Goal: Task Accomplishment & Management: Use online tool/utility

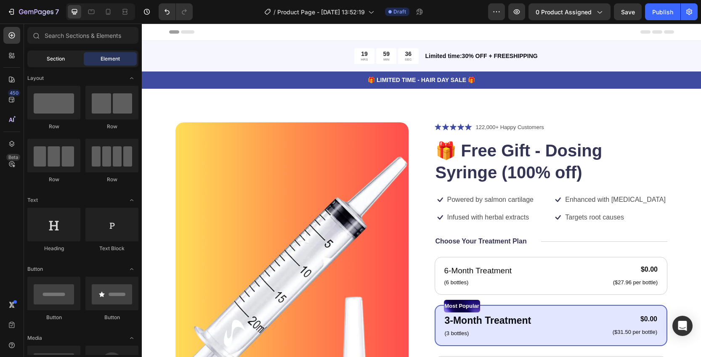
click at [62, 61] on span "Section" at bounding box center [56, 59] width 18 height 8
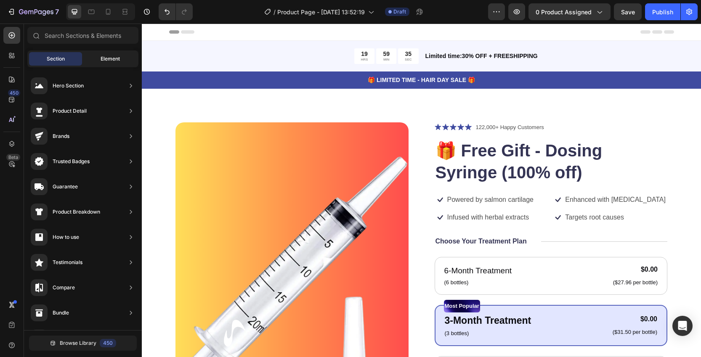
click at [104, 54] on div "Element" at bounding box center [110, 58] width 53 height 13
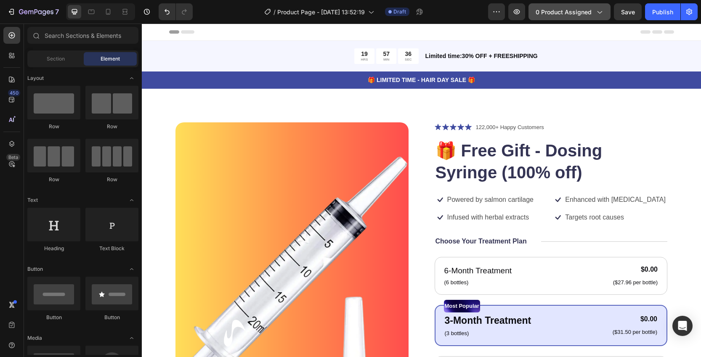
click at [581, 11] on span "0 product assigned" at bounding box center [564, 12] width 56 height 9
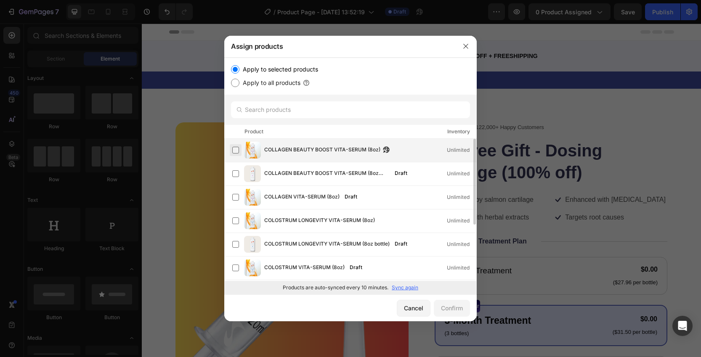
click at [236, 147] on label at bounding box center [235, 150] width 7 height 7
click at [460, 312] on div "Confirm" at bounding box center [452, 308] width 22 height 9
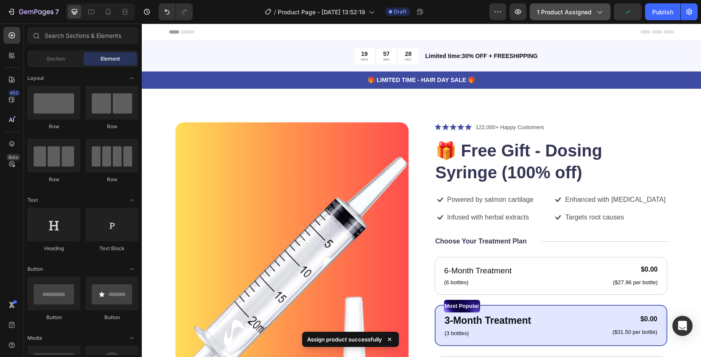
click at [582, 12] on span "1 product assigned" at bounding box center [564, 12] width 55 height 9
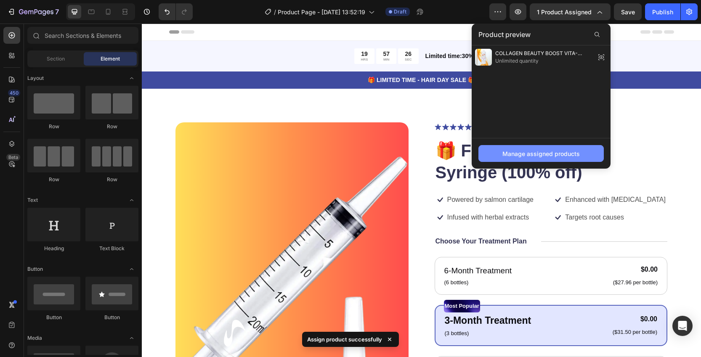
click at [544, 157] on div "Manage assigned products" at bounding box center [541, 153] width 77 height 9
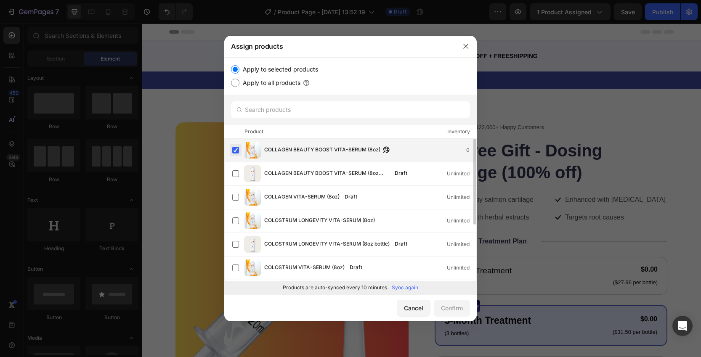
click at [234, 149] on label at bounding box center [235, 150] width 7 height 7
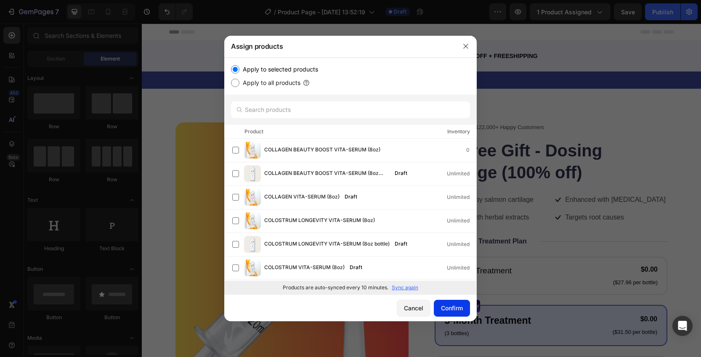
click at [441, 311] on div "Confirm" at bounding box center [452, 308] width 22 height 9
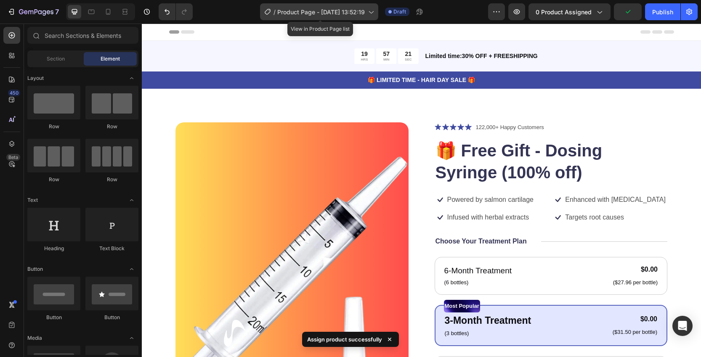
click at [327, 11] on span "Product Page - [DATE] 13:52:19" at bounding box center [321, 12] width 88 height 9
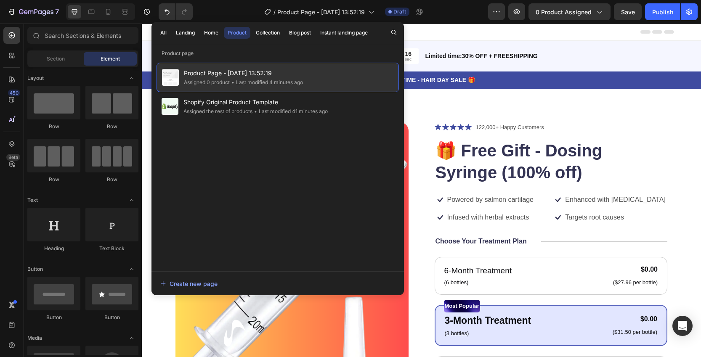
click at [273, 72] on span "Product Page - [DATE] 13:52:19" at bounding box center [243, 73] width 119 height 10
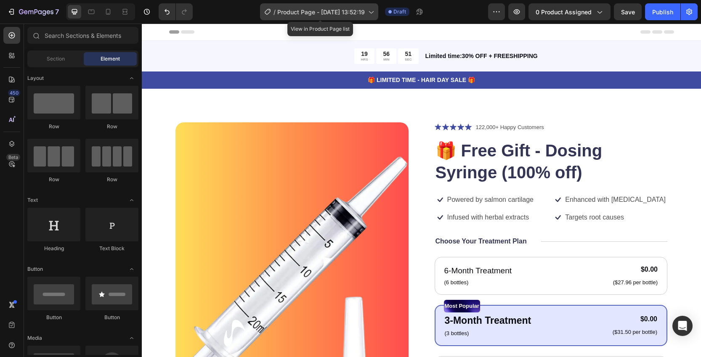
click at [329, 11] on span "Product Page - [DATE] 13:52:19" at bounding box center [321, 12] width 88 height 9
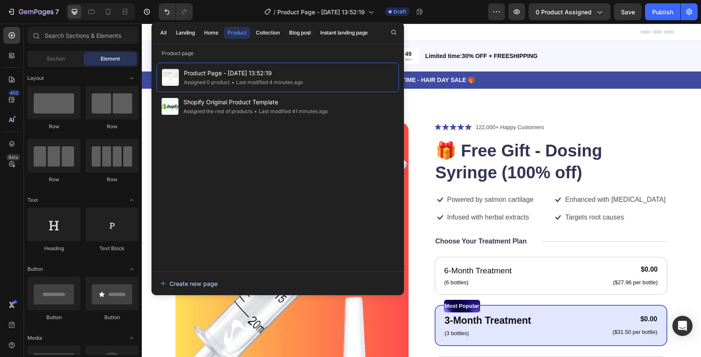
click at [199, 283] on div "Create new page" at bounding box center [188, 283] width 57 height 9
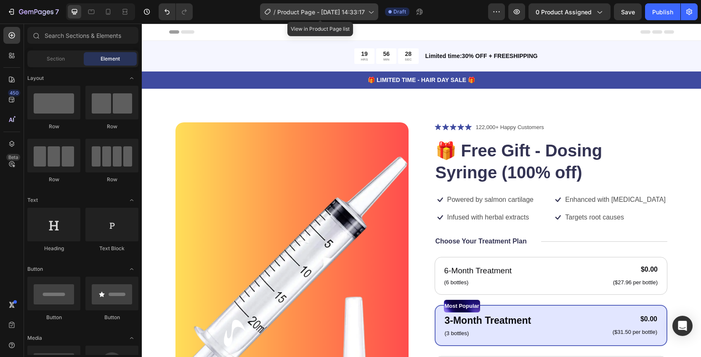
click at [332, 11] on span "Product Page - Aug 26, 14:33:17" at bounding box center [321, 12] width 88 height 9
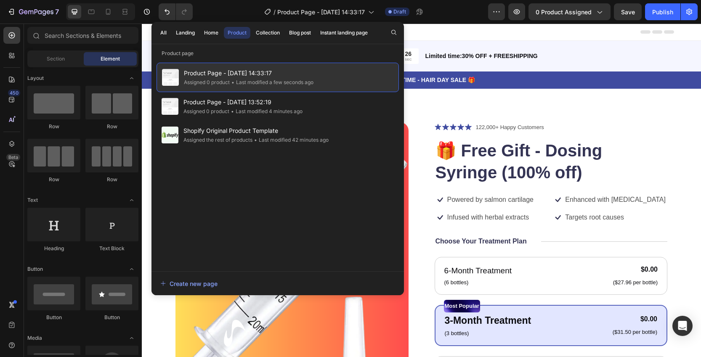
click at [226, 72] on span "Product Page - Aug 26, 14:33:17" at bounding box center [249, 73] width 130 height 10
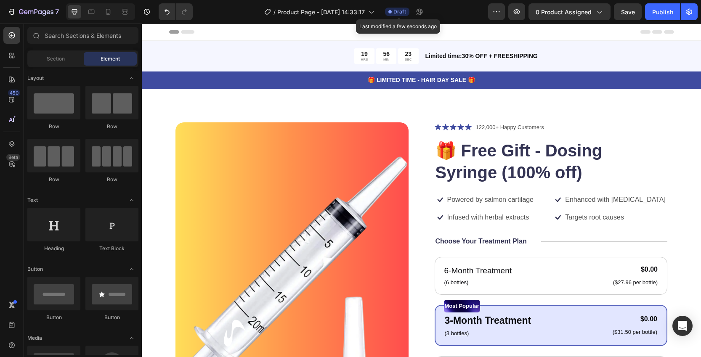
click at [393, 14] on div "Draft" at bounding box center [397, 12] width 24 height 8
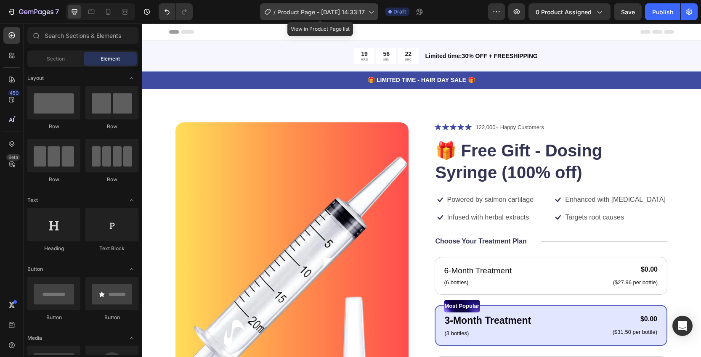
click at [332, 14] on span "Product Page - Aug 26, 14:33:17" at bounding box center [321, 12] width 88 height 9
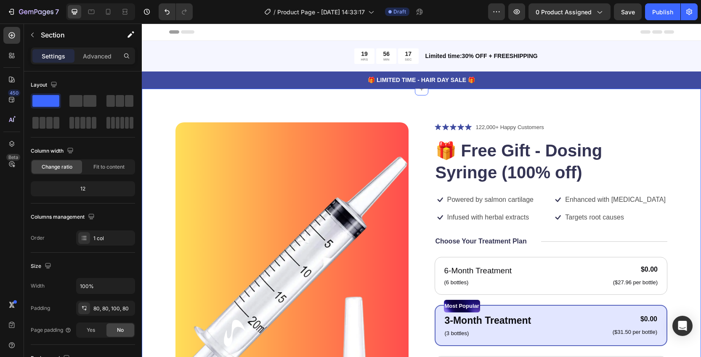
click at [551, 109] on div "Product Images Icon Icon Icon Icon Icon Icon List 122,000+ Happy Customers Text…" at bounding box center [421, 335] width 559 height 492
click at [496, 14] on icon "button" at bounding box center [496, 12] width 8 height 8
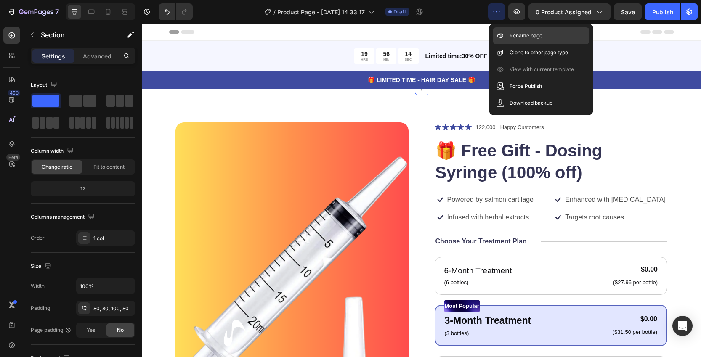
click at [513, 44] on div "Rename page" at bounding box center [541, 52] width 97 height 17
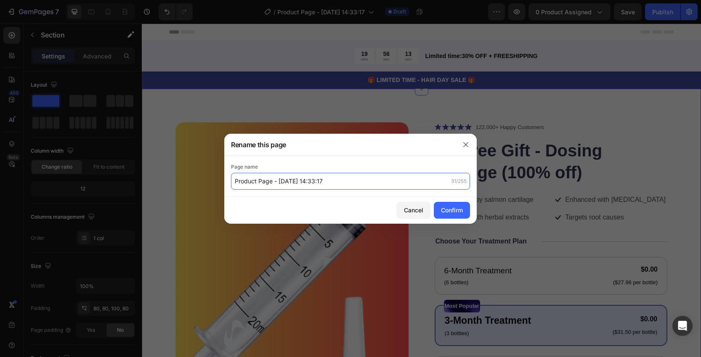
click at [303, 178] on input "Product Page - Aug 26, 14:33:17" at bounding box center [350, 181] width 239 height 17
type input "Volta Vita-Serum Product Page"
click at [457, 215] on button "Confirm" at bounding box center [452, 210] width 36 height 17
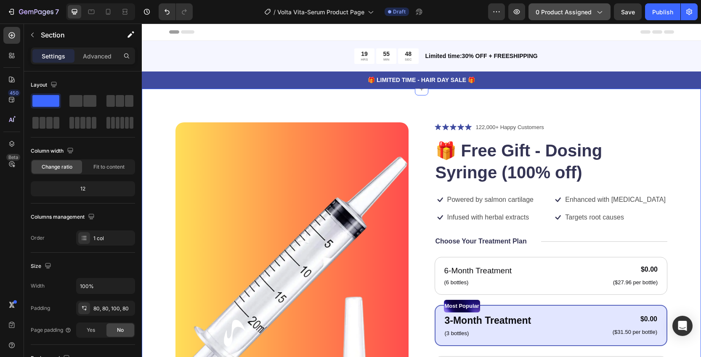
click at [581, 12] on span "0 product assigned" at bounding box center [564, 12] width 56 height 9
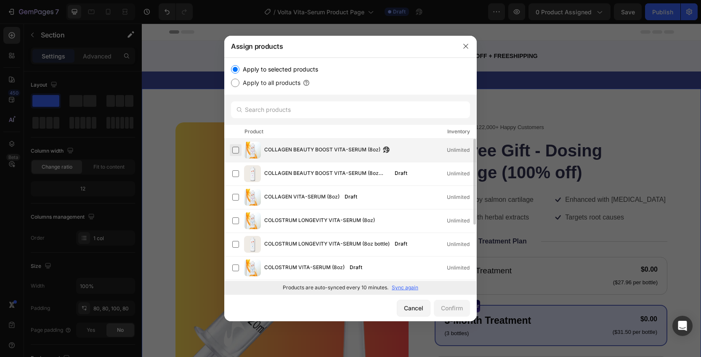
click at [236, 149] on label at bounding box center [235, 150] width 7 height 7
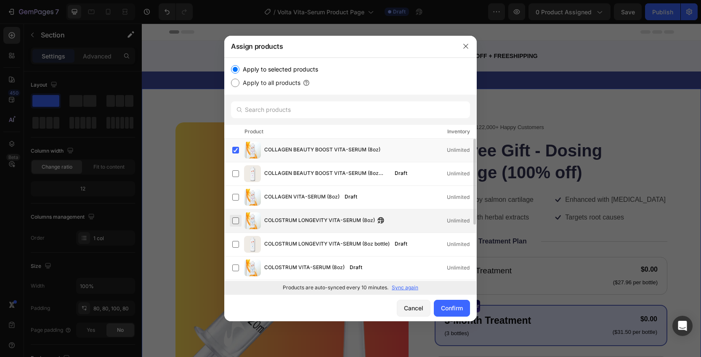
click at [236, 219] on label at bounding box center [235, 221] width 7 height 7
click at [235, 147] on label at bounding box center [235, 149] width 7 height 7
click at [445, 304] on div "Confirm" at bounding box center [452, 308] width 22 height 9
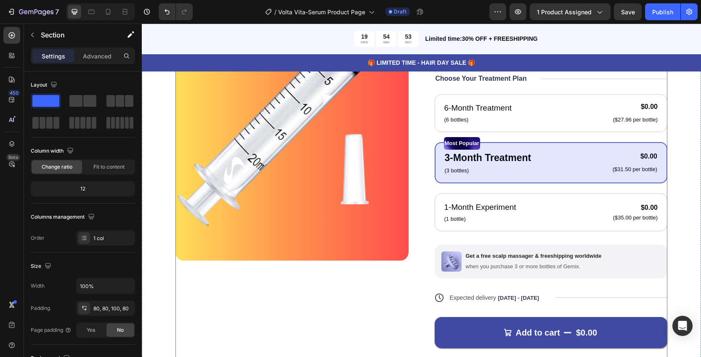
scroll to position [162, 0]
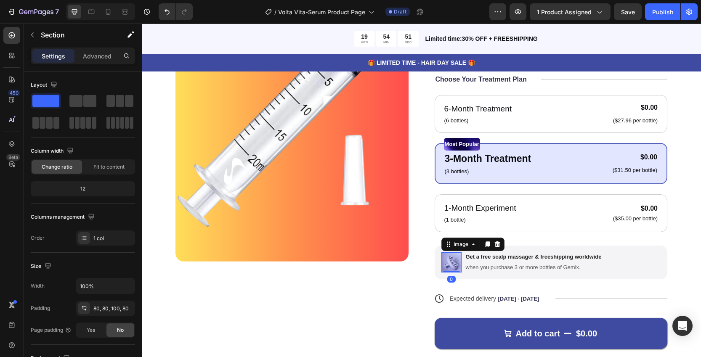
click at [455, 262] on img at bounding box center [451, 263] width 20 height 20
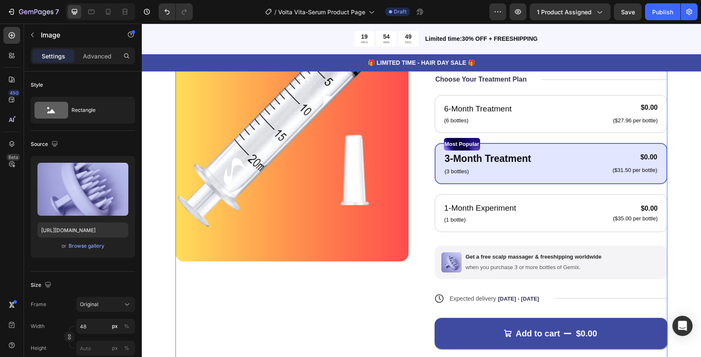
click at [394, 289] on div "Product Images" at bounding box center [292, 168] width 233 height 417
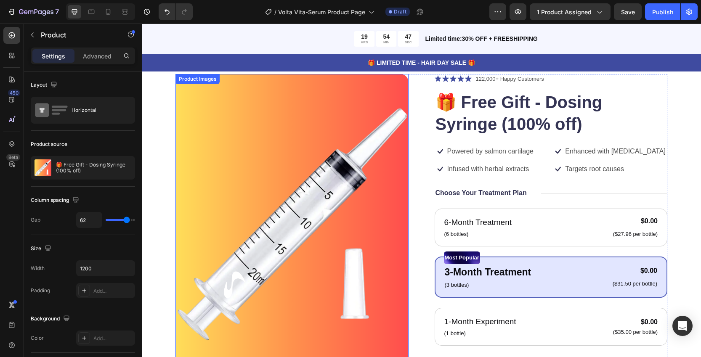
scroll to position [0, 0]
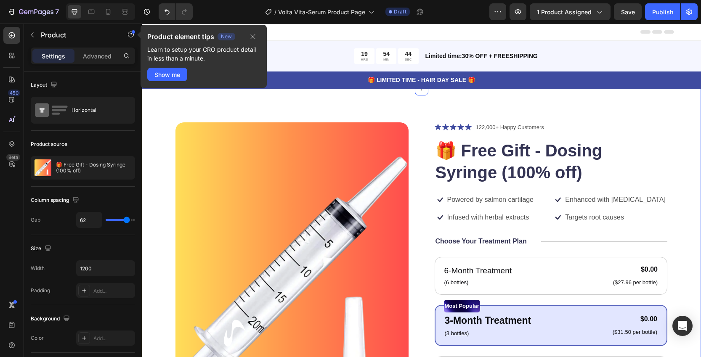
click at [664, 135] on div "Product Images Icon Icon Icon Icon Icon Icon List 122,000+ Happy Customers Text…" at bounding box center [421, 335] width 559 height 492
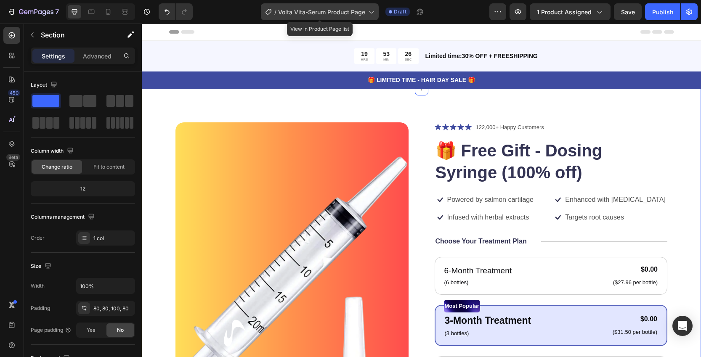
click at [364, 13] on span "Volta Vita-Serum Product Page" at bounding box center [321, 12] width 87 height 9
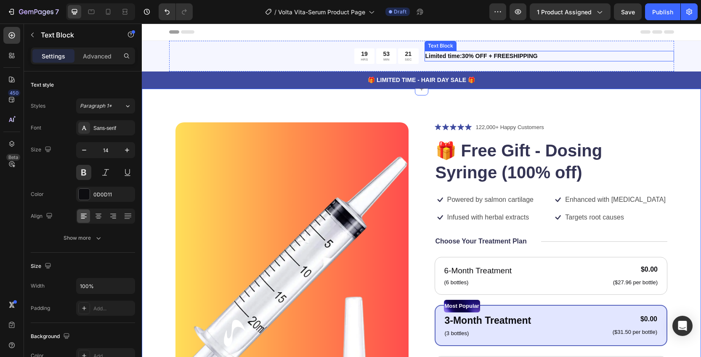
click at [479, 52] on p "Limited time:30% OFF + FREESHIPPING" at bounding box center [549, 56] width 248 height 9
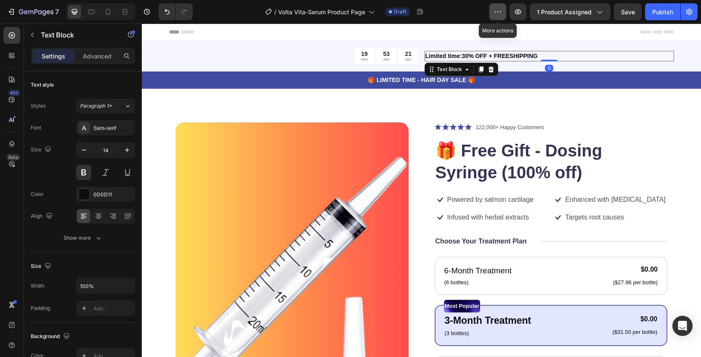
click at [502, 11] on icon "button" at bounding box center [498, 12] width 8 height 8
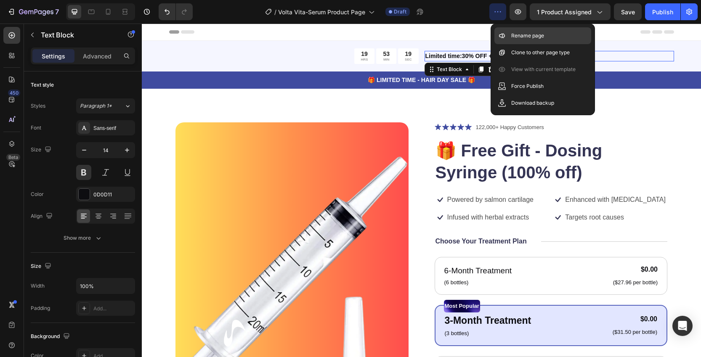
click at [546, 44] on div "Rename page" at bounding box center [543, 52] width 97 height 17
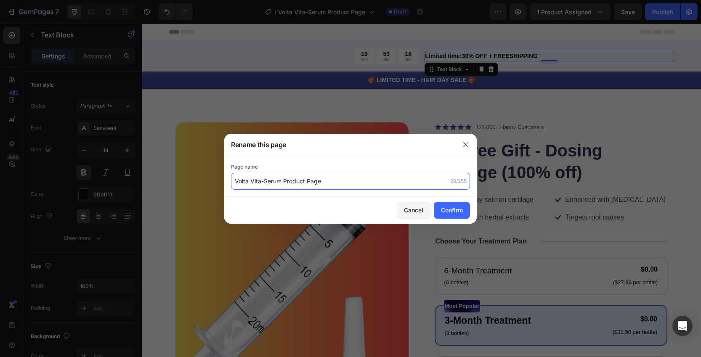
click at [334, 182] on input "Volta Vita-Serum Product Page" at bounding box center [350, 181] width 239 height 17
click at [279, 181] on input "Volta Vita-Serum Product Page" at bounding box center [350, 181] width 239 height 17
drag, startPoint x: 284, startPoint y: 183, endPoint x: 209, endPoint y: 182, distance: 74.5
click at [209, 182] on div "Rename this page Page name Volta Vita-Serum Product Page 29/255 Cancel Confirm" at bounding box center [350, 178] width 701 height 357
type input "Colostrum Product Page"
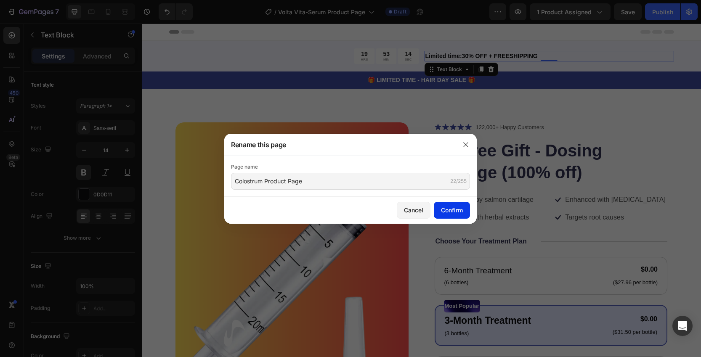
click at [457, 211] on div "Confirm" at bounding box center [452, 210] width 22 height 9
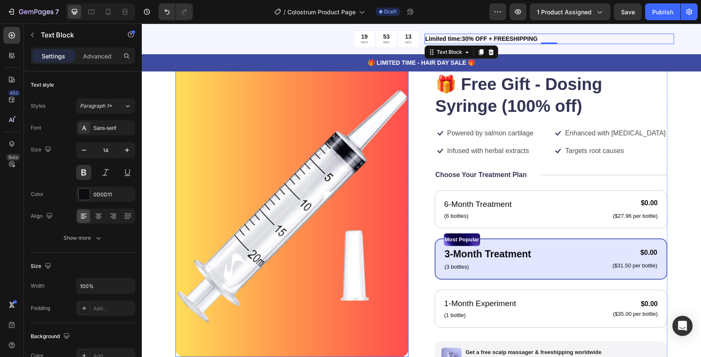
scroll to position [66, 0]
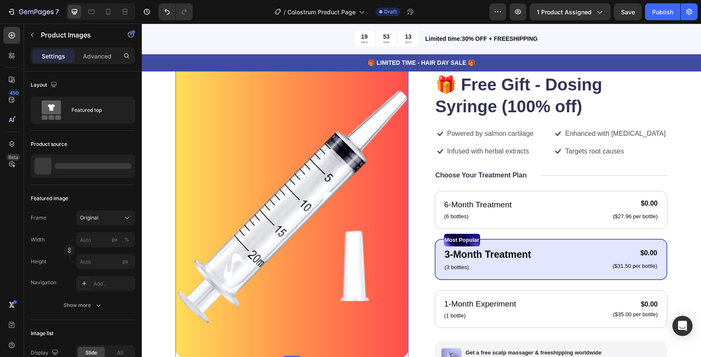
click at [343, 204] on img at bounding box center [292, 207] width 233 height 302
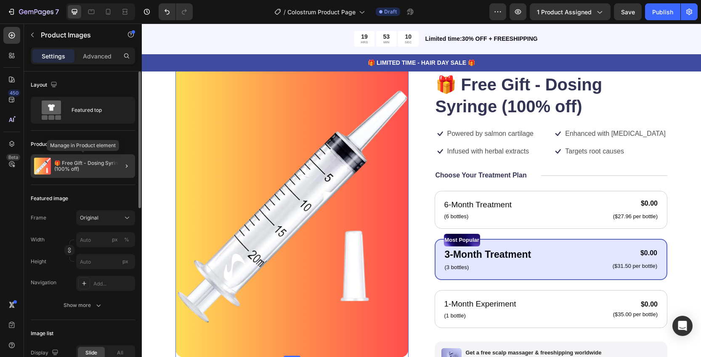
click at [70, 166] on p "🎁 Free Gift - Dosing Syringe (100% off)" at bounding box center [92, 166] width 77 height 12
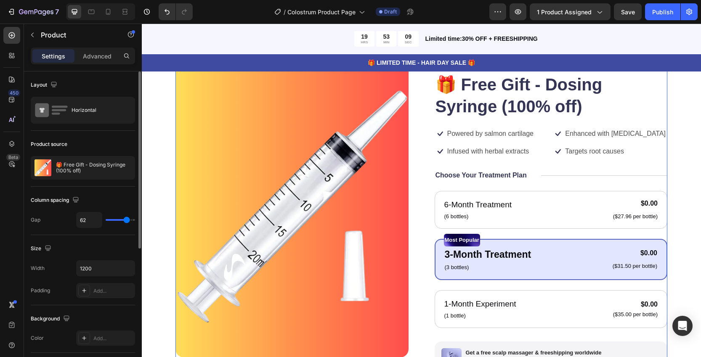
click at [70, 166] on p "🎁 Free Gift - Dosing Syringe (100% off)" at bounding box center [93, 168] width 75 height 12
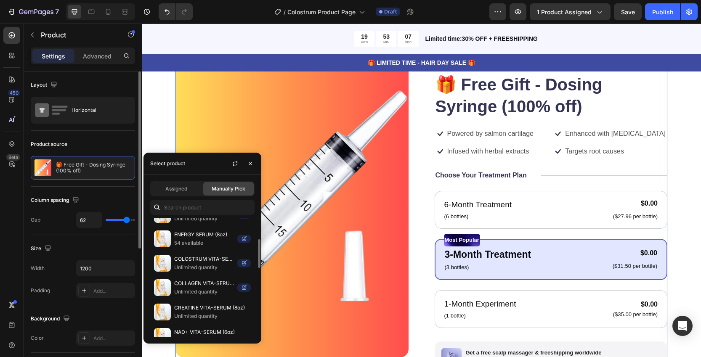
scroll to position [89, 0]
click at [199, 264] on p "Unlimited quantity" at bounding box center [204, 268] width 60 height 8
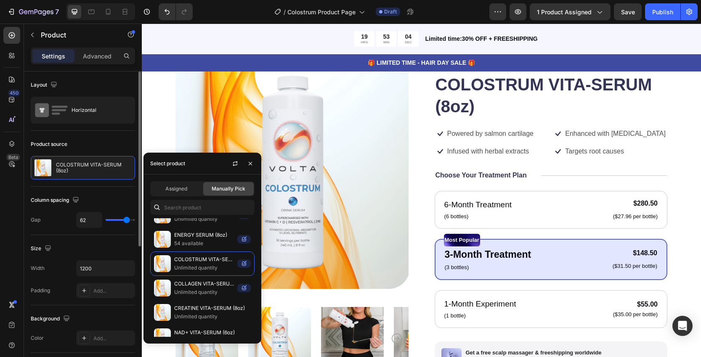
click at [417, 212] on div "Product Images Icon Icon Icon Icon Icon Icon List 122,000+ Happy Customers Text…" at bounding box center [422, 264] width 492 height 417
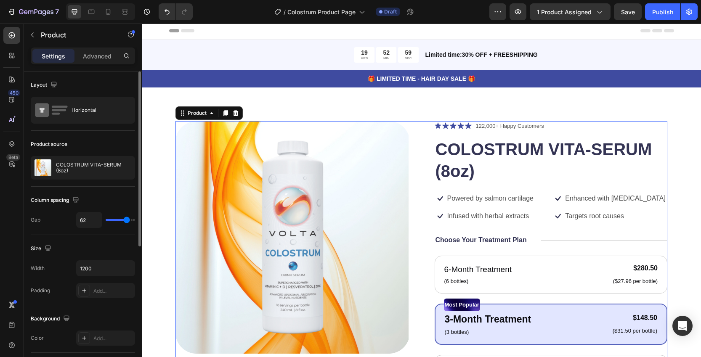
scroll to position [0, 0]
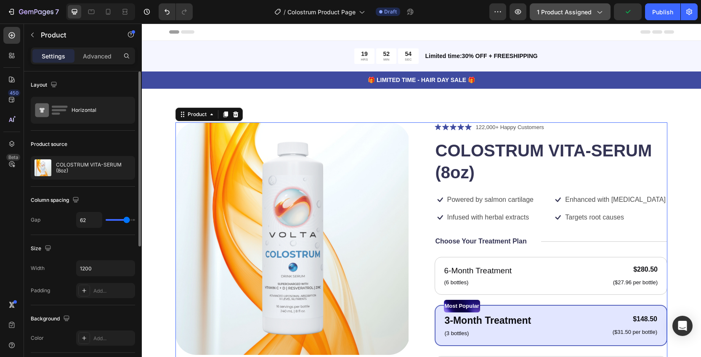
click at [600, 12] on icon "button" at bounding box center [599, 12] width 8 height 8
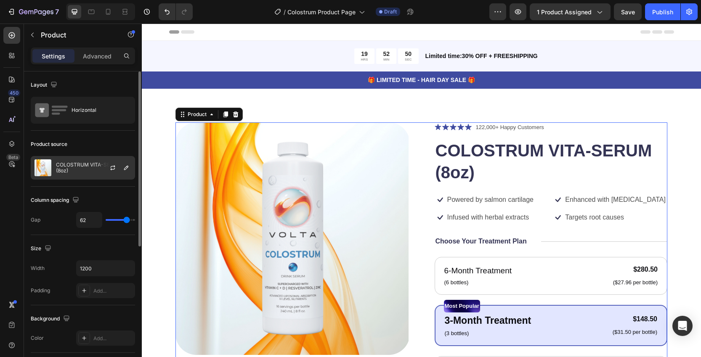
click at [73, 175] on div "COLOSTRUM VITA-SERUM (8oz)" at bounding box center [83, 168] width 104 height 24
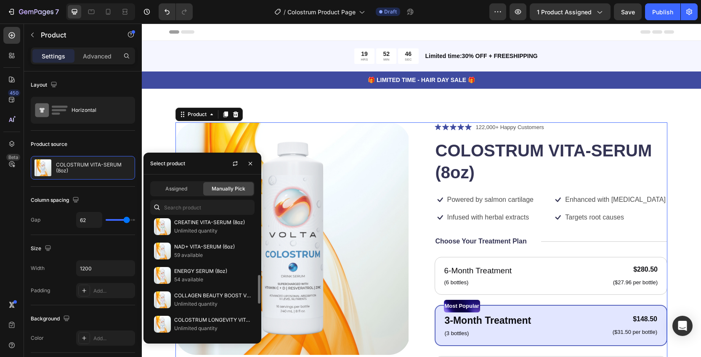
scroll to position [191, 0]
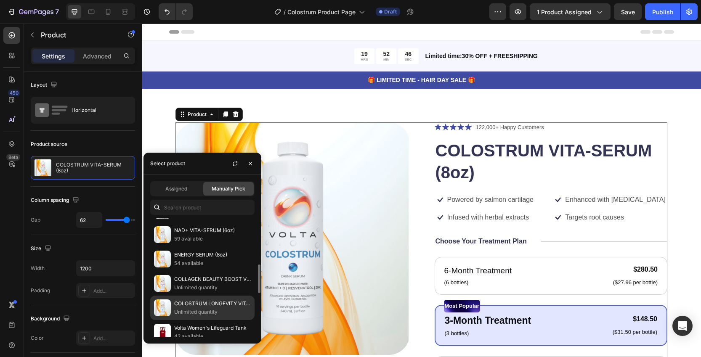
click at [198, 308] on p "Unlimited quantity" at bounding box center [212, 312] width 77 height 8
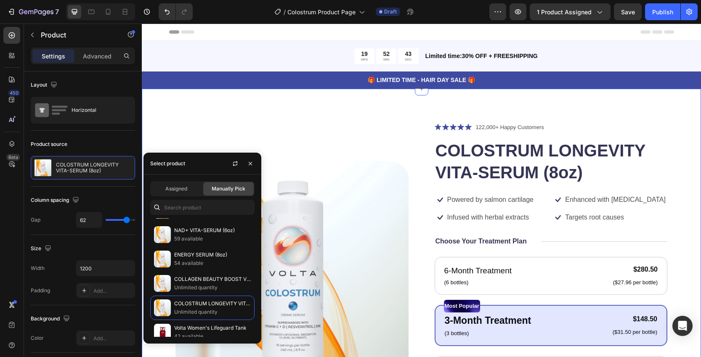
click at [650, 111] on div "Product Images Icon Icon Icon Icon Icon Icon List 122,000+ Happy Customers Text…" at bounding box center [421, 335] width 559 height 492
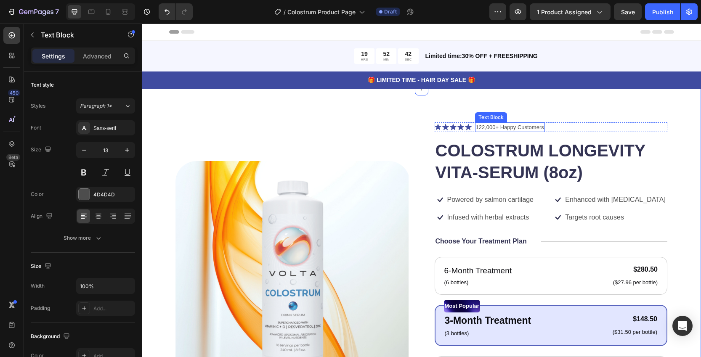
click at [489, 127] on p "122,000+ Happy Customers" at bounding box center [510, 127] width 68 height 8
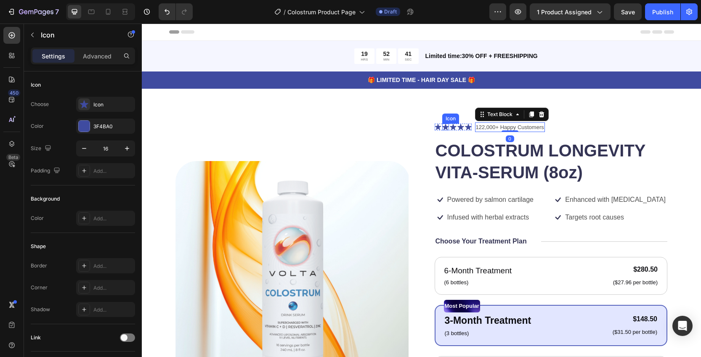
click at [445, 125] on icon at bounding box center [445, 127] width 7 height 7
click at [501, 126] on p "122,000+ Happy Customers" at bounding box center [510, 127] width 68 height 8
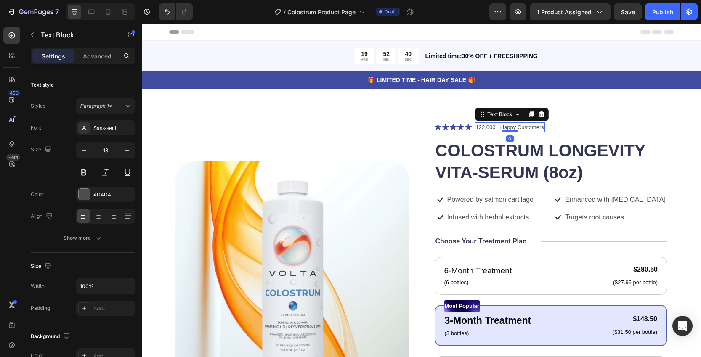
click at [501, 126] on p "122,000+ Happy Customers" at bounding box center [510, 127] width 68 height 8
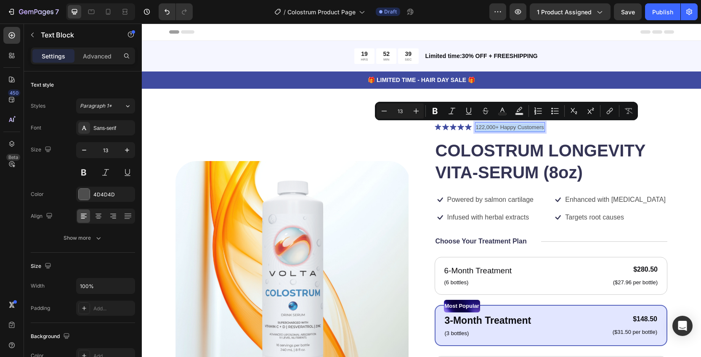
click at [489, 126] on p "122,000+ Happy Customers" at bounding box center [510, 127] width 68 height 8
click at [495, 129] on p "122,000+ Happy Customers" at bounding box center [510, 127] width 68 height 8
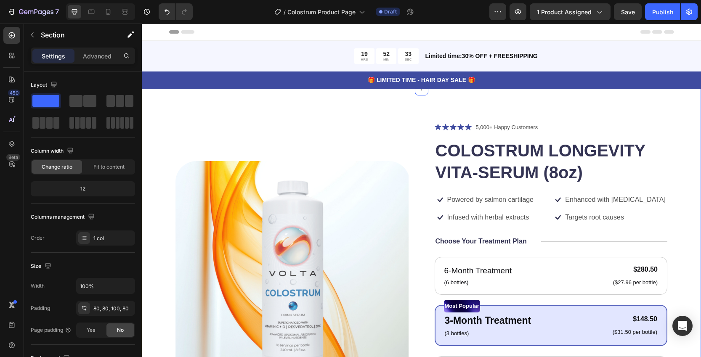
click at [622, 101] on div "Product Images Icon Icon Icon Icon Icon Icon List 5,000+ Happy Customers Text B…" at bounding box center [421, 335] width 559 height 492
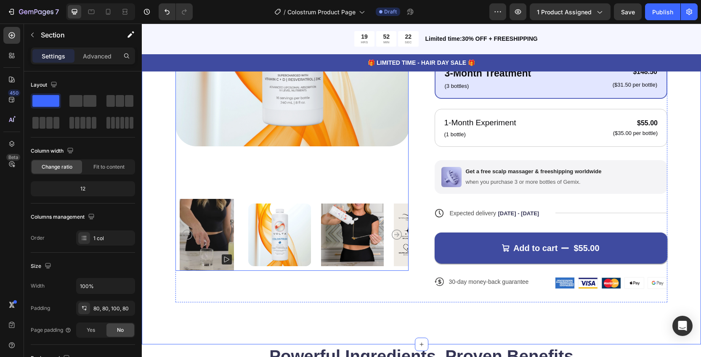
scroll to position [247, 0]
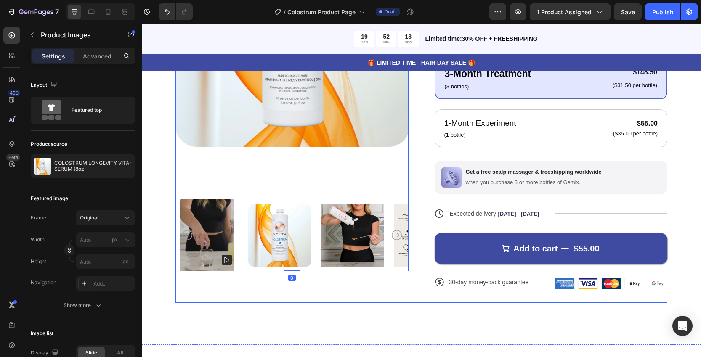
scroll to position [182, 0]
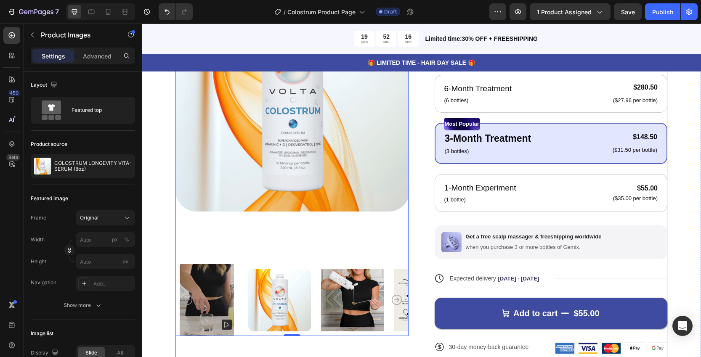
click at [417, 217] on div "Product Images 0 Icon Icon Icon Icon Icon Icon List 5,000+ Happy Customers Text…" at bounding box center [422, 154] width 492 height 428
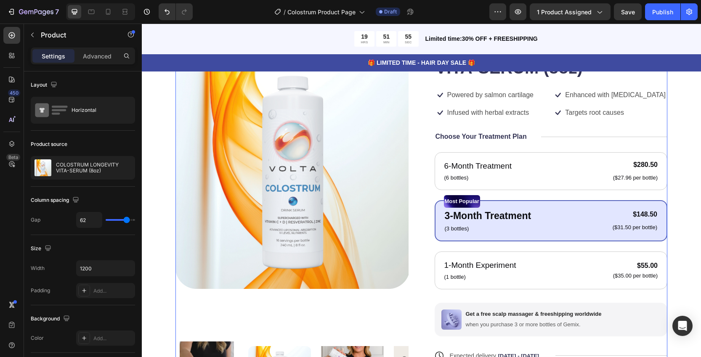
scroll to position [104, 0]
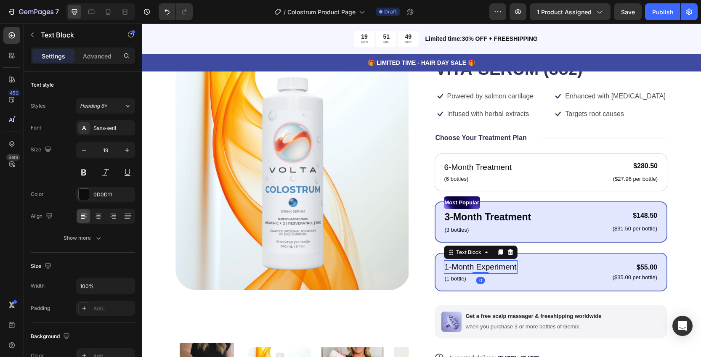
click at [484, 271] on p "1-Month Experiment" at bounding box center [481, 267] width 72 height 12
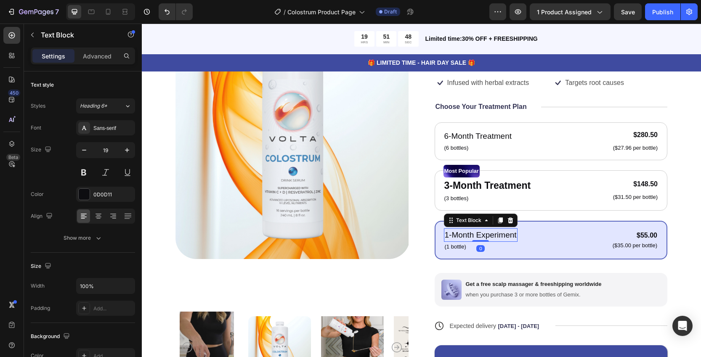
scroll to position [149, 0]
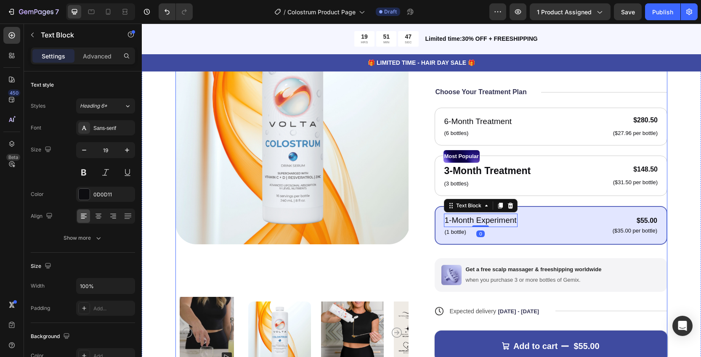
click at [420, 258] on div "Product Images Icon Icon Icon Icon Icon Icon List 5,000+ Happy Customers Text B…" at bounding box center [422, 187] width 492 height 428
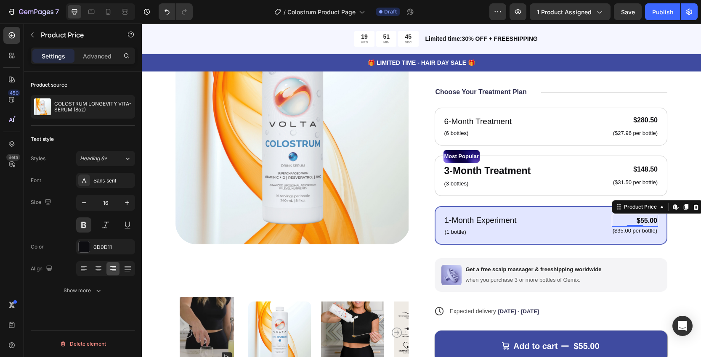
click at [645, 221] on div "$55.00" at bounding box center [635, 221] width 46 height 12
click at [639, 232] on p "($35.00 per bottle)" at bounding box center [635, 231] width 45 height 7
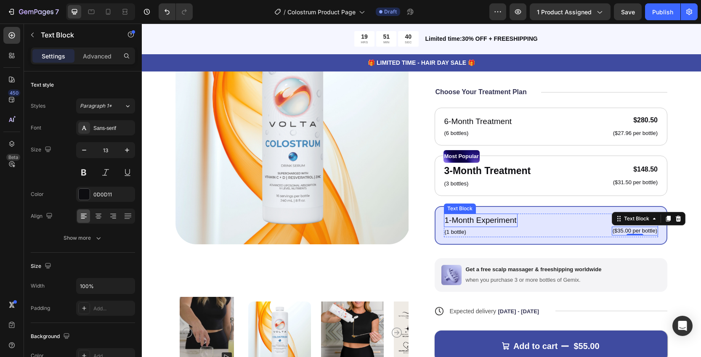
click at [492, 221] on p "1-Month Experiment" at bounding box center [481, 221] width 72 height 12
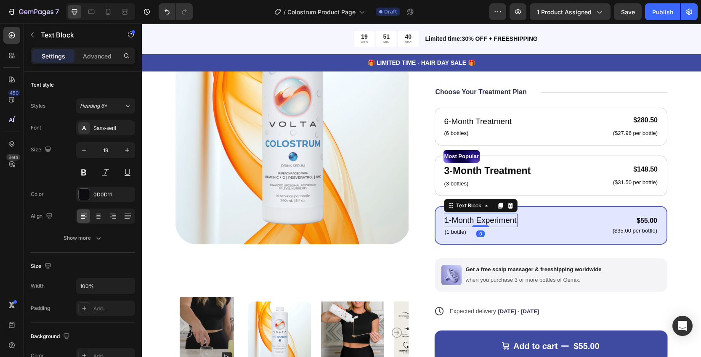
click at [498, 221] on p "1-Month Experiment" at bounding box center [481, 221] width 72 height 12
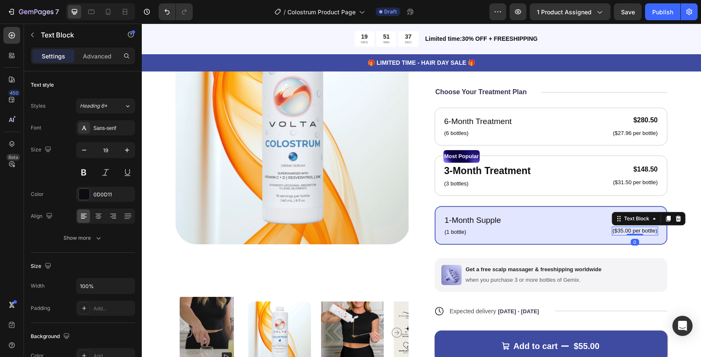
click at [640, 230] on p "($35.00 per bottle)" at bounding box center [635, 231] width 45 height 7
click at [495, 228] on p "(1 bottle)" at bounding box center [473, 232] width 56 height 8
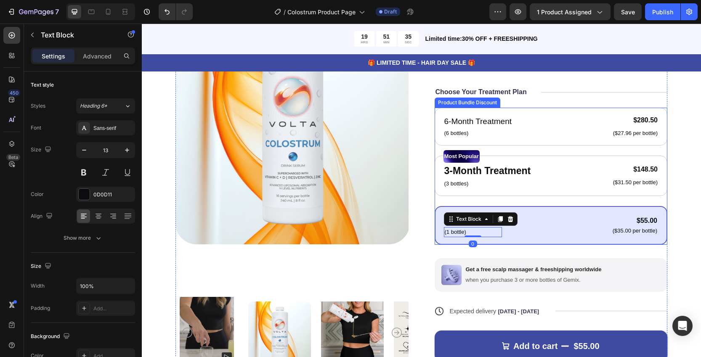
click at [526, 237] on div "1-Month Supple Text Block (1 bottle) Text Block 0 $55.00 Product Price Product …" at bounding box center [551, 225] width 233 height 39
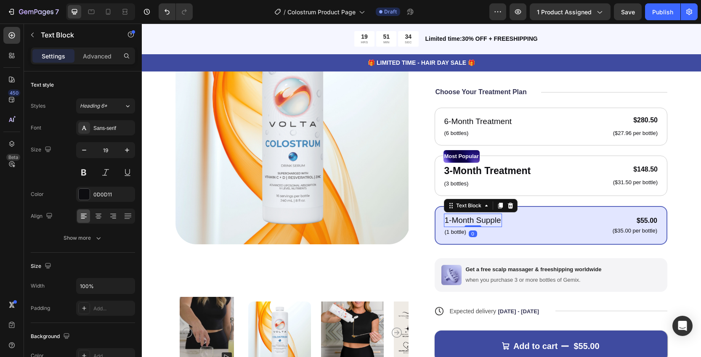
click at [489, 218] on p "1-Month Supple" at bounding box center [473, 221] width 56 height 12
click at [495, 221] on p "1-Month Supple" at bounding box center [473, 221] width 56 height 12
click at [625, 231] on p "($35.00 per bottle)" at bounding box center [635, 231] width 45 height 7
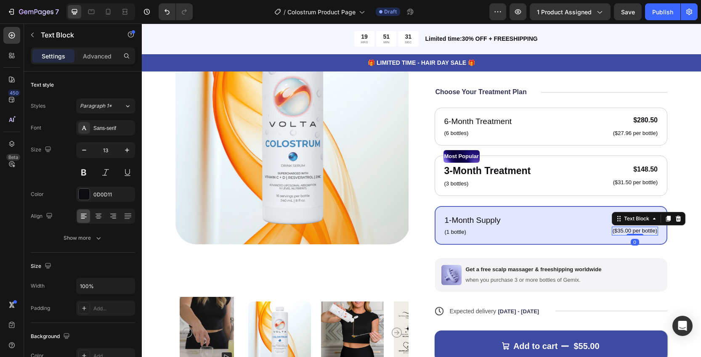
click at [615, 231] on p "($35.00 per bottle)" at bounding box center [635, 231] width 45 height 7
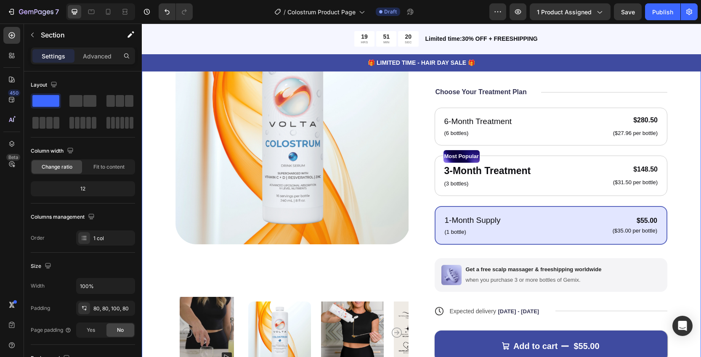
click at [672, 242] on div "Product Images Icon Icon Icon Icon Icon Icon List 5,000+ Happy Customers Text B…" at bounding box center [421, 190] width 559 height 503
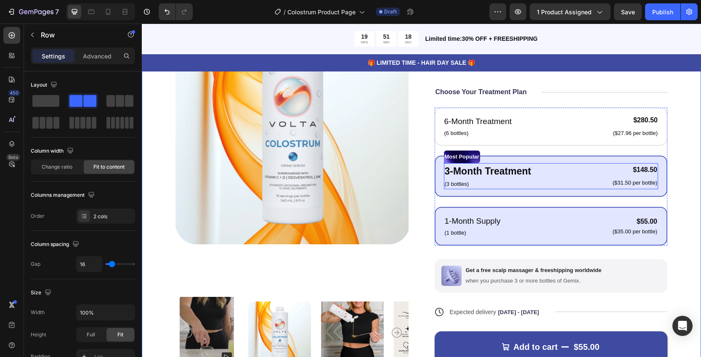
click at [557, 182] on div "3-Month Treatment Text Block (3 bottles) Text Block $148.50 Product Price Produ…" at bounding box center [551, 176] width 215 height 26
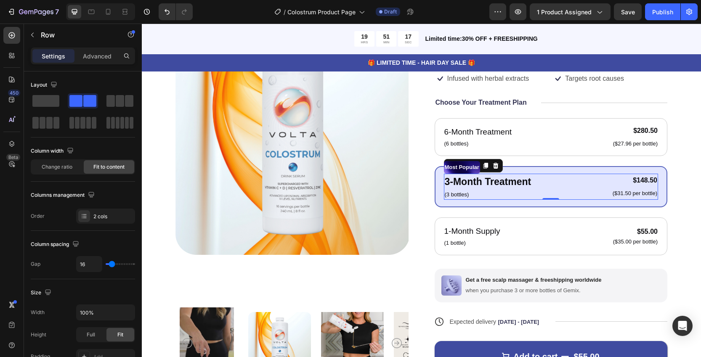
scroll to position [132, 0]
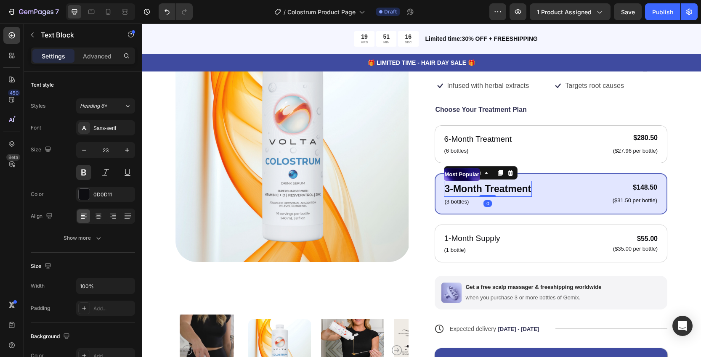
click at [448, 189] on p "3-Month Treatment" at bounding box center [488, 189] width 87 height 15
click at [445, 189] on p "3-Month Treatment" at bounding box center [488, 189] width 87 height 15
click at [505, 186] on p "2-Month Treatment" at bounding box center [488, 189] width 87 height 15
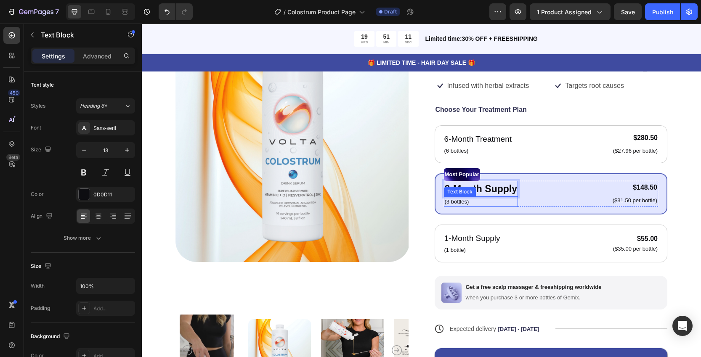
click at [452, 201] on p "(3 bottles)" at bounding box center [481, 202] width 72 height 8
click at [445, 203] on p "(3 bottles)" at bounding box center [481, 202] width 72 height 8
click at [446, 202] on p "(3 bottles)" at bounding box center [481, 202] width 72 height 8
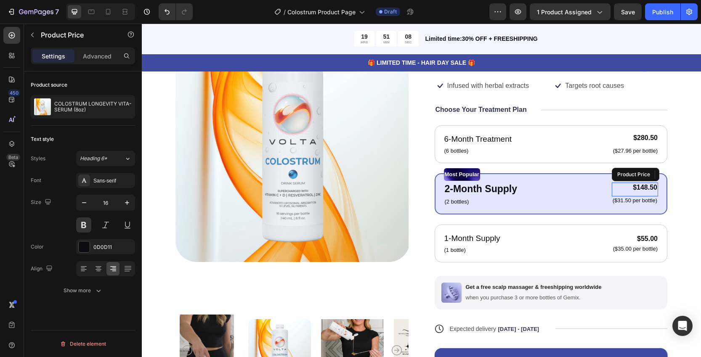
click at [631, 187] on div "$148.50" at bounding box center [635, 188] width 46 height 11
click at [647, 189] on div "$148.50" at bounding box center [635, 188] width 46 height 11
click at [659, 175] on icon at bounding box center [662, 174] width 7 height 7
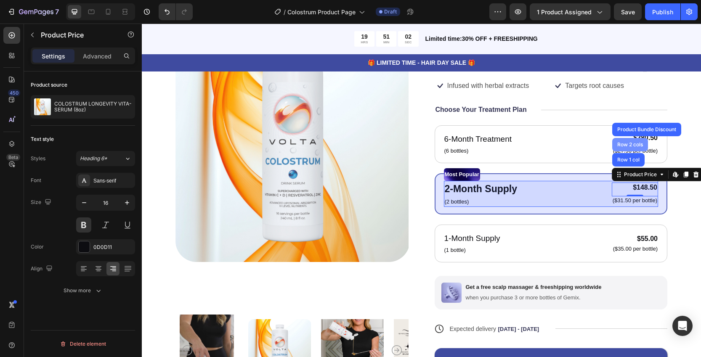
click at [631, 145] on div "Row 2 cols" at bounding box center [630, 144] width 29 height 5
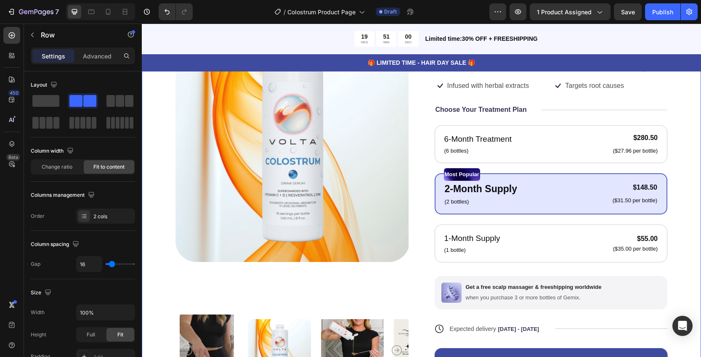
click at [673, 202] on div "Product Images Icon Icon Icon Icon Icon Icon List 5,000+ Happy Customers Text B…" at bounding box center [421, 208] width 559 height 503
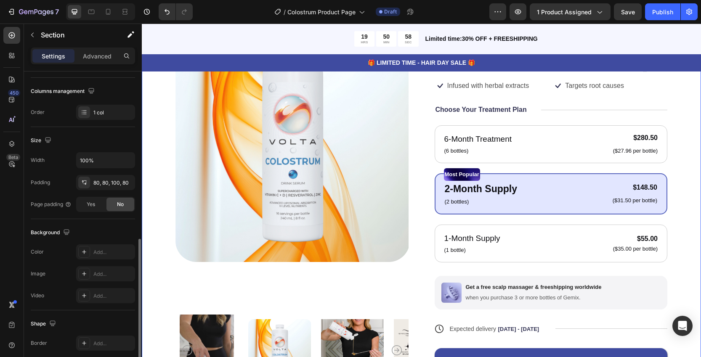
scroll to position [0, 0]
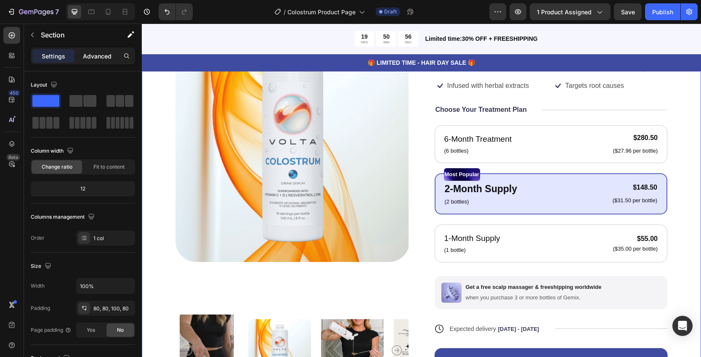
click at [108, 56] on p "Advanced" at bounding box center [97, 56] width 29 height 9
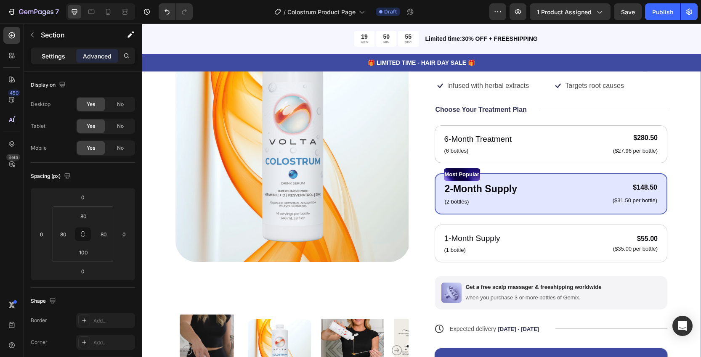
click at [51, 56] on p "Settings" at bounding box center [54, 56] width 24 height 9
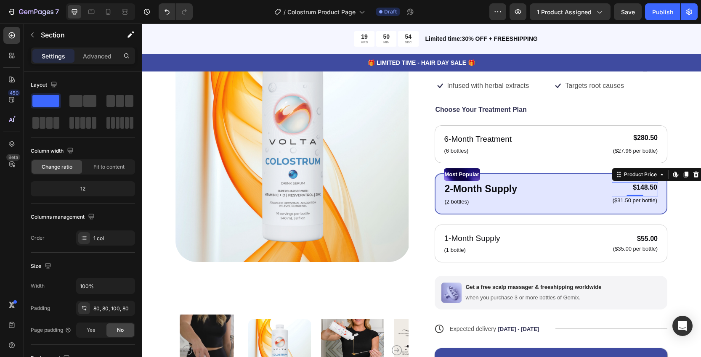
click at [612, 188] on div "$148.50" at bounding box center [635, 188] width 46 height 11
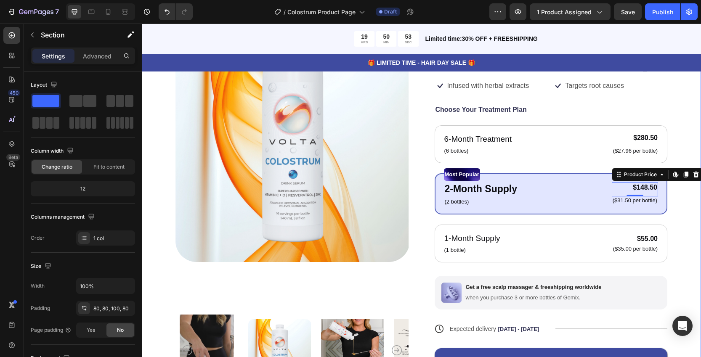
click at [670, 198] on div "Product Images Icon Icon Icon Icon Icon Icon List 5,000+ Happy Customers Text B…" at bounding box center [421, 208] width 559 height 503
click at [631, 189] on div "$148.50" at bounding box center [635, 188] width 46 height 11
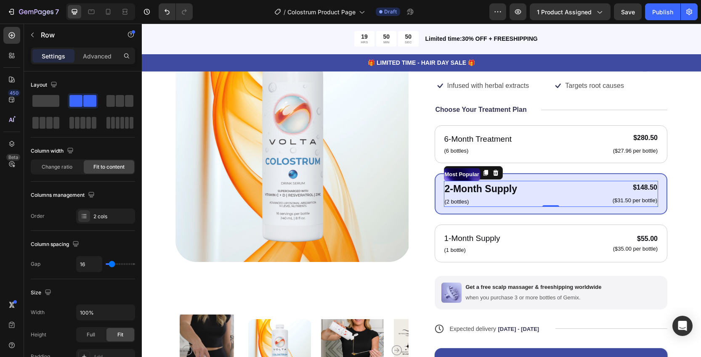
click at [569, 195] on div "2-Month Supply Text Block (2 bottles) Text Block $148.50 Product Price Product …" at bounding box center [551, 194] width 215 height 26
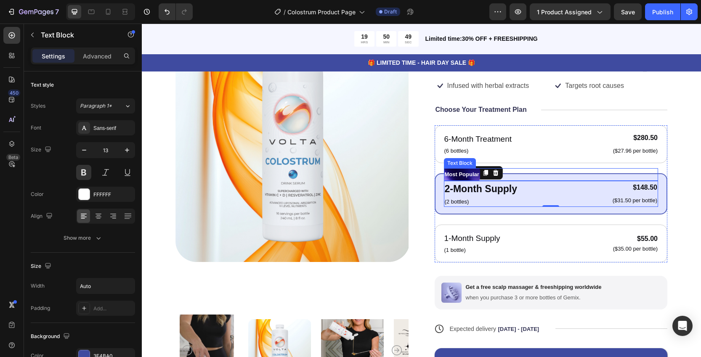
click at [559, 175] on div "Most Popular" at bounding box center [551, 174] width 215 height 13
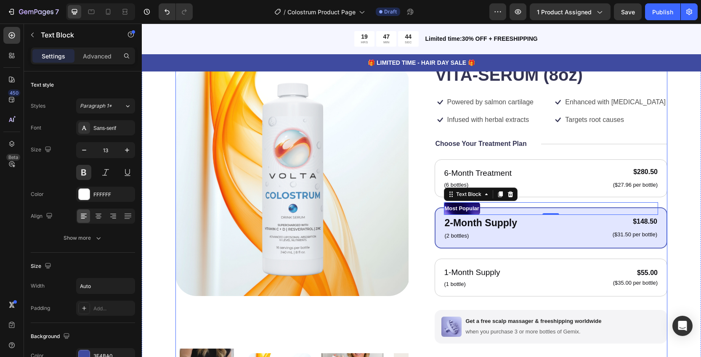
scroll to position [216, 0]
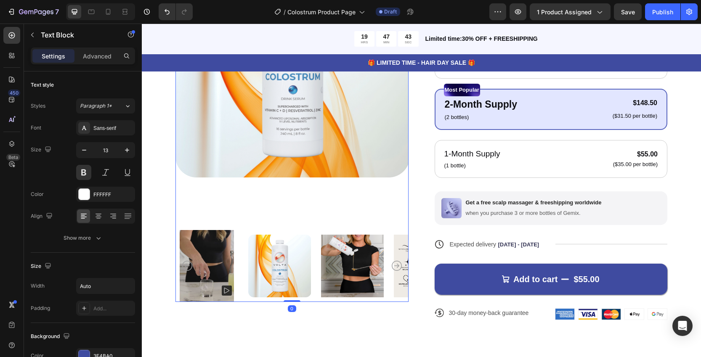
click at [366, 207] on img at bounding box center [292, 61] width 233 height 311
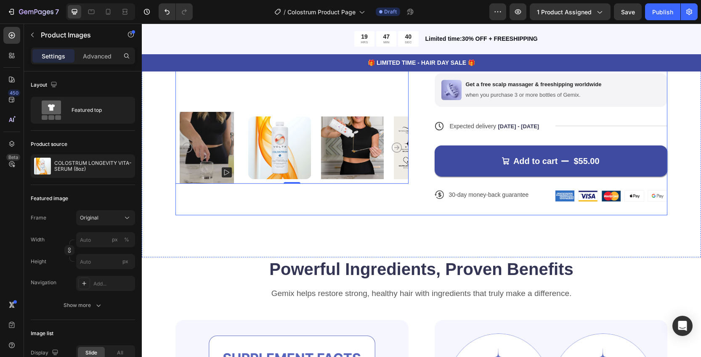
scroll to position [332, 0]
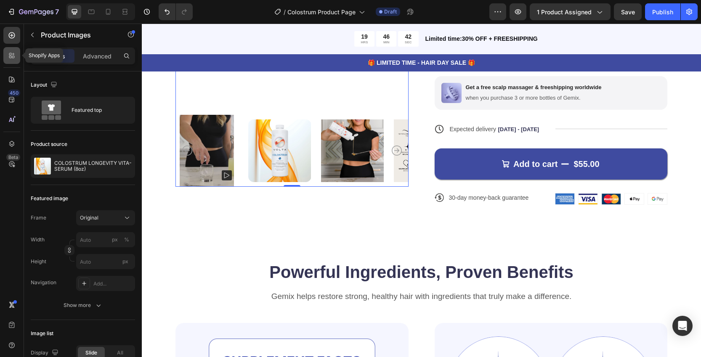
click at [12, 56] on icon at bounding box center [12, 55] width 8 height 8
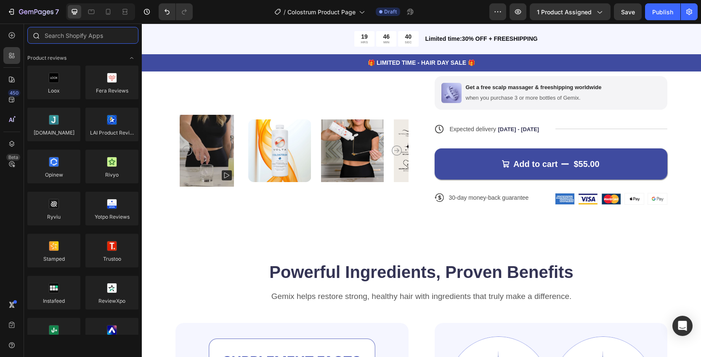
click at [63, 38] on input "text" at bounding box center [82, 35] width 111 height 17
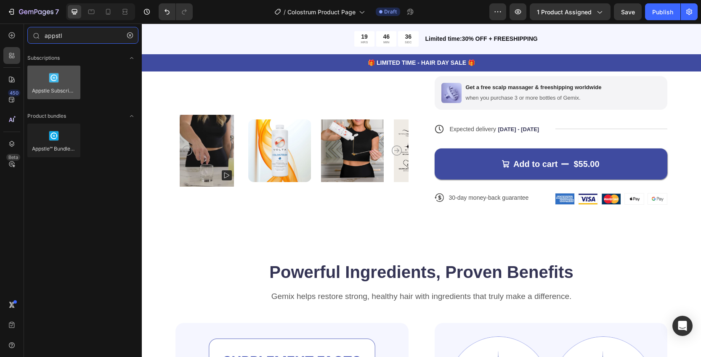
type input "appstl"
click at [59, 88] on div at bounding box center [53, 83] width 53 height 34
click at [53, 86] on div at bounding box center [53, 83] width 53 height 34
click at [54, 93] on div at bounding box center [53, 83] width 53 height 34
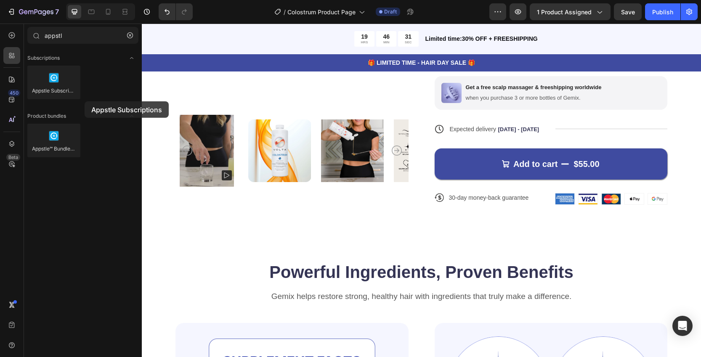
drag, startPoint x: 48, startPoint y: 79, endPoint x: 85, endPoint y: 101, distance: 42.9
click at [85, 124] on div "Appstle Subscriptions" at bounding box center [82, 144] width 111 height 41
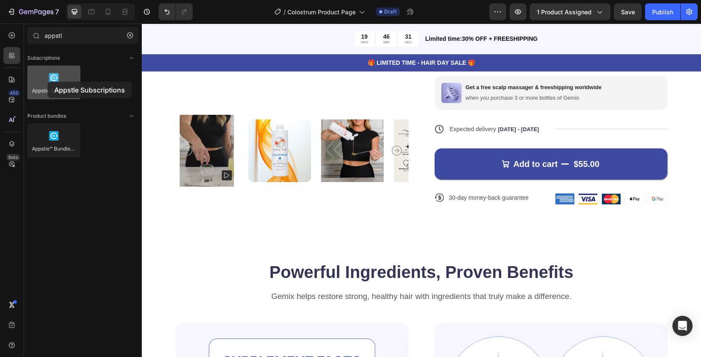
click at [48, 82] on div at bounding box center [53, 83] width 53 height 34
click at [56, 85] on div at bounding box center [53, 83] width 53 height 34
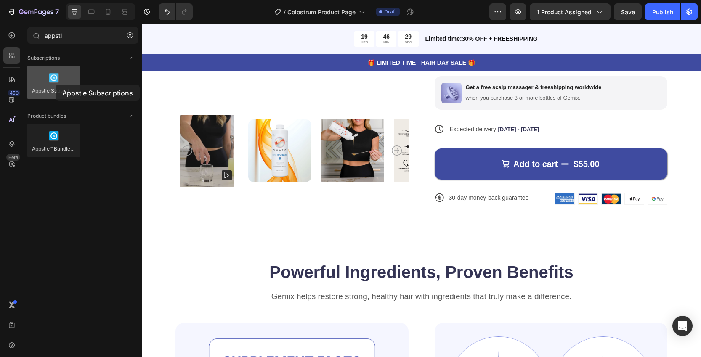
click at [56, 85] on div at bounding box center [53, 83] width 53 height 34
click at [39, 60] on span "Subscriptions" at bounding box center [43, 58] width 32 height 8
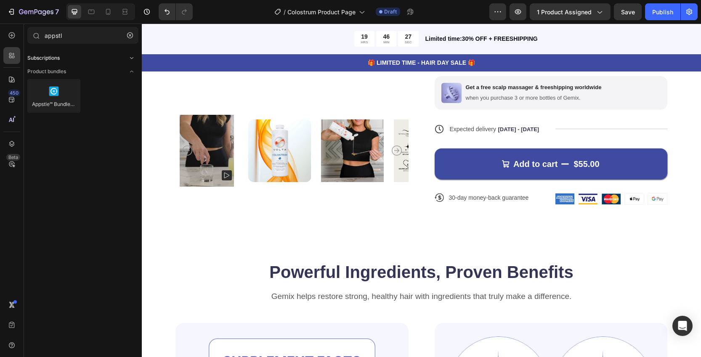
click at [46, 56] on span "Subscriptions" at bounding box center [43, 58] width 32 height 8
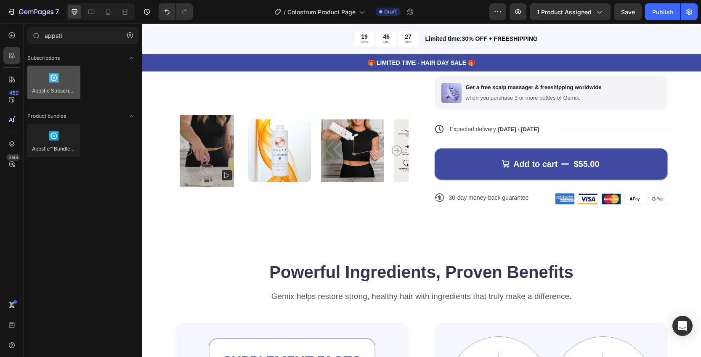
click at [50, 86] on div at bounding box center [53, 83] width 53 height 34
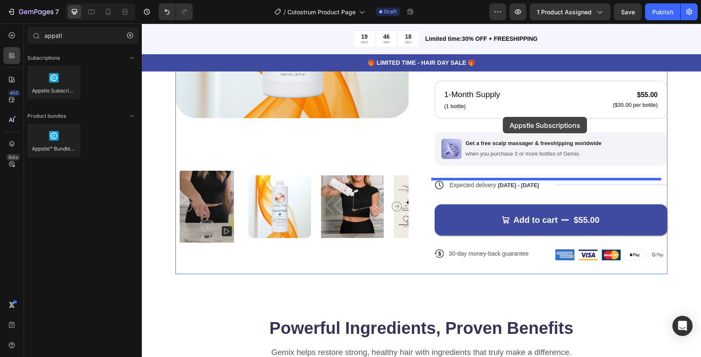
scroll to position [270, 0]
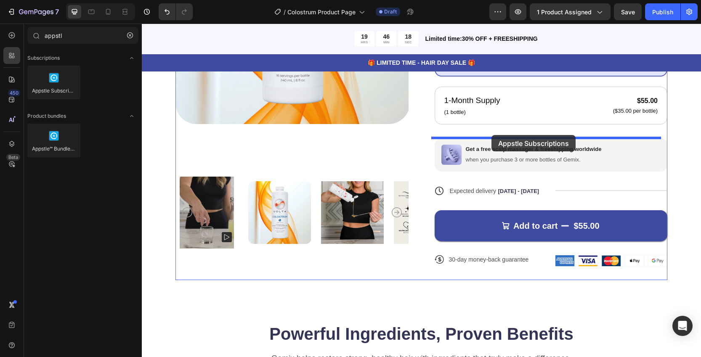
drag, startPoint x: 191, startPoint y: 110, endPoint x: 492, endPoint y: 135, distance: 301.1
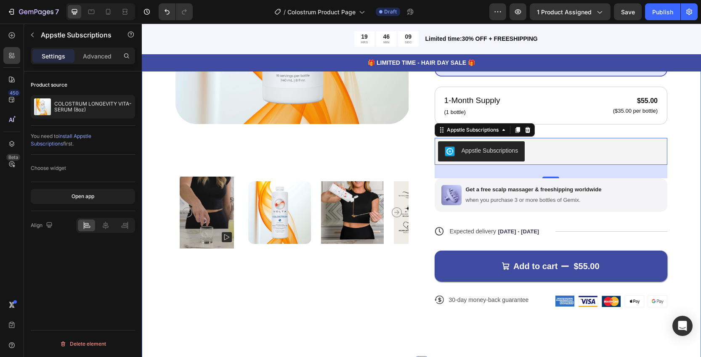
click at [683, 137] on div "Product Images Icon Icon Icon Icon Icon Icon List 5,000+ Happy Customers Text B…" at bounding box center [421, 91] width 559 height 544
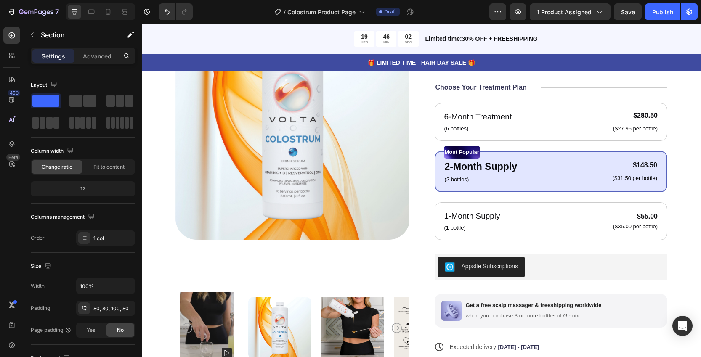
scroll to position [155, 0]
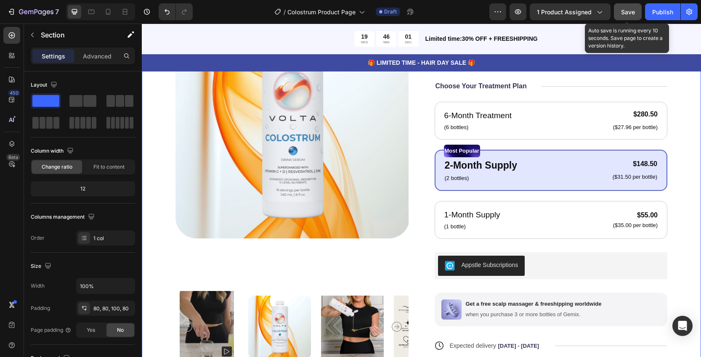
drag, startPoint x: 632, startPoint y: 14, endPoint x: 486, endPoint y: 12, distance: 145.6
click at [632, 14] on span "Save" at bounding box center [628, 11] width 14 height 7
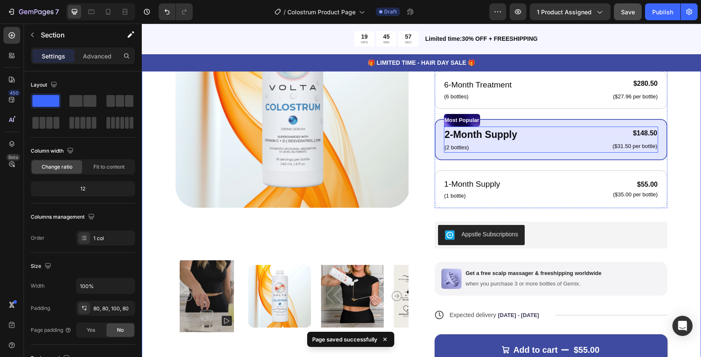
scroll to position [186, 0]
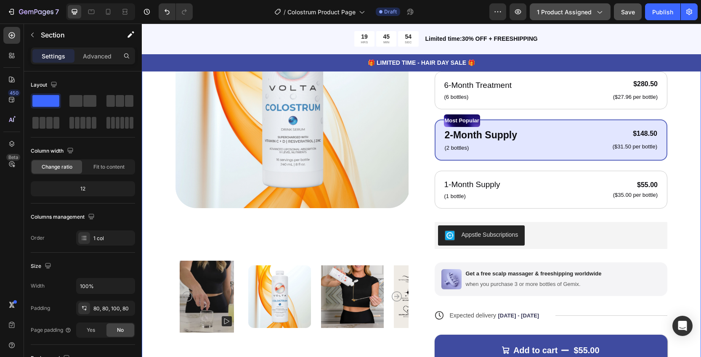
click at [602, 14] on icon "button" at bounding box center [599, 12] width 8 height 8
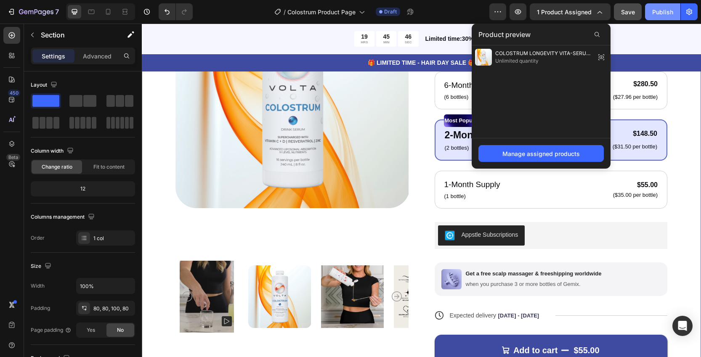
click at [664, 10] on div "Publish" at bounding box center [662, 12] width 21 height 9
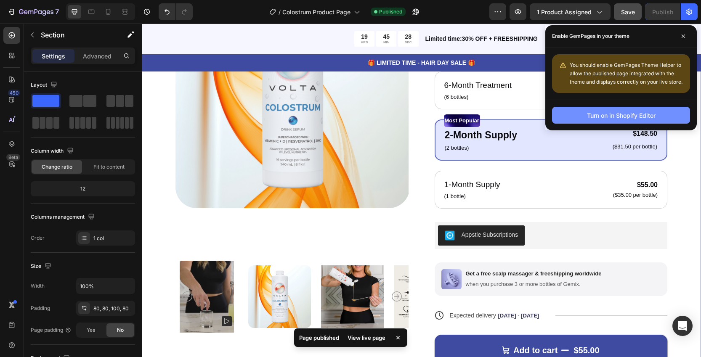
click at [641, 114] on div "Turn on in Shopify Editor" at bounding box center [621, 115] width 69 height 9
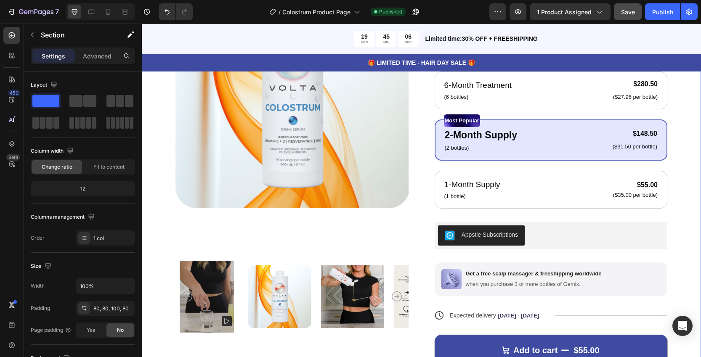
click at [699, 16] on div "7 / Colostrum Product Page Published Preview 1 product assigned Save Publish" at bounding box center [350, 12] width 701 height 24
click at [689, 11] on icon "button" at bounding box center [689, 12] width 6 height 6
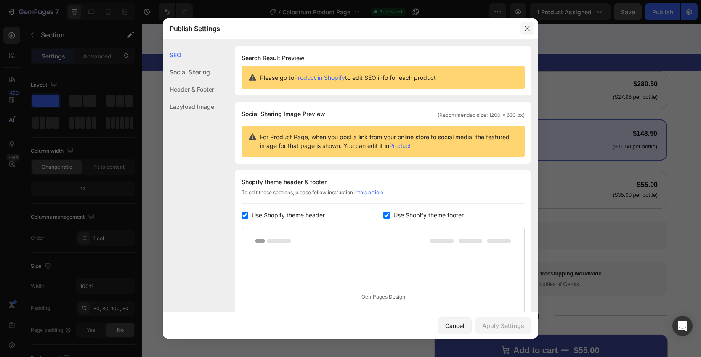
click at [528, 28] on icon "button" at bounding box center [527, 28] width 7 height 7
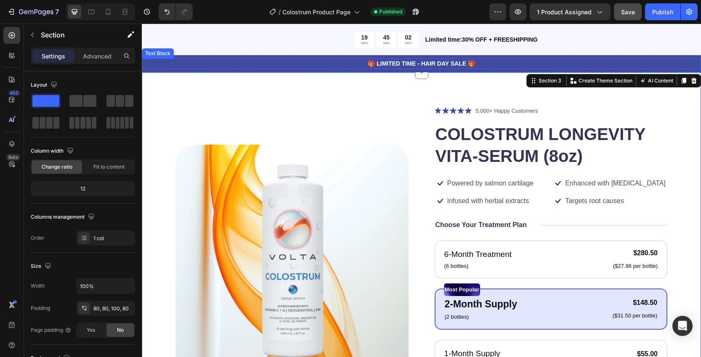
scroll to position [0, 0]
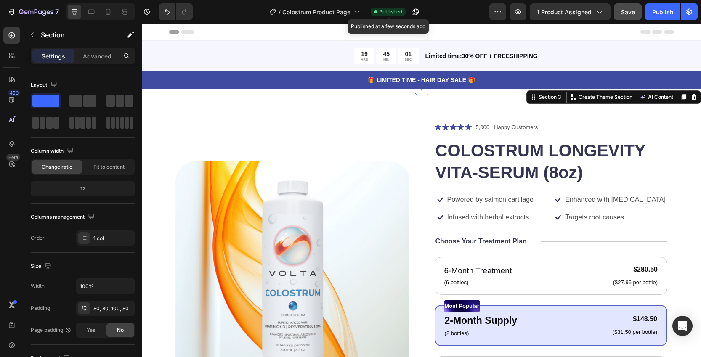
click at [388, 13] on span "Published" at bounding box center [390, 12] width 23 height 8
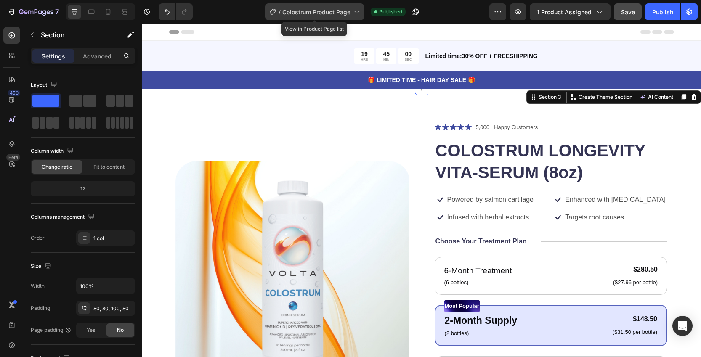
click at [354, 11] on icon at bounding box center [356, 12] width 8 height 8
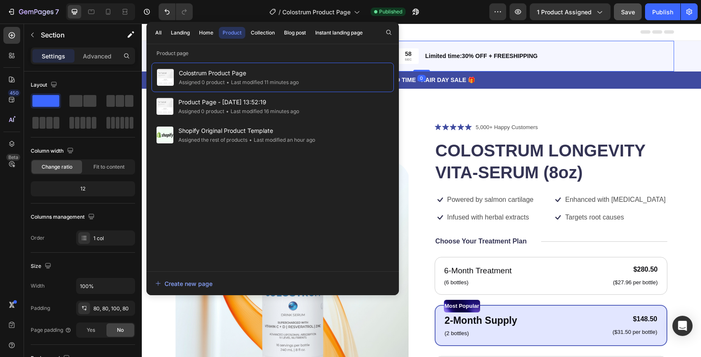
click at [562, 43] on div "19 HRS 44 MIN 58 SEC Countdown Timer Limited time:30% OFF + FREESHIPPING Text B…" at bounding box center [421, 56] width 505 height 31
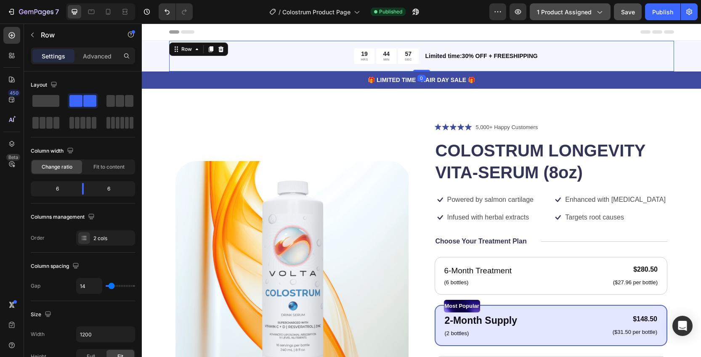
click at [603, 12] on icon "button" at bounding box center [599, 12] width 8 height 8
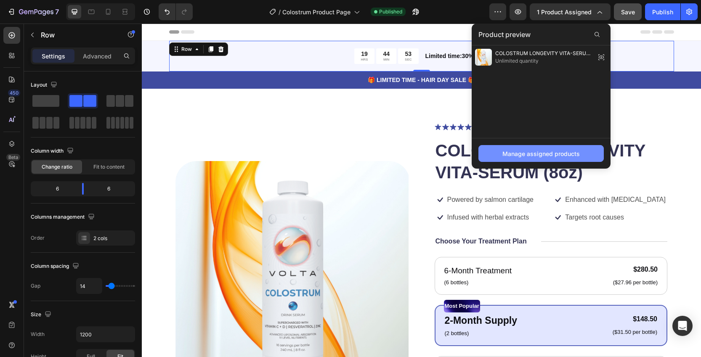
click at [525, 153] on div "Manage assigned products" at bounding box center [541, 153] width 77 height 9
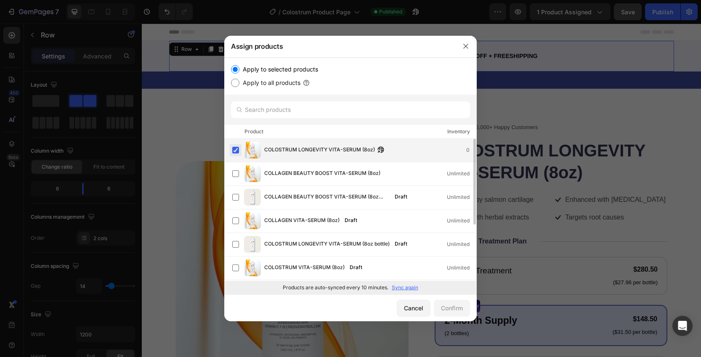
click at [233, 150] on label at bounding box center [235, 150] width 7 height 7
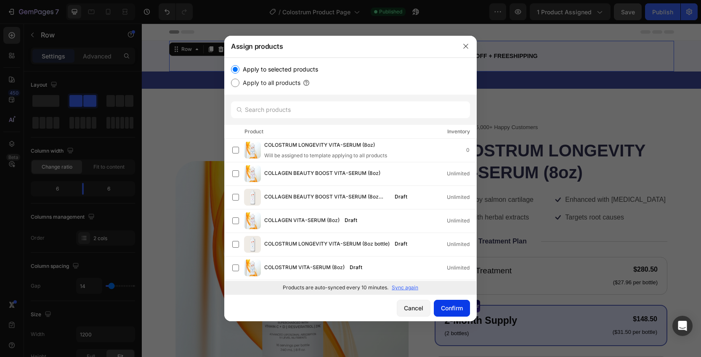
click at [451, 311] on div "Confirm" at bounding box center [452, 308] width 22 height 9
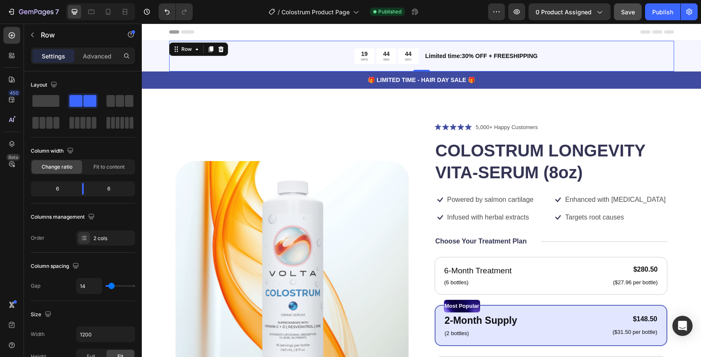
click at [513, 63] on div "Limited time:30% OFF + FREESHIPPING Text Block" at bounding box center [550, 56] width 250 height 16
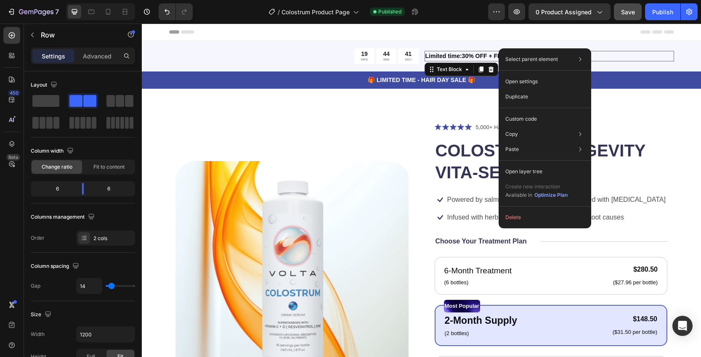
click at [479, 56] on p "Limited time:30% OFF + FREESHIPPING" at bounding box center [549, 56] width 248 height 9
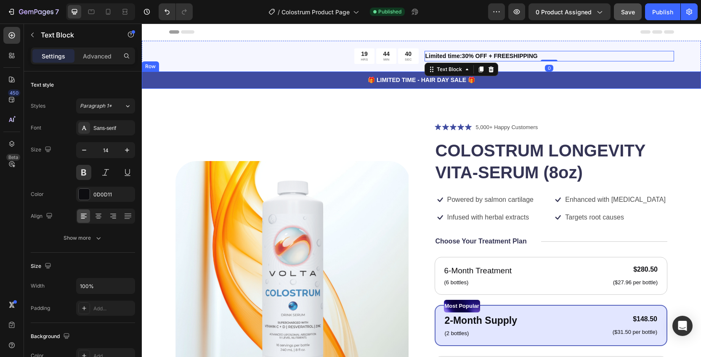
click at [433, 80] on p "🎁 LIMITED TIME - HAIR DAY SALE 🎁" at bounding box center [422, 80] width 558 height 9
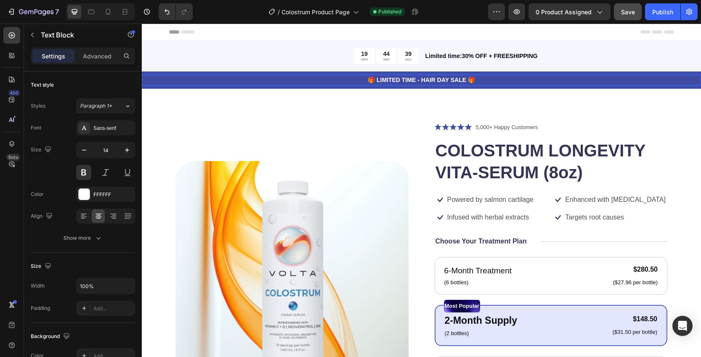
click at [440, 80] on p "🎁 LIMITED TIME - HAIR DAY SALE 🎁" at bounding box center [422, 80] width 558 height 9
click at [462, 79] on p "🎁 LIMITED TIME - HAIR DAY SALE 🎁" at bounding box center [422, 80] width 558 height 9
click at [470, 80] on p "🎁 LIMITED TIME - HAIR DAY SALE 🎁" at bounding box center [422, 80] width 558 height 9
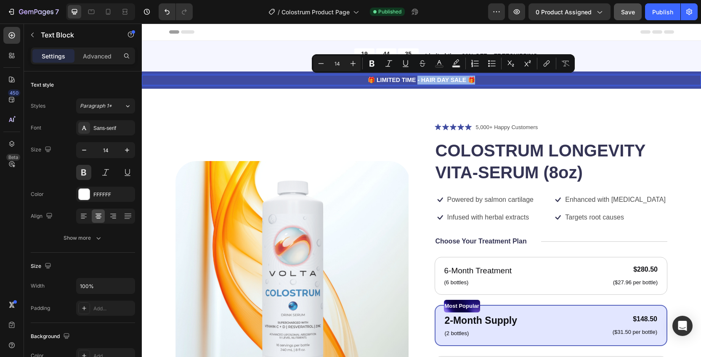
drag, startPoint x: 477, startPoint y: 81, endPoint x: 414, endPoint y: 81, distance: 63.1
click at [414, 81] on p "🎁 LIMITED TIME - HAIR DAY SALE 🎁" at bounding box center [422, 80] width 558 height 9
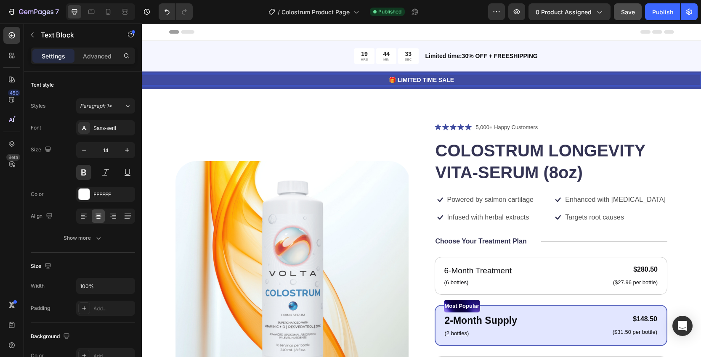
click at [392, 80] on p "🎁 LIMITED TIME SALE" at bounding box center [422, 80] width 558 height 9
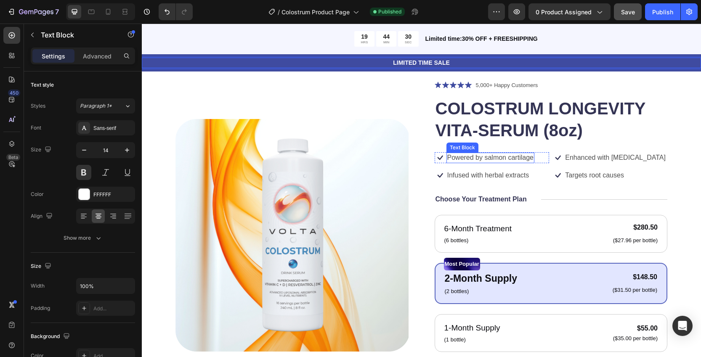
scroll to position [43, 0]
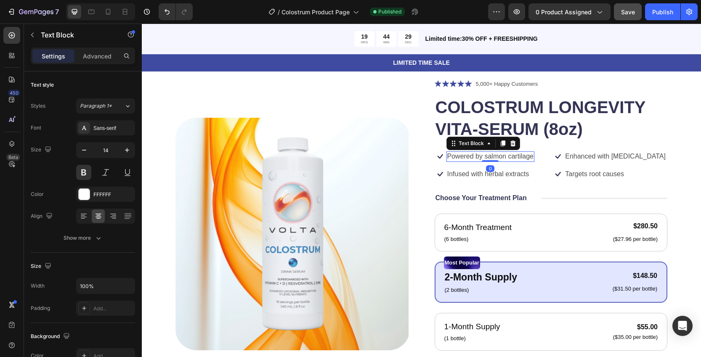
click at [516, 154] on p "Powered by salmon cartilage" at bounding box center [490, 156] width 86 height 9
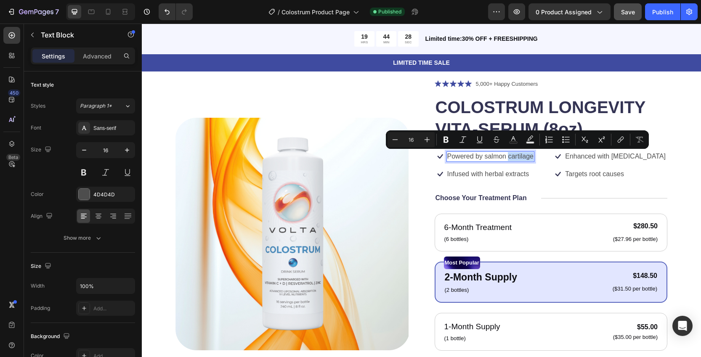
click at [516, 156] on p "Powered by salmon cartilage" at bounding box center [490, 156] width 86 height 9
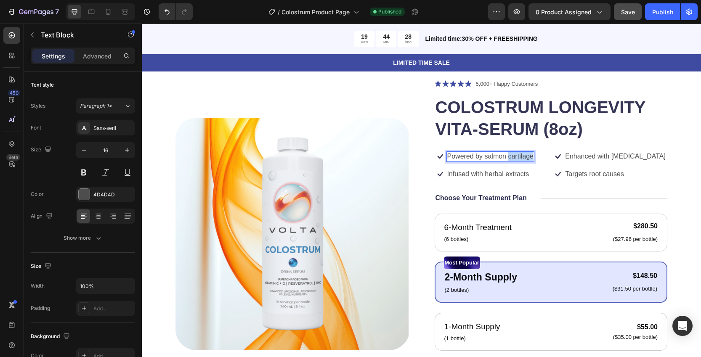
click at [516, 156] on p "Powered by salmon cartilage" at bounding box center [490, 156] width 86 height 9
click at [447, 157] on div "Rich Text Editor. Editing area: main" at bounding box center [448, 157] width 2 height 11
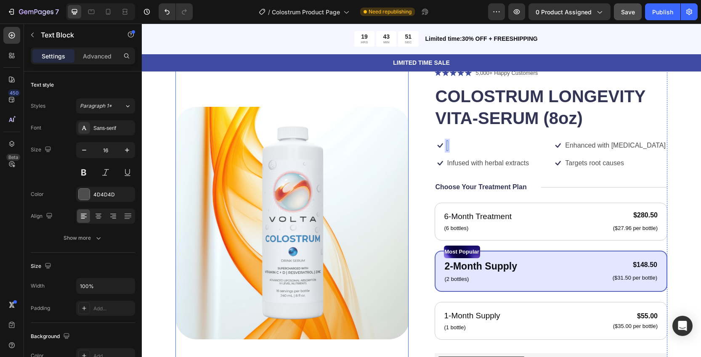
scroll to position [0, 0]
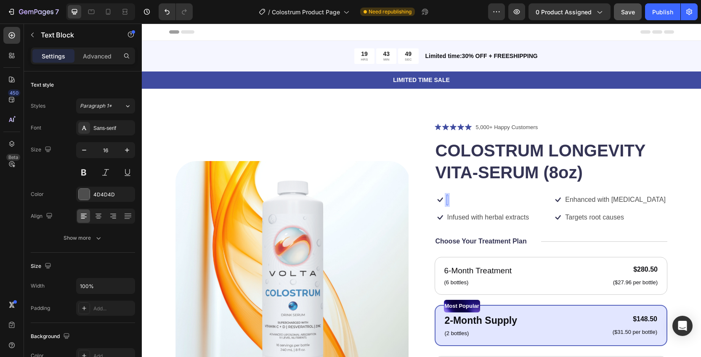
click at [447, 200] on div "Rich Text Editor. Editing area: main" at bounding box center [448, 200] width 2 height 11
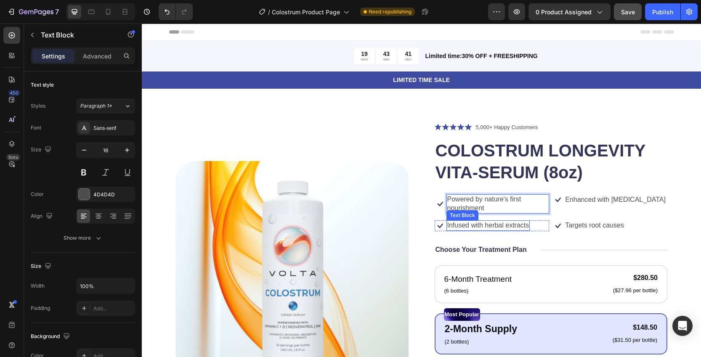
click at [494, 226] on p "Infused with herbal extracts" at bounding box center [488, 225] width 82 height 9
click at [494, 225] on p "Infused with herbal extracts" at bounding box center [488, 225] width 82 height 9
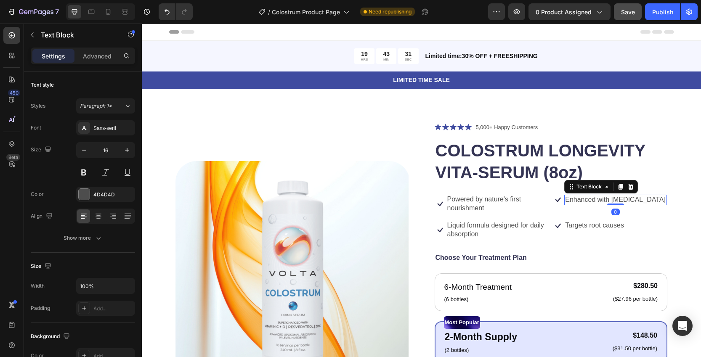
click at [603, 198] on p "Enhanced with biotin" at bounding box center [615, 200] width 101 height 9
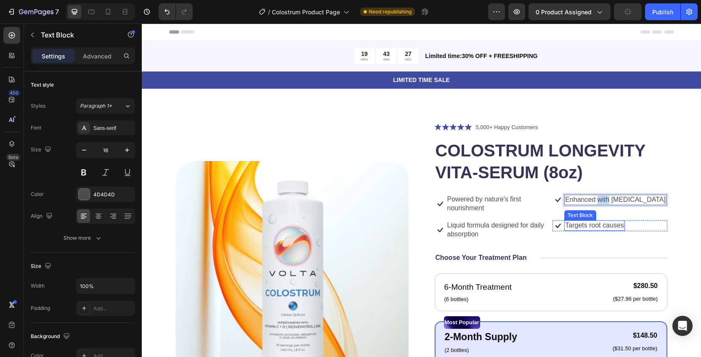
click at [600, 229] on p "Targets root causes" at bounding box center [594, 225] width 59 height 9
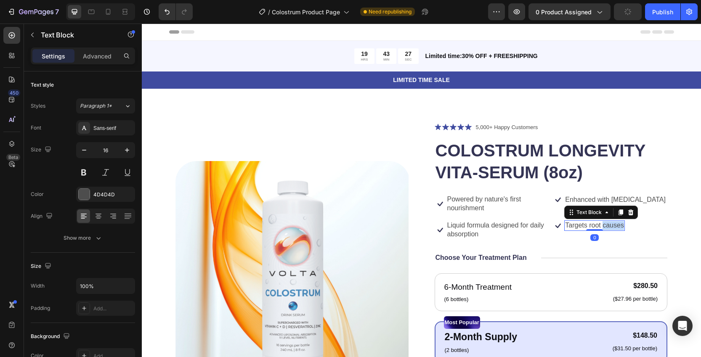
click at [600, 229] on p "Targets root causes" at bounding box center [594, 225] width 59 height 9
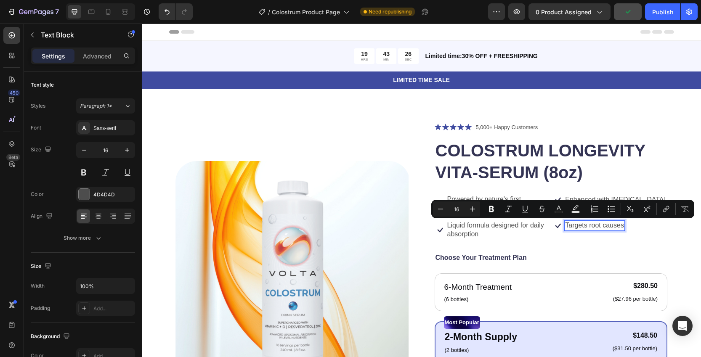
click at [590, 227] on p "Targets root causes" at bounding box center [594, 225] width 59 height 9
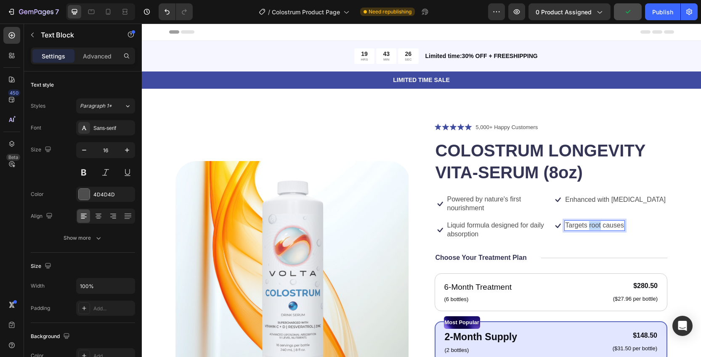
click at [590, 227] on p "Targets root causes" at bounding box center [594, 225] width 59 height 9
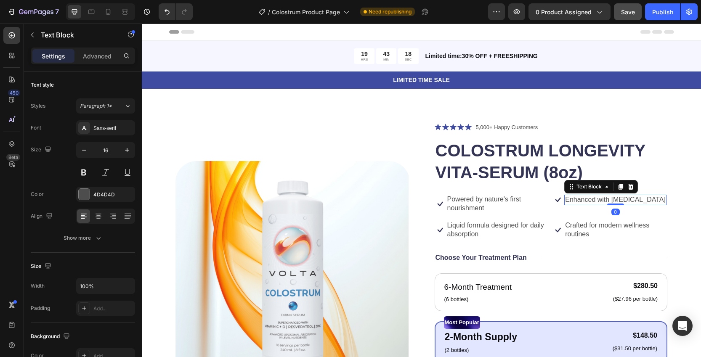
click at [583, 199] on p "Enhanced with biotin" at bounding box center [615, 200] width 101 height 9
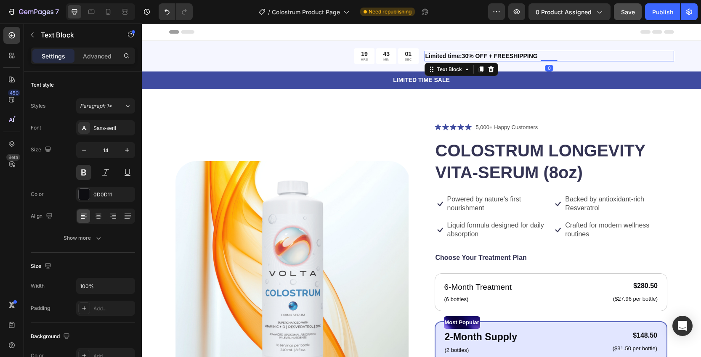
click at [513, 54] on p "Limited time:30% OFF + FREESHIPPING" at bounding box center [549, 56] width 248 height 9
click at [527, 56] on p "Limited time:30% OFF + FREESHIPPING" at bounding box center [549, 56] width 248 height 9
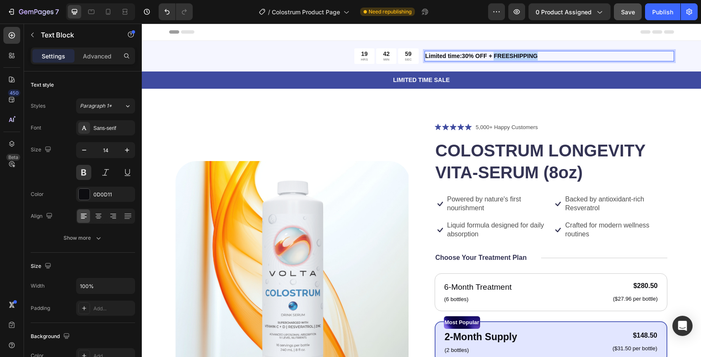
click at [527, 56] on p "Limited time:30% OFF + FREESHIPPING" at bounding box center [549, 56] width 248 height 9
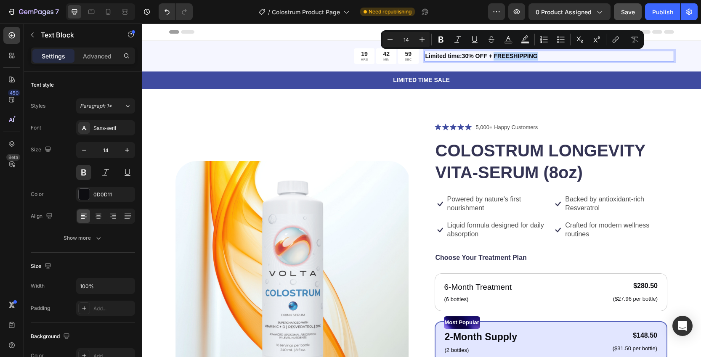
click at [537, 56] on p "Limited time:30% OFF + FREESHIPPING" at bounding box center [549, 56] width 248 height 9
drag, startPoint x: 542, startPoint y: 56, endPoint x: 459, endPoint y: 58, distance: 82.9
click at [459, 58] on p "Limited time:30% OFF + FREESHIPPING" at bounding box center [549, 56] width 248 height 9
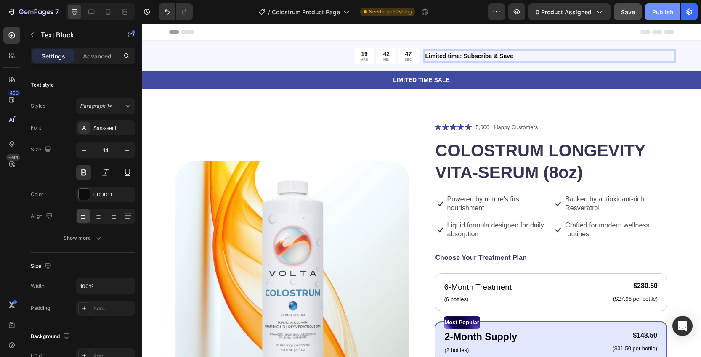
click at [661, 14] on div "Publish" at bounding box center [662, 12] width 21 height 9
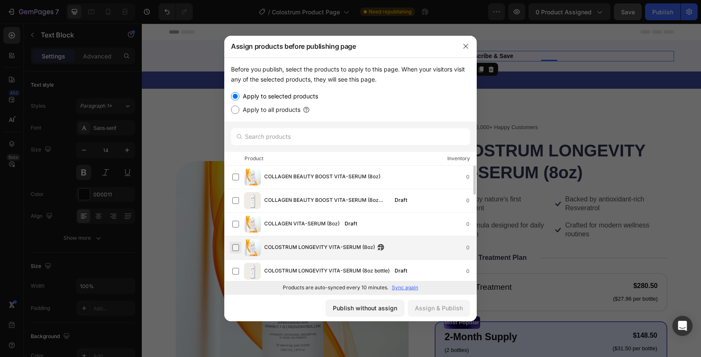
click at [237, 248] on label at bounding box center [235, 248] width 7 height 7
click at [438, 306] on div "Assign & Publish" at bounding box center [439, 308] width 48 height 9
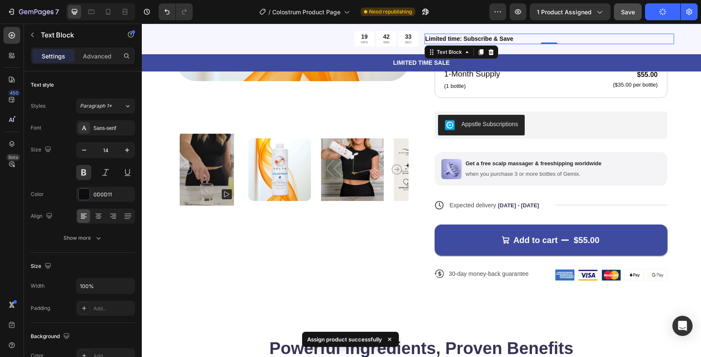
scroll to position [312, 0]
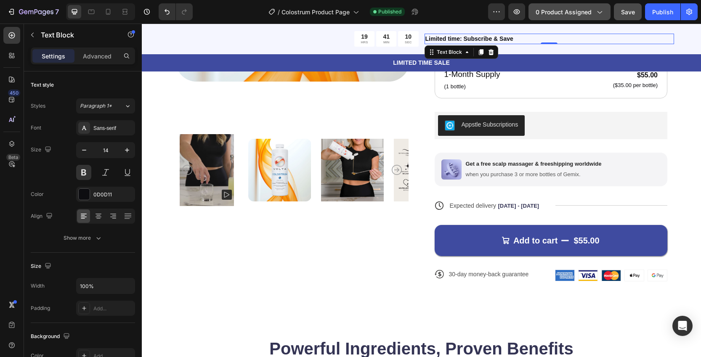
click at [591, 16] on span "0 product assigned" at bounding box center [564, 12] width 56 height 9
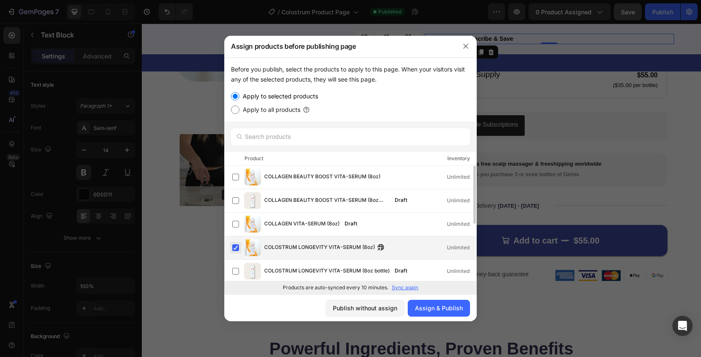
click at [235, 249] on label at bounding box center [235, 248] width 7 height 7
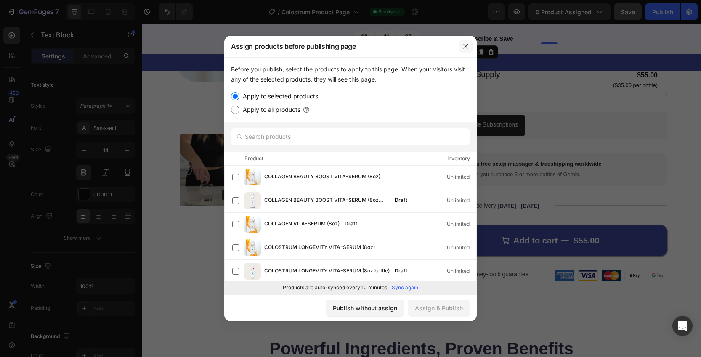
click at [460, 45] on button "button" at bounding box center [465, 46] width 13 height 13
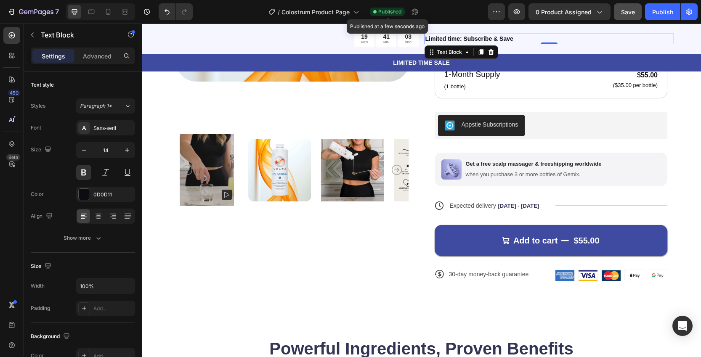
click at [389, 10] on span "Published" at bounding box center [389, 12] width 23 height 8
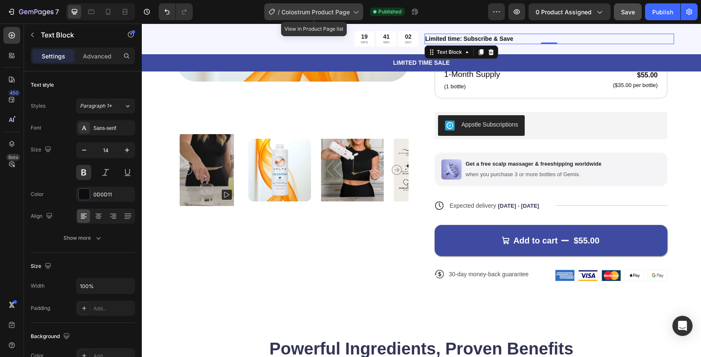
click at [354, 13] on icon at bounding box center [355, 12] width 8 height 8
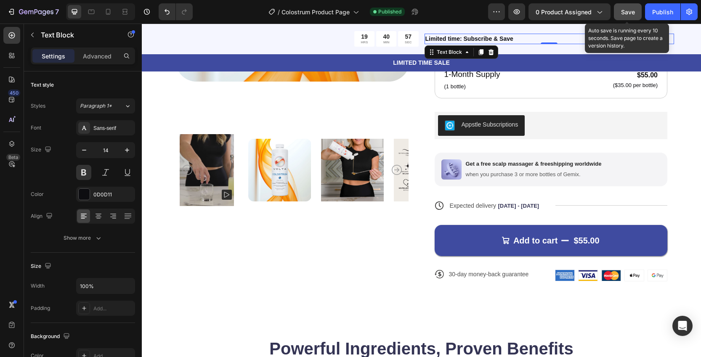
click at [619, 16] on button "Save" at bounding box center [628, 11] width 28 height 17
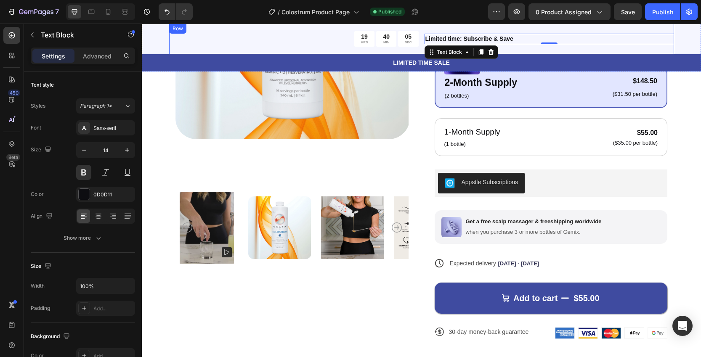
scroll to position [236, 0]
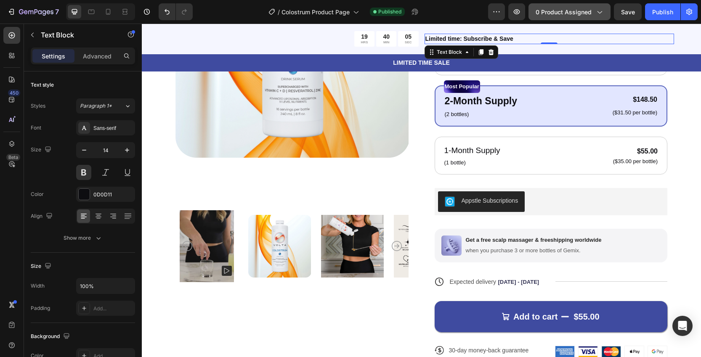
click at [558, 11] on span "0 product assigned" at bounding box center [564, 12] width 56 height 9
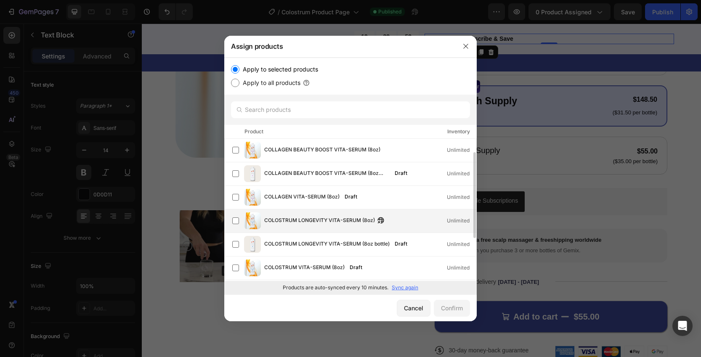
scroll to position [20, 0]
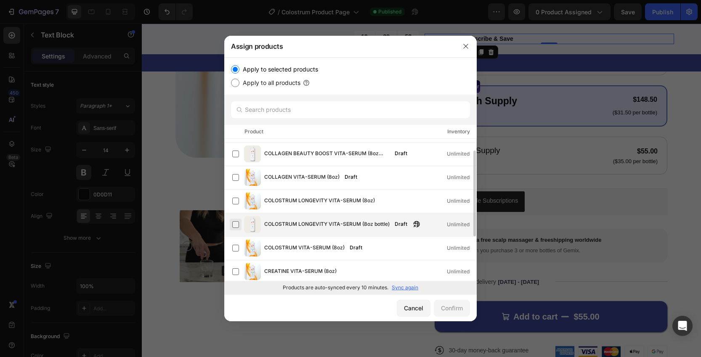
click at [235, 221] on label at bounding box center [235, 224] width 7 height 7
click at [448, 307] on div "Confirm" at bounding box center [452, 308] width 22 height 9
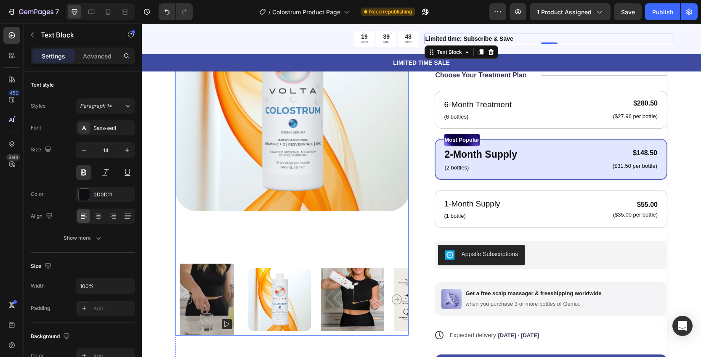
scroll to position [237, 0]
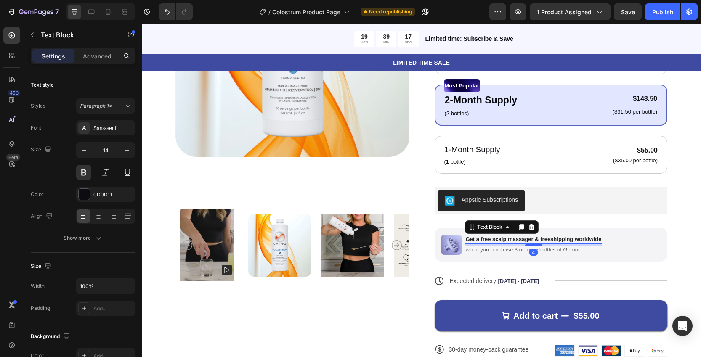
click at [524, 236] on p "Get a free scalp massager & freeshipping worldwide" at bounding box center [534, 239] width 136 height 7
click at [450, 245] on img at bounding box center [451, 245] width 20 height 20
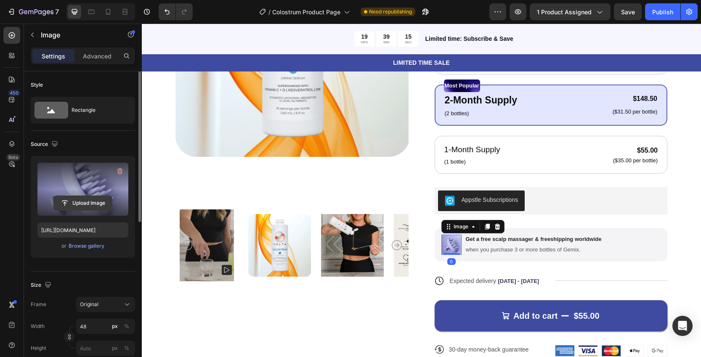
click at [94, 202] on input "file" at bounding box center [83, 203] width 58 height 14
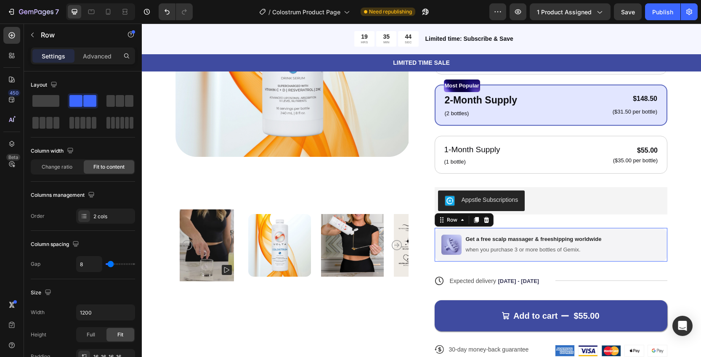
click at [618, 244] on div "Image Get a free scalp massager & freeshipping worldwide Text Block when you pu…" at bounding box center [551, 245] width 233 height 34
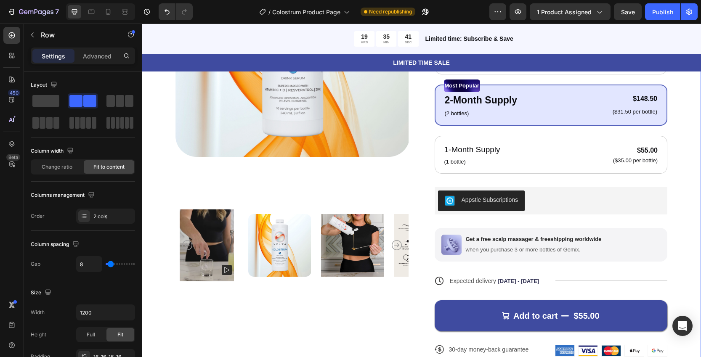
click at [673, 243] on div "Product Images Icon Icon Icon Icon Icon Icon List 5,000+ Happy Customers Text B…" at bounding box center [421, 132] width 559 height 561
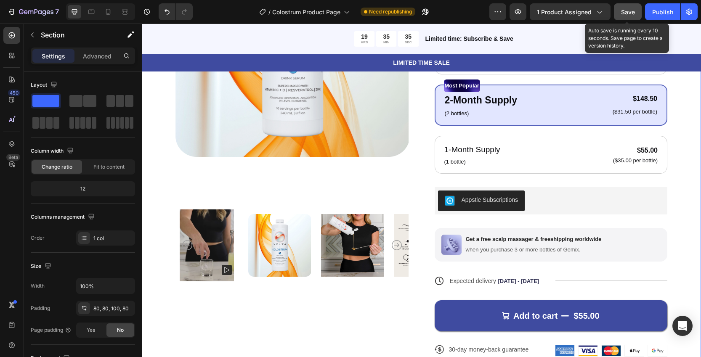
click at [622, 16] on button "Save" at bounding box center [628, 11] width 28 height 17
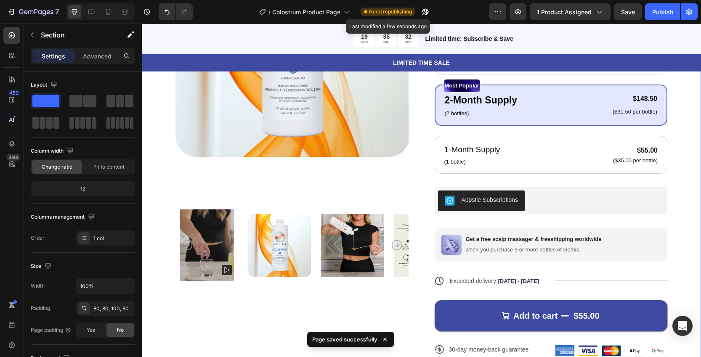
click at [386, 11] on span "Need republishing" at bounding box center [390, 12] width 43 height 8
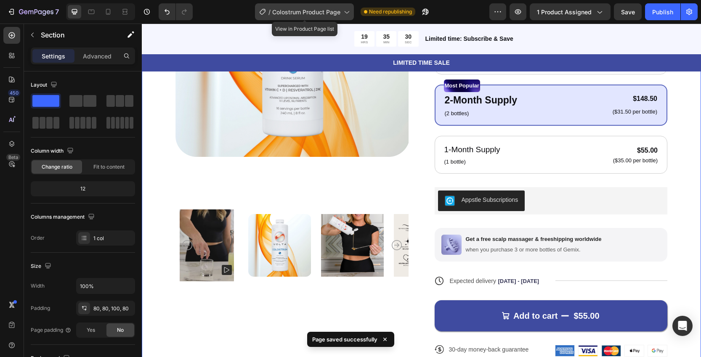
click at [345, 12] on icon at bounding box center [346, 12] width 8 height 8
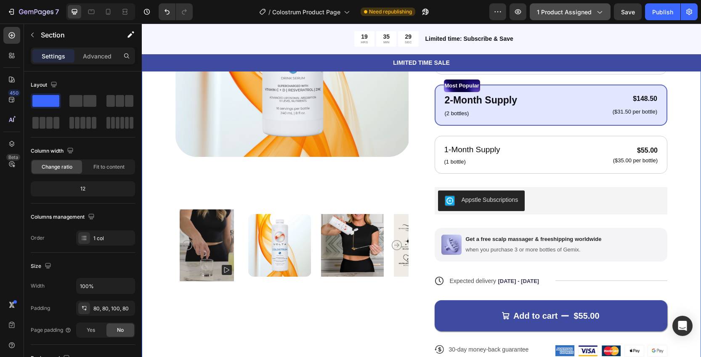
click at [585, 18] on button "1 product assigned" at bounding box center [570, 11] width 81 height 17
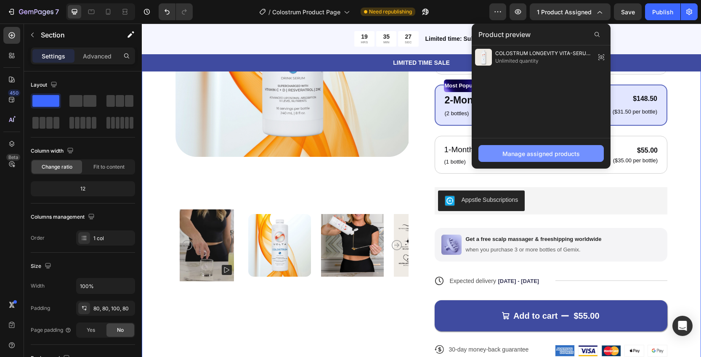
click at [535, 154] on div "Manage assigned products" at bounding box center [541, 153] width 77 height 9
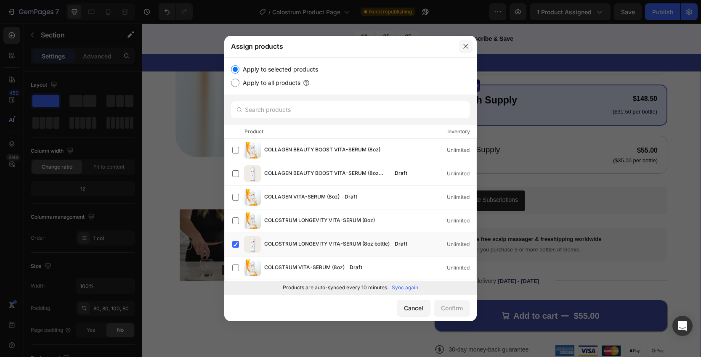
click at [464, 48] on icon "button" at bounding box center [465, 46] width 5 height 5
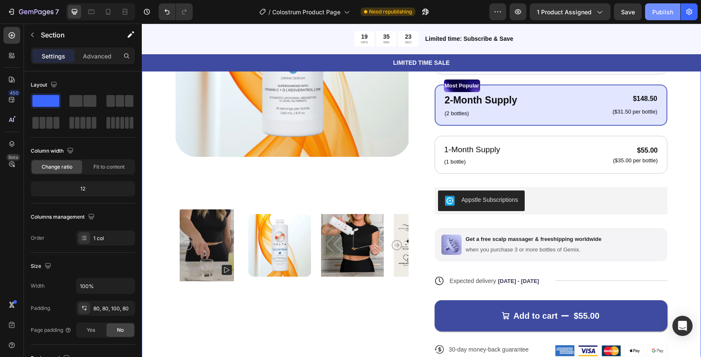
click at [656, 11] on div "Publish" at bounding box center [662, 12] width 21 height 9
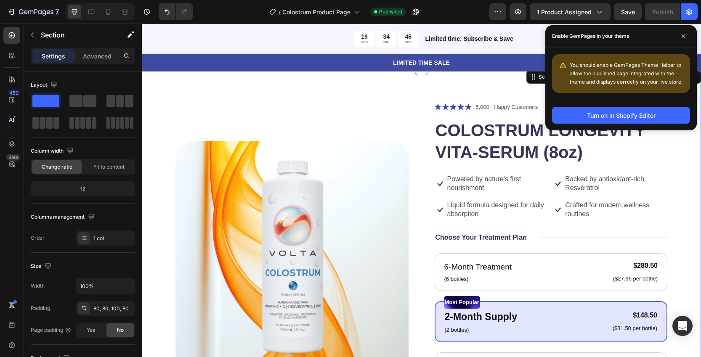
scroll to position [0, 0]
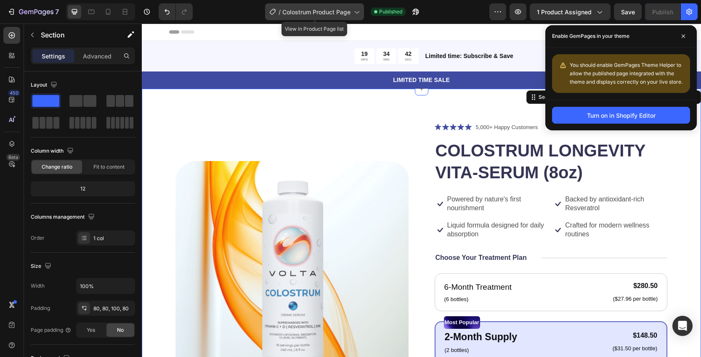
click at [341, 12] on span "Colostrum Product Page" at bounding box center [316, 12] width 68 height 9
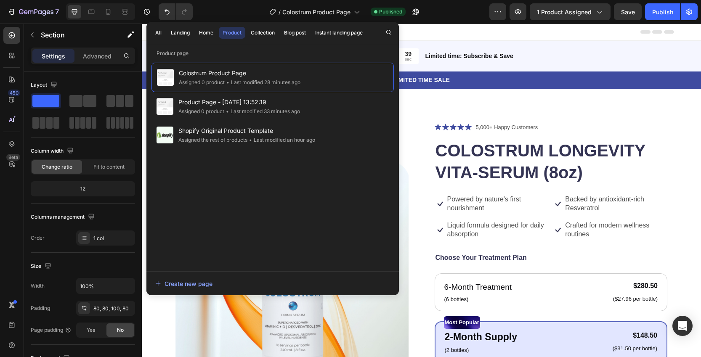
click at [482, 30] on div "Header" at bounding box center [421, 32] width 505 height 17
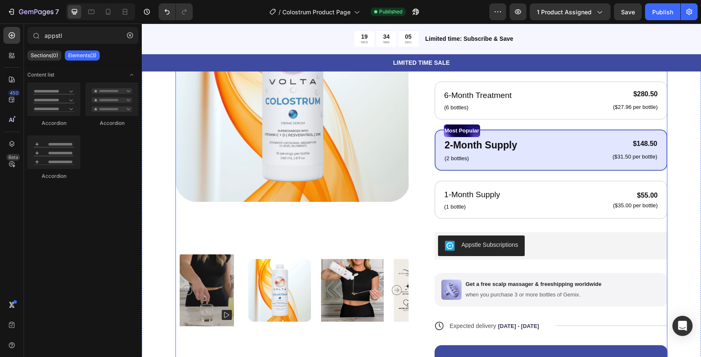
scroll to position [192, 0]
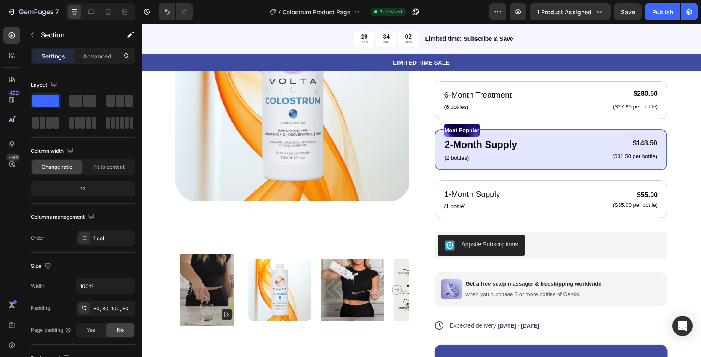
click at [673, 227] on div "Product Images Icon Icon Icon Icon Icon Icon List 5,000+ Happy Customers Text B…" at bounding box center [421, 176] width 559 height 561
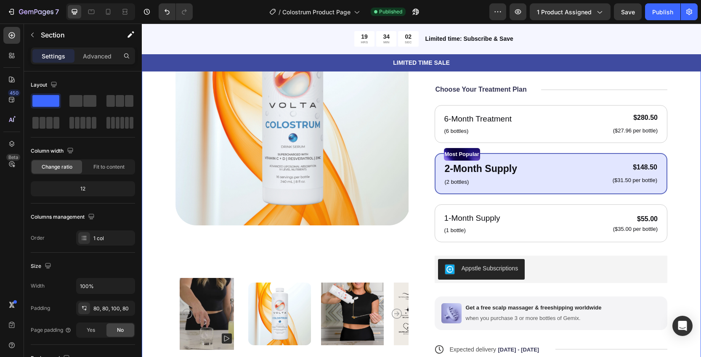
scroll to position [166, 0]
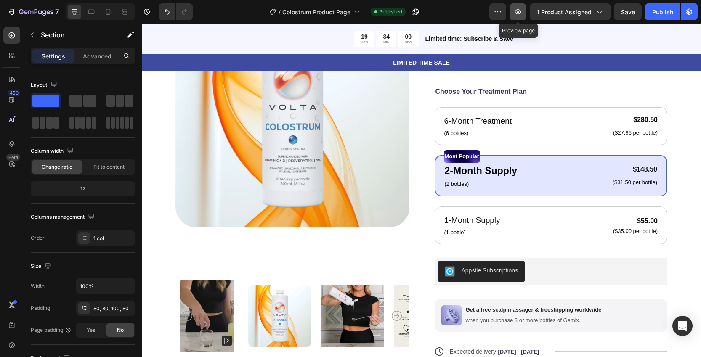
click at [519, 11] on icon "button" at bounding box center [518, 11] width 6 height 5
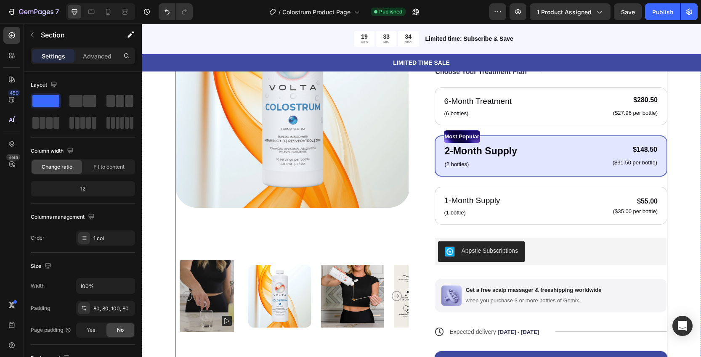
scroll to position [189, 0]
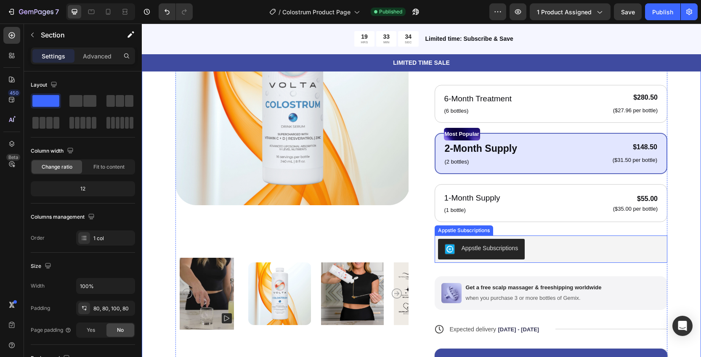
click at [472, 249] on div "Appstle Subscriptions" at bounding box center [490, 248] width 57 height 9
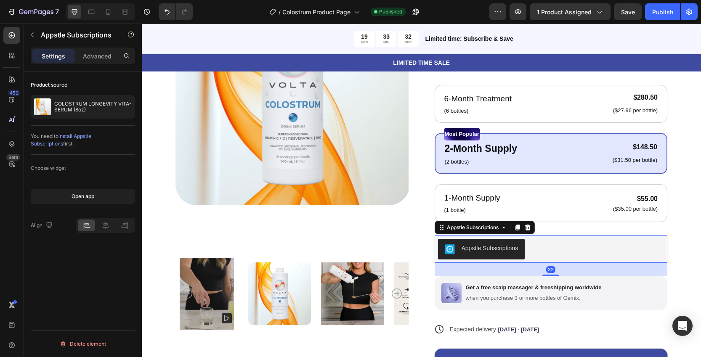
click at [472, 248] on div "Appstle Subscriptions" at bounding box center [490, 248] width 57 height 9
click at [91, 147] on div "You need to install Appstle Subscriptions first." at bounding box center [83, 140] width 104 height 15
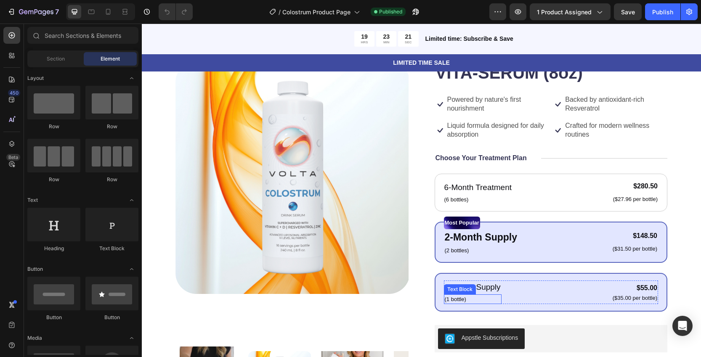
scroll to position [5, 0]
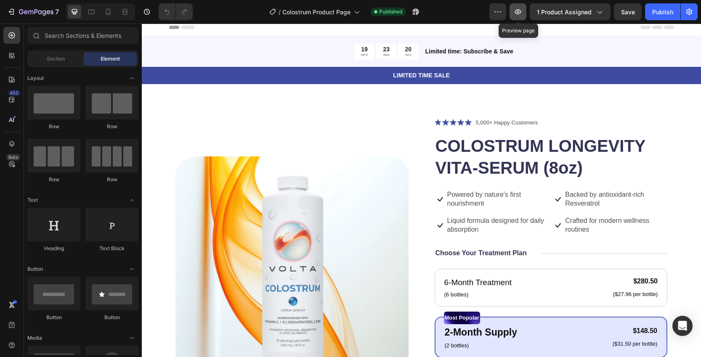
click at [519, 11] on icon "button" at bounding box center [518, 11] width 6 height 5
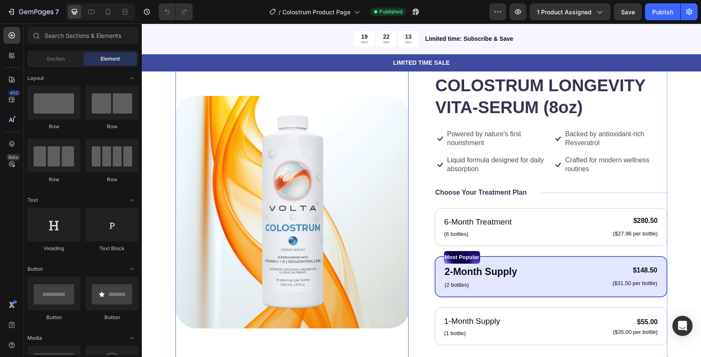
scroll to position [64, 0]
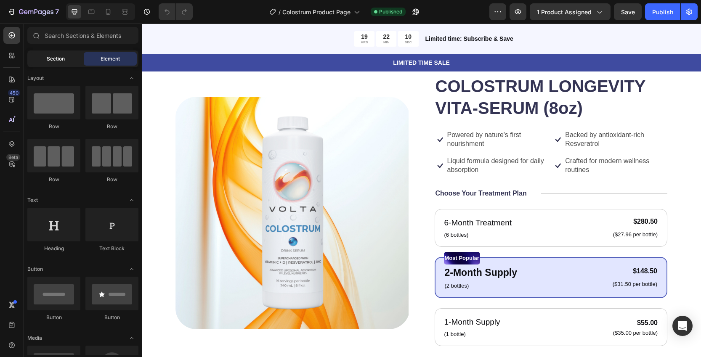
click at [58, 59] on span "Section" at bounding box center [56, 59] width 18 height 8
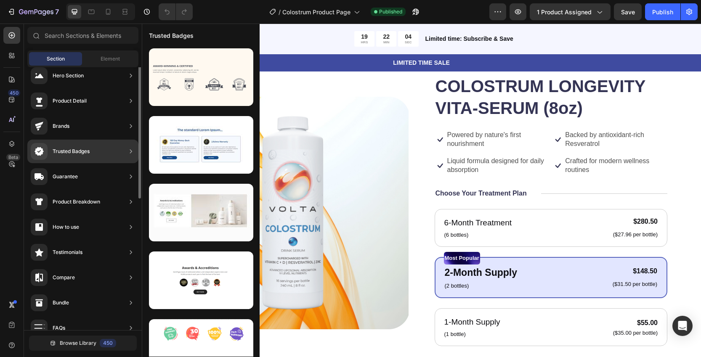
scroll to position [0, 0]
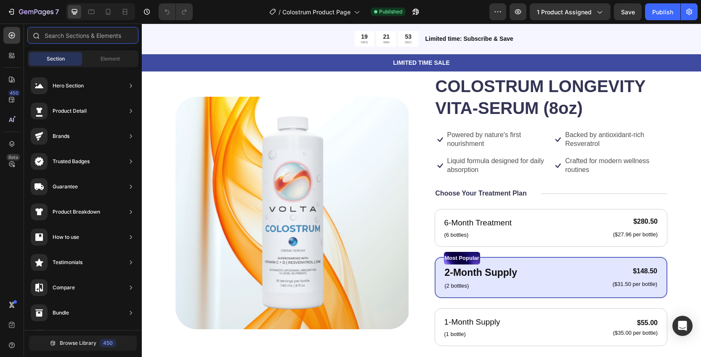
click at [98, 33] on input "text" at bounding box center [82, 35] width 111 height 17
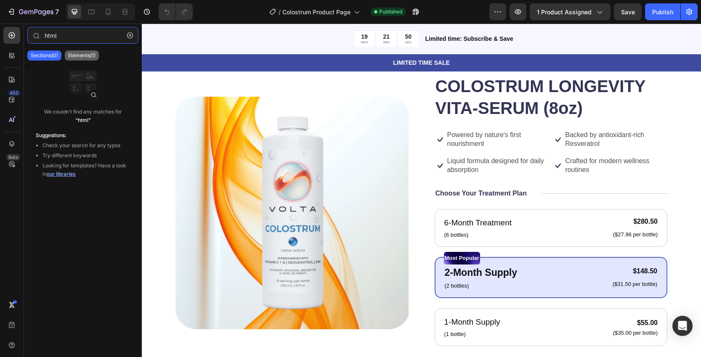
type input "html"
click at [92, 58] on p "Elements(1)" at bounding box center [81, 55] width 27 height 7
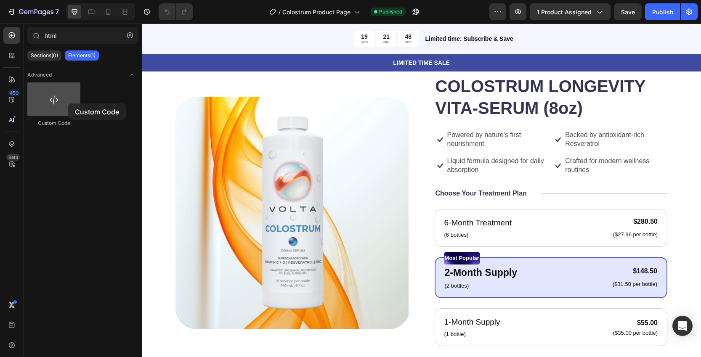
click at [68, 104] on div at bounding box center [53, 99] width 53 height 34
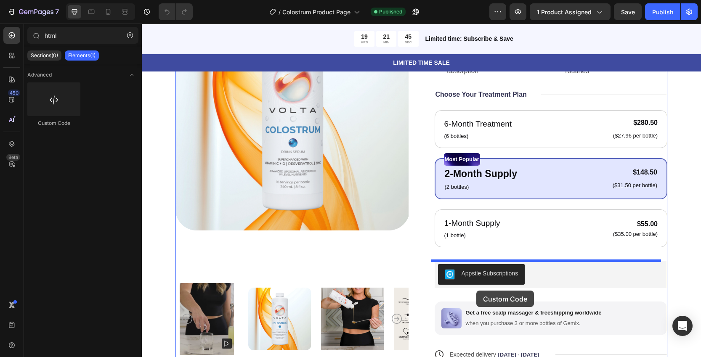
scroll to position [164, 0]
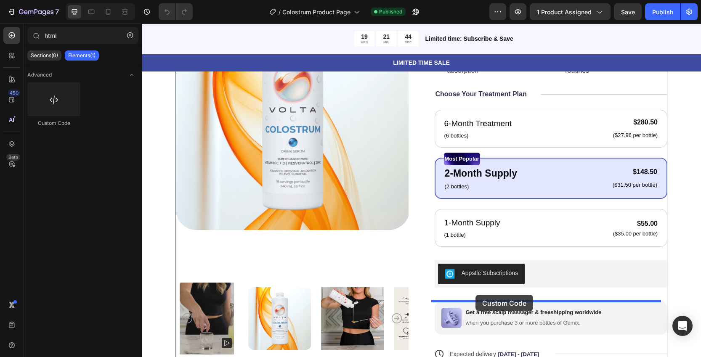
drag, startPoint x: 199, startPoint y: 127, endPoint x: 476, endPoint y: 295, distance: 323.4
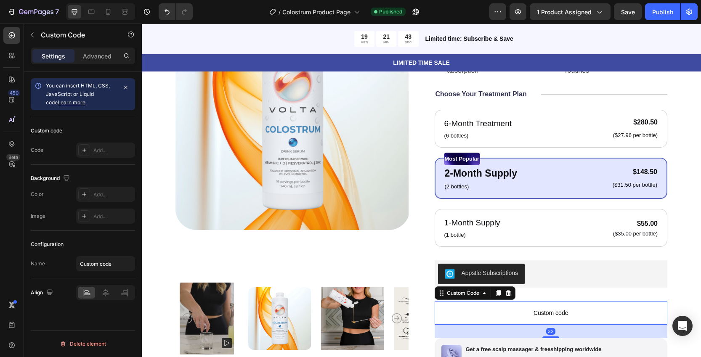
click at [511, 317] on span "Custom code" at bounding box center [551, 313] width 233 height 10
click at [538, 308] on span "Custom code" at bounding box center [551, 313] width 233 height 10
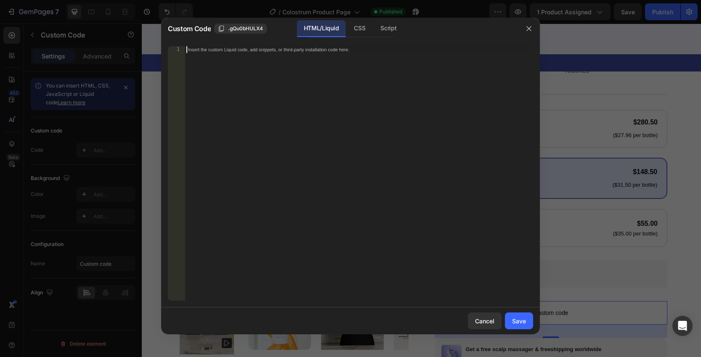
click at [325, 83] on div "Insert the custom Liquid code, add snippets, or third-party installation code h…" at bounding box center [359, 180] width 348 height 268
click at [515, 323] on div "Save" at bounding box center [519, 321] width 14 height 9
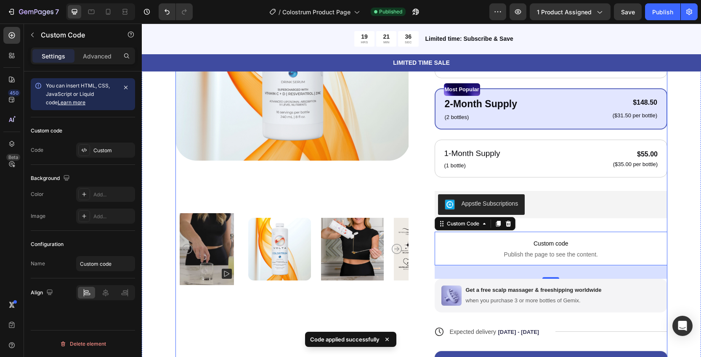
scroll to position [231, 0]
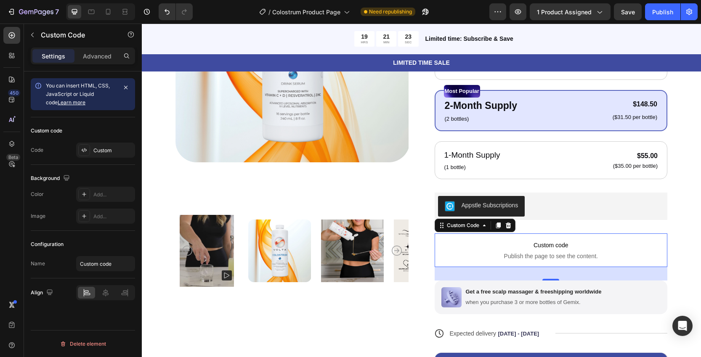
click at [551, 256] on span "Publish the page to see the content." at bounding box center [551, 256] width 233 height 8
click at [537, 247] on span "Custom code" at bounding box center [551, 245] width 233 height 10
click at [540, 250] on p "Custom code Publish the page to see the content." at bounding box center [551, 251] width 233 height 34
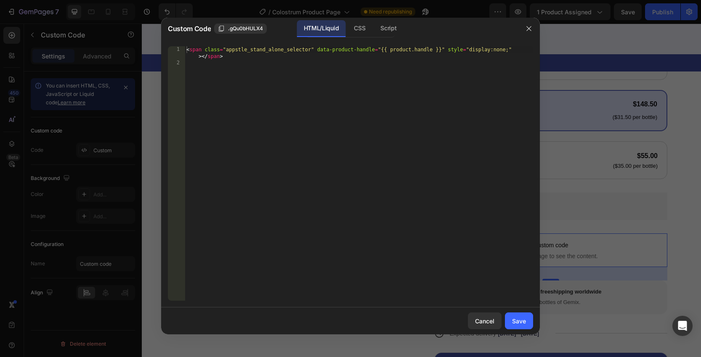
click at [540, 250] on div at bounding box center [350, 178] width 701 height 357
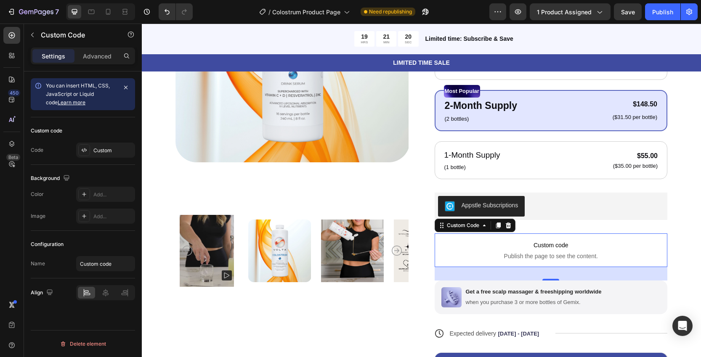
click at [540, 250] on p "Custom code Publish the page to see the content." at bounding box center [551, 251] width 233 height 34
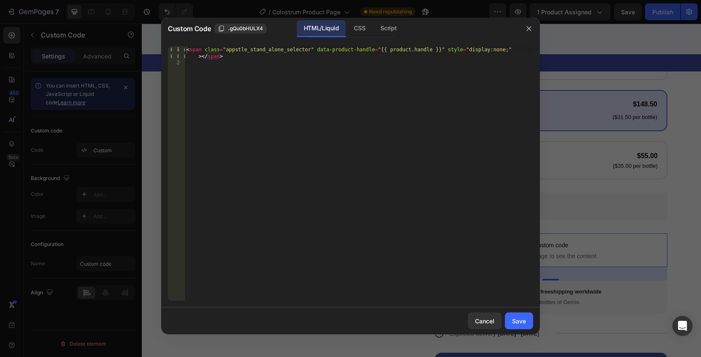
click at [421, 106] on div "< span class = "appstle_stand_alone_selector" data-product-handle = "{{ product…" at bounding box center [359, 183] width 348 height 275
drag, startPoint x: 431, startPoint y: 51, endPoint x: 390, endPoint y: 49, distance: 41.3
click at [390, 49] on div "< span class = "appstle_stand_alone_selector" data-product-handle = "{{ product…" at bounding box center [359, 183] width 348 height 275
paste textarea "colostrum-vita-serum"
type textarea "<span class="appstle_stand_alone_selector" data-product-handle="{{ colostrum-vi…"
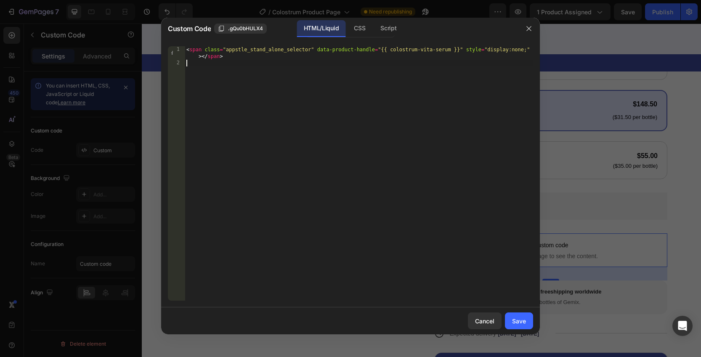
click at [372, 86] on div "< span class = "appstle_stand_alone_selector" data-product-handle = "{{ colostr…" at bounding box center [359, 183] width 348 height 275
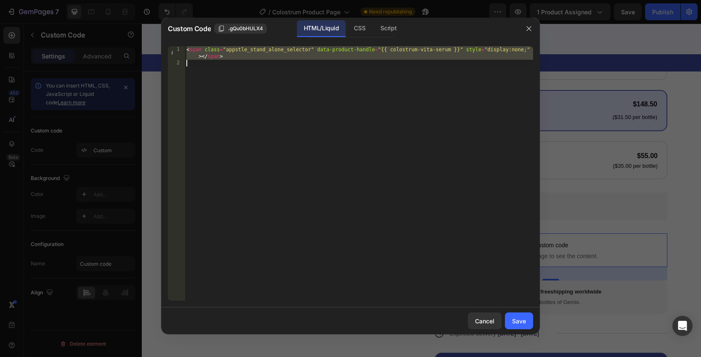
click at [389, 50] on div "< span class = "appstle_stand_alone_selector" data-product-handle = "{{ colostr…" at bounding box center [359, 183] width 348 height 275
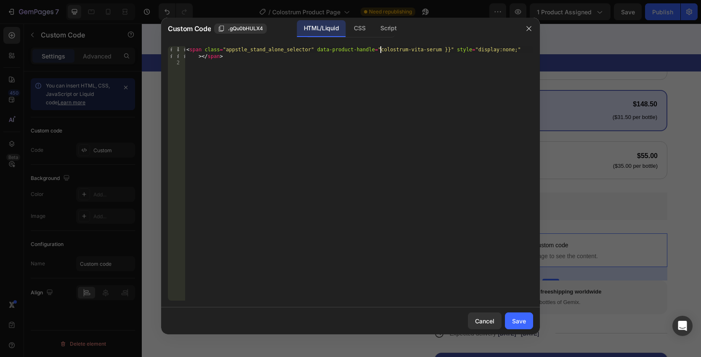
click at [449, 50] on div "< span class = "appstle_stand_alone_selector" data-product-handle = "colostrum-…" at bounding box center [359, 183] width 348 height 275
type textarea "<span class="appstle_stand_alone_selector" data-product-handle="colostrum-vita-…"
click at [516, 326] on button "Save" at bounding box center [519, 321] width 28 height 17
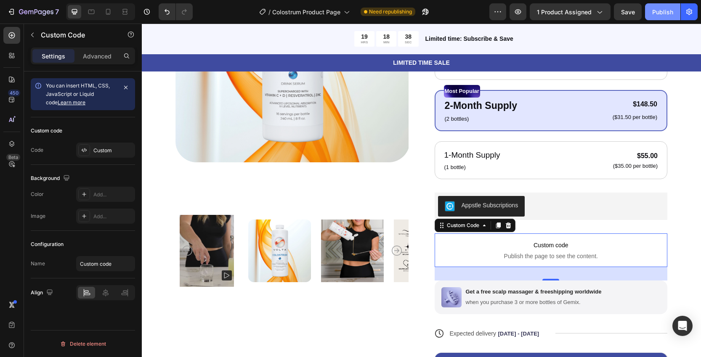
click at [659, 11] on div "Publish" at bounding box center [662, 12] width 21 height 9
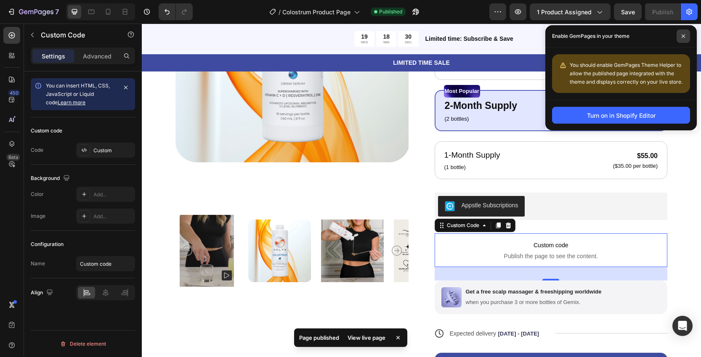
click at [684, 33] on span at bounding box center [683, 35] width 13 height 13
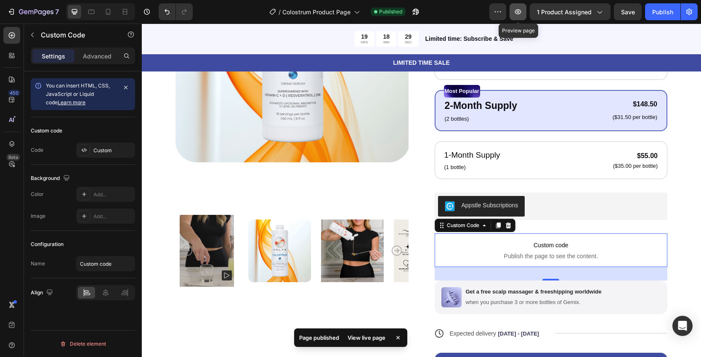
click at [517, 12] on icon "button" at bounding box center [518, 12] width 8 height 8
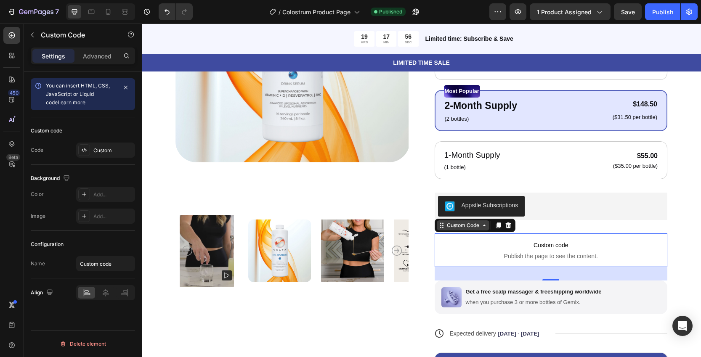
click at [455, 227] on div "Custom Code" at bounding box center [463, 226] width 36 height 8
click at [489, 255] on span "Publish the page to see the content." at bounding box center [551, 256] width 233 height 8
click at [527, 255] on span "Publish the page to see the content." at bounding box center [551, 256] width 233 height 8
click at [518, 245] on span "Custom code" at bounding box center [551, 245] width 233 height 10
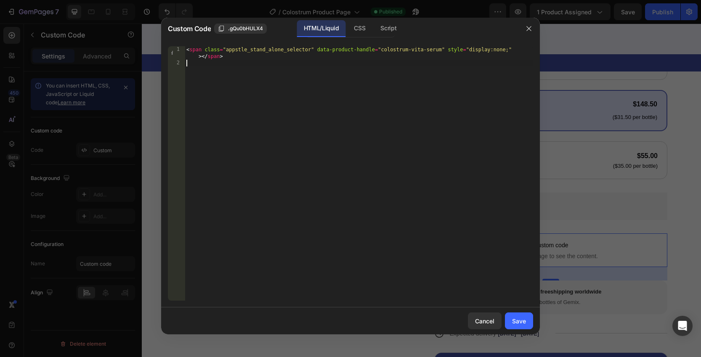
click at [415, 154] on div "< span class = "appstle_stand_alone_selector" data-product-handle = "colostrum-…" at bounding box center [359, 183] width 348 height 275
type textarea "<span class="appstle_stand_alone_selector" data-product-handle="colostrum-vita-…"
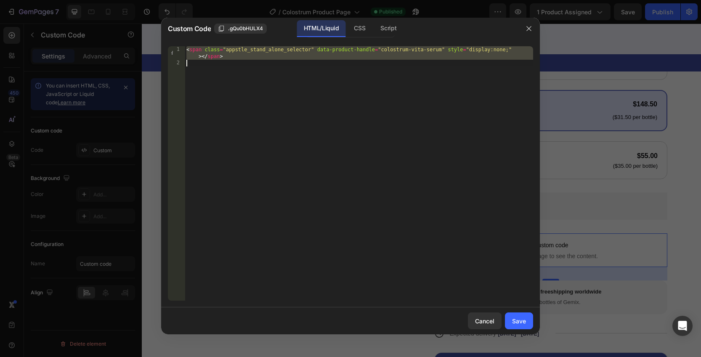
paste textarea
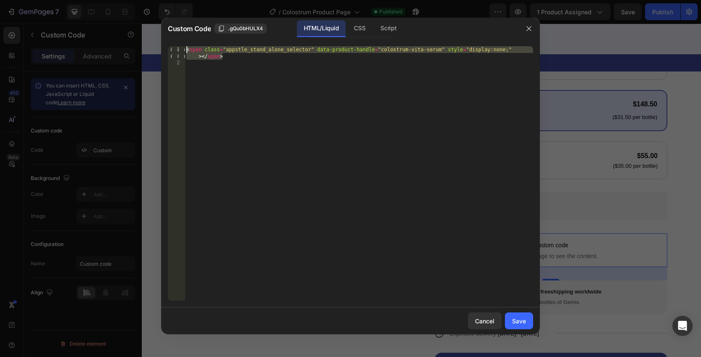
drag, startPoint x: 238, startPoint y: 57, endPoint x: 174, endPoint y: 33, distance: 68.1
click at [174, 33] on div "Custom Code .gQu0bHULX4 HTML/Liquid CSS Script 1 2 < span class = "appstle_stan…" at bounding box center [350, 176] width 379 height 317
type textarea "<span class="appstle_stand_alone_selector" data-product-handle="colostrum-vita-…"
drag, startPoint x: 255, startPoint y: 56, endPoint x: 163, endPoint y: 31, distance: 95.9
click at [163, 31] on div "Custom Code .gQu0bHULX4 HTML/Liquid CSS Script 1 2 3 < span class = "appstle_st…" at bounding box center [350, 176] width 379 height 317
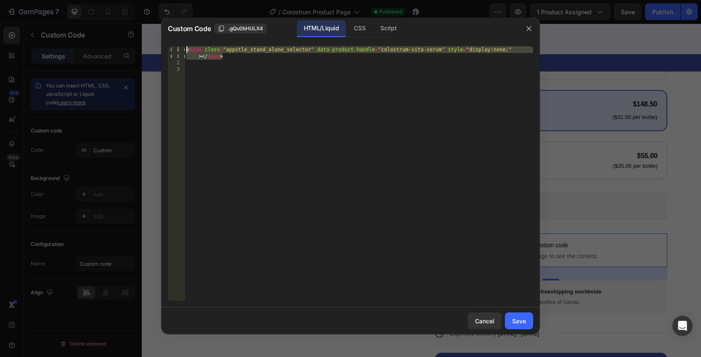
type textarea "<span class="appstle_stand_alone_selector" data-product-handle="colostrum-vita-…"
paste textarea
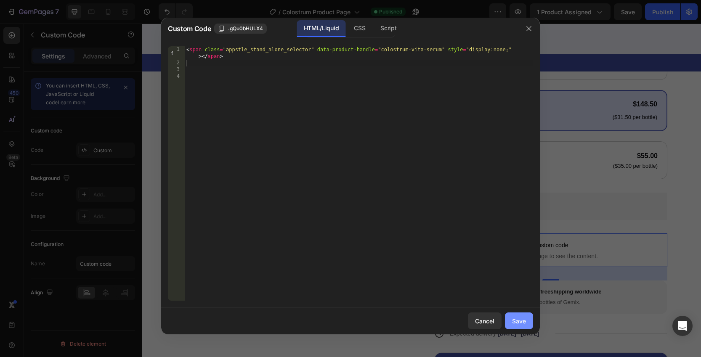
click at [513, 322] on div "Save" at bounding box center [519, 321] width 14 height 9
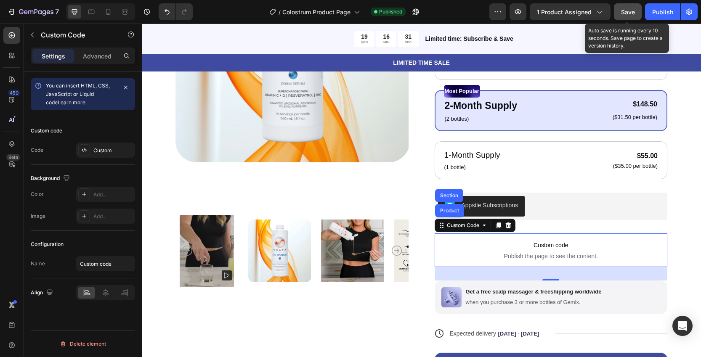
click at [629, 13] on span "Save" at bounding box center [628, 11] width 14 height 7
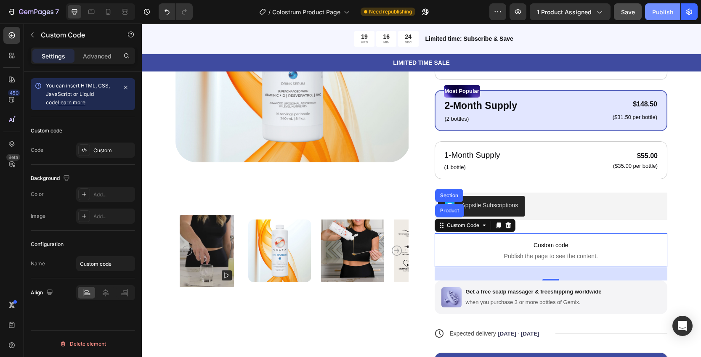
click at [659, 15] on div "Publish" at bounding box center [662, 12] width 21 height 9
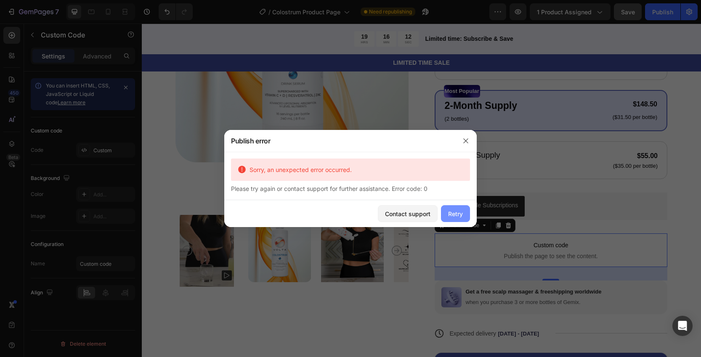
click at [451, 213] on div "Retry" at bounding box center [455, 214] width 15 height 9
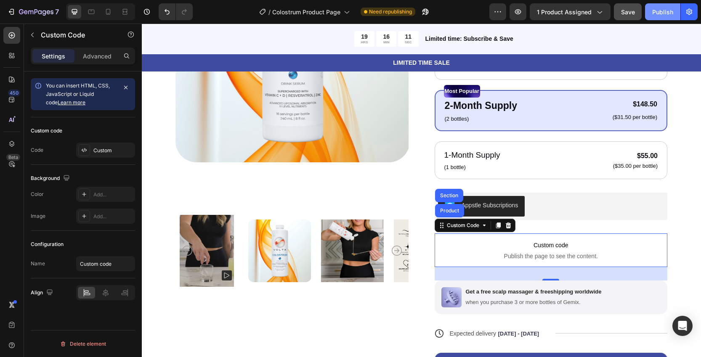
click at [666, 10] on div "Publish" at bounding box center [662, 12] width 21 height 9
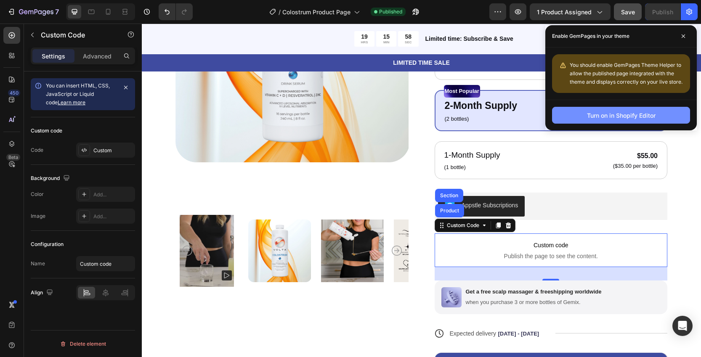
click at [607, 112] on div "Turn on in Shopify Editor" at bounding box center [621, 115] width 69 height 9
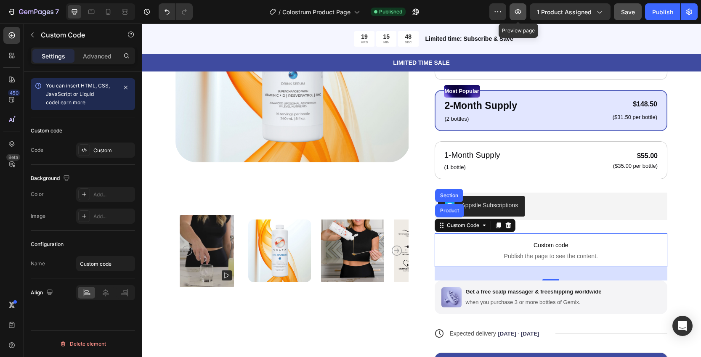
click at [516, 11] on icon "button" at bounding box center [518, 12] width 8 height 8
click at [519, 13] on icon "button" at bounding box center [518, 11] width 6 height 5
click at [663, 12] on div "Publish" at bounding box center [662, 12] width 21 height 9
click at [522, 12] on icon "button" at bounding box center [518, 12] width 8 height 8
click at [577, 11] on span "1 product assigned" at bounding box center [564, 12] width 55 height 9
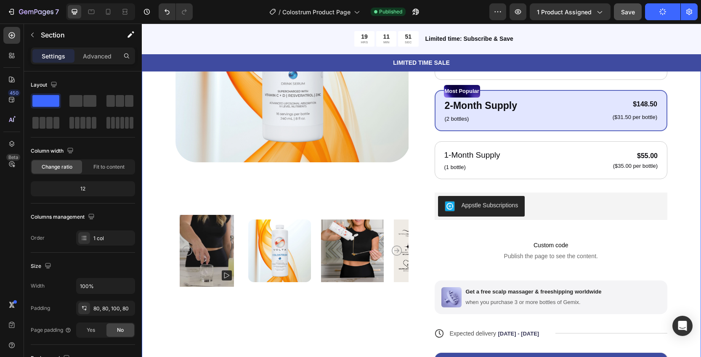
click at [676, 113] on div "Product Images Icon Icon Icon Icon Icon Icon List 5,000+ Happy Customers Text B…" at bounding box center [421, 155] width 559 height 597
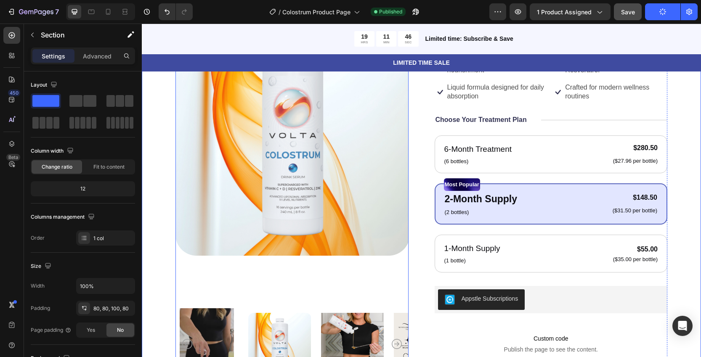
scroll to position [138, 0]
click at [577, 15] on span "1 product assigned" at bounding box center [564, 12] width 55 height 9
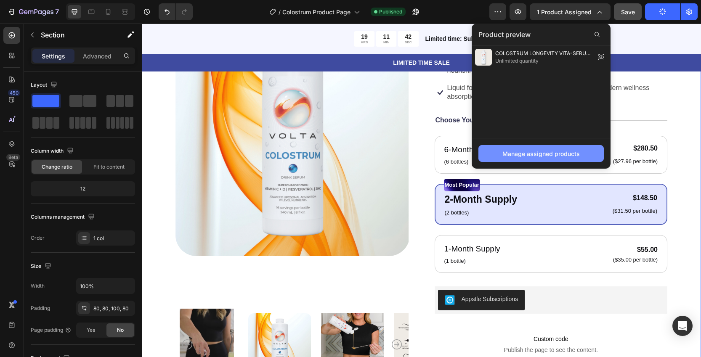
click at [535, 151] on div "Manage assigned products" at bounding box center [541, 153] width 77 height 9
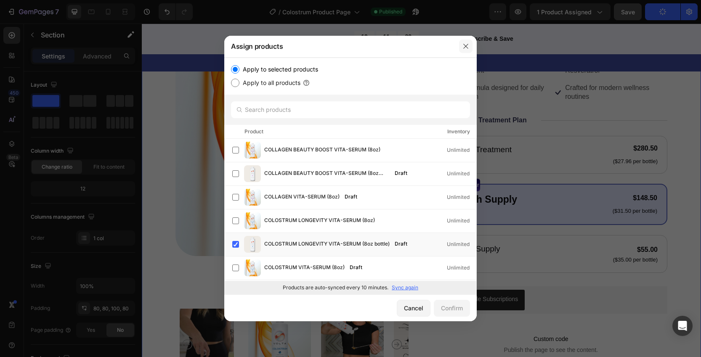
click at [463, 45] on icon "button" at bounding box center [466, 46] width 7 height 7
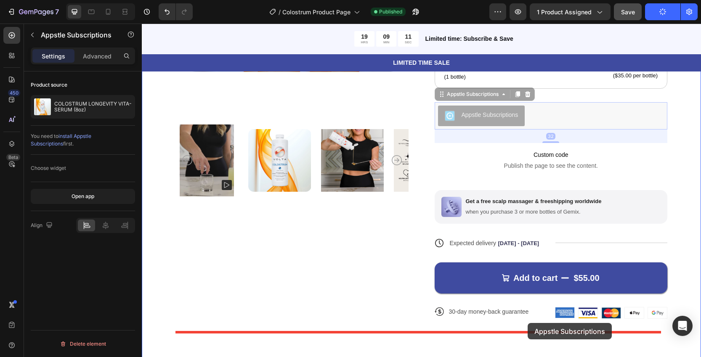
scroll to position [331, 0]
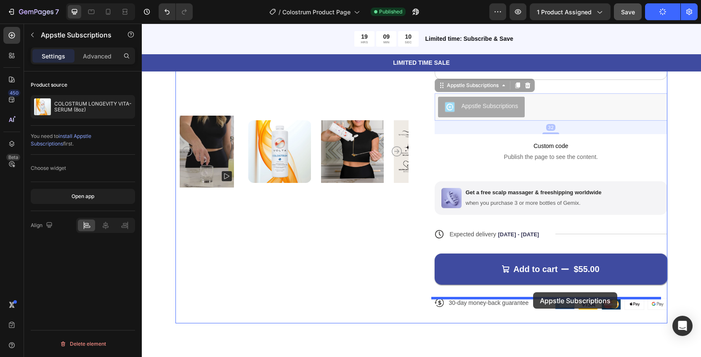
drag, startPoint x: 541, startPoint y: 159, endPoint x: 533, endPoint y: 292, distance: 133.2
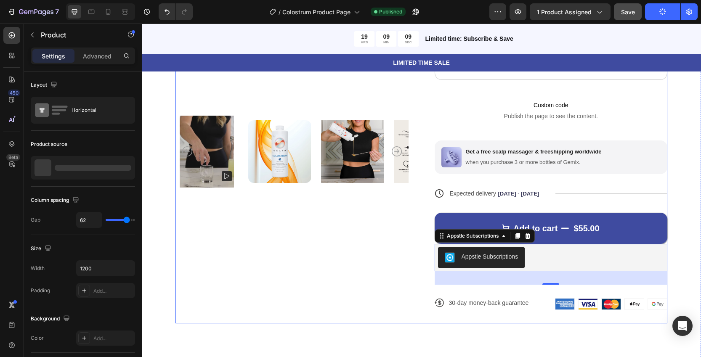
click at [378, 249] on div "Product Images" at bounding box center [292, 58] width 233 height 532
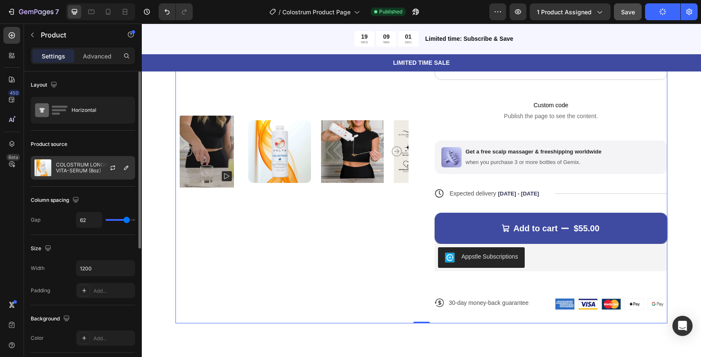
click at [94, 169] on p "COLOSTRUM LONGEVITY VITA-SERUM (8oz)" at bounding box center [93, 168] width 75 height 12
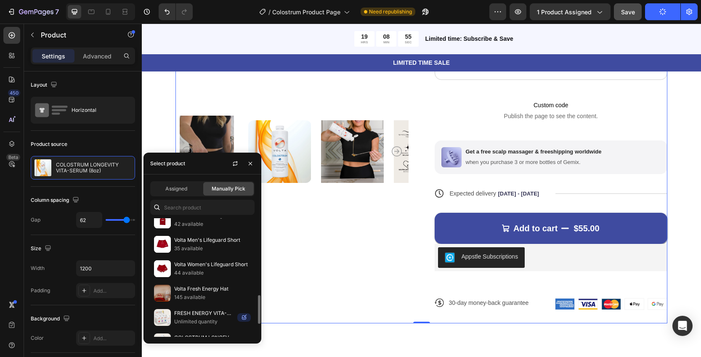
scroll to position [370, 0]
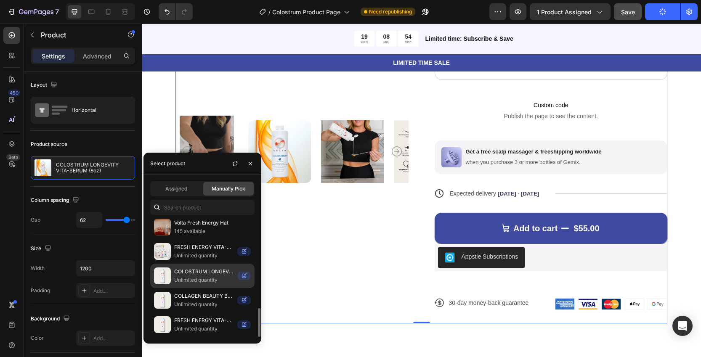
click at [205, 271] on p "COLOSTRUM LONGEVITY VITA-SERUM (8oz bottle)" at bounding box center [204, 272] width 60 height 8
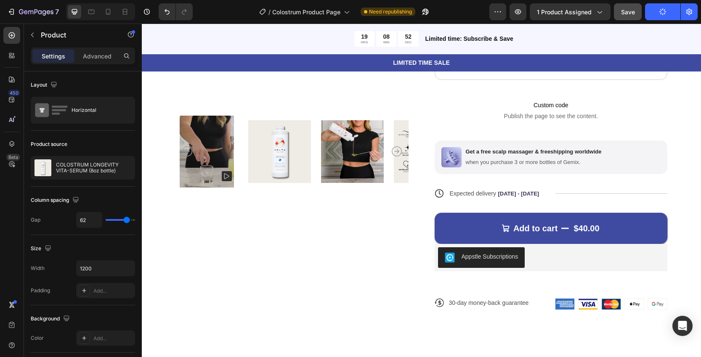
click at [351, 234] on div "Product Images" at bounding box center [292, 58] width 233 height 532
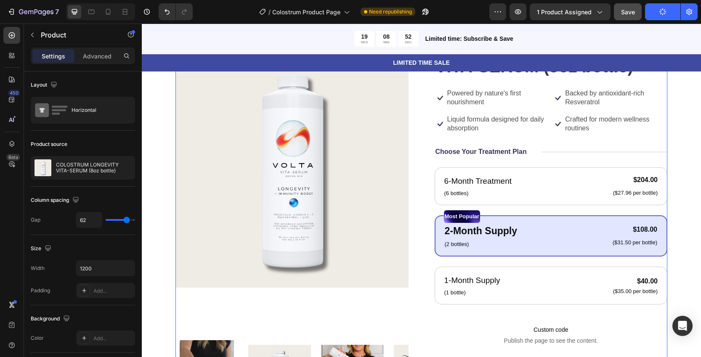
scroll to position [0, 0]
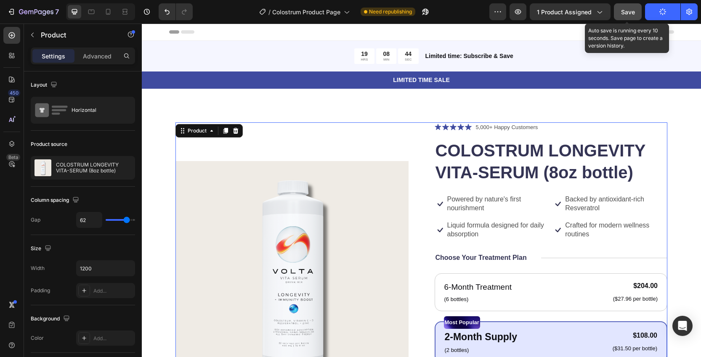
click at [630, 13] on span "Save" at bounding box center [628, 11] width 14 height 7
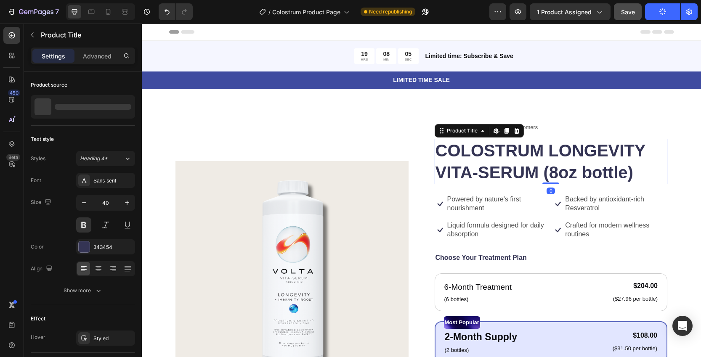
click at [516, 163] on h1 "COLOSTRUM LONGEVITY VITA-SERUM (8oz bottle)" at bounding box center [551, 161] width 233 height 45
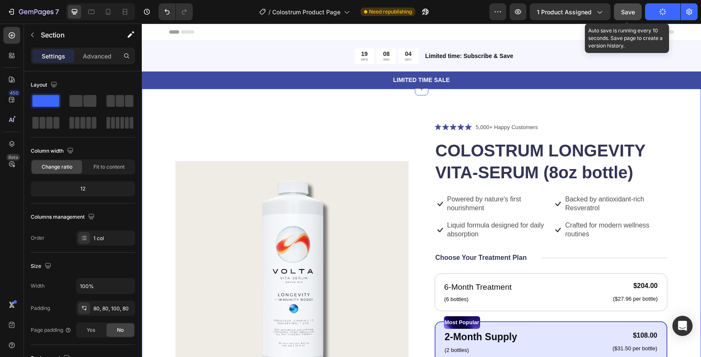
click at [626, 9] on span "Save" at bounding box center [628, 11] width 14 height 7
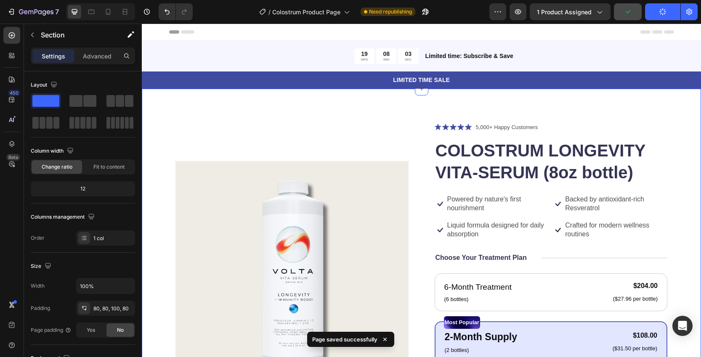
click at [667, 14] on button "Publish" at bounding box center [662, 11] width 35 height 17
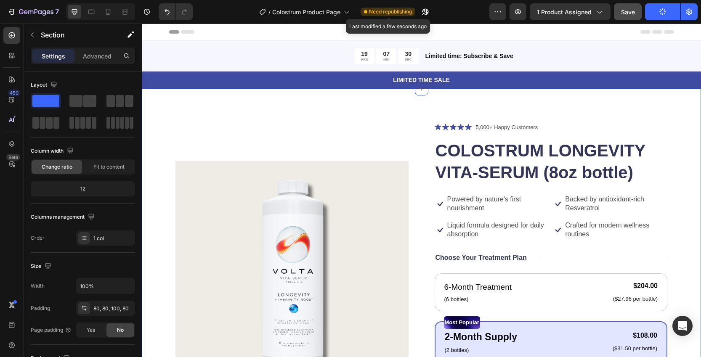
click at [382, 14] on span "Need republishing" at bounding box center [390, 12] width 43 height 8
click at [382, 13] on span "Need republishing" at bounding box center [390, 12] width 43 height 8
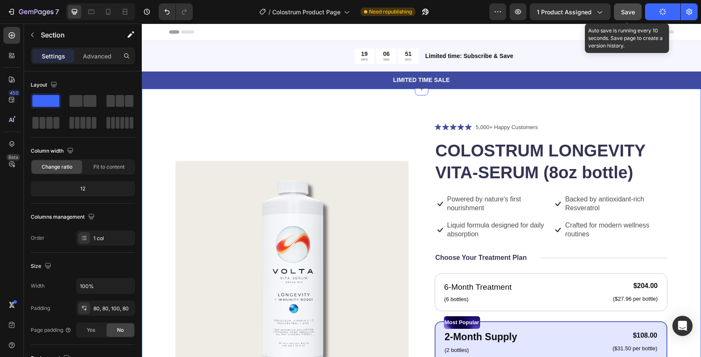
click at [615, 17] on button "Save" at bounding box center [628, 11] width 28 height 17
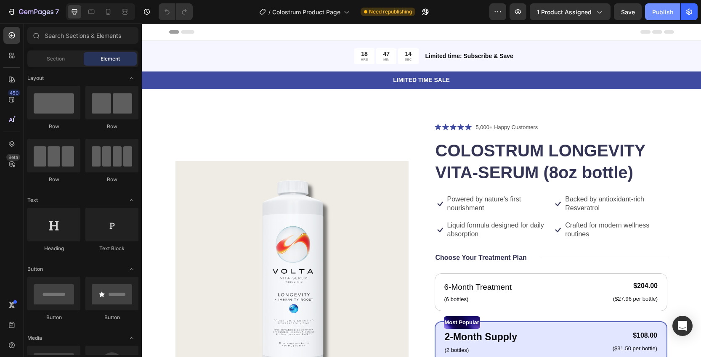
click at [665, 16] on button "Publish" at bounding box center [662, 11] width 35 height 17
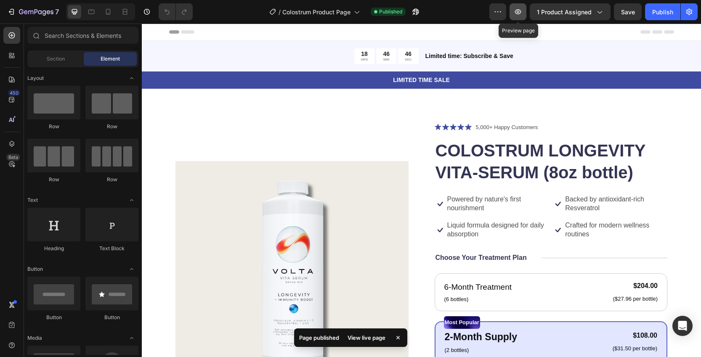
click at [519, 9] on icon "button" at bounding box center [518, 11] width 6 height 5
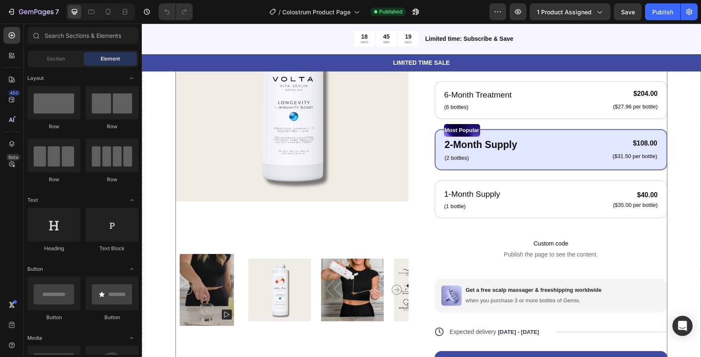
scroll to position [192, 0]
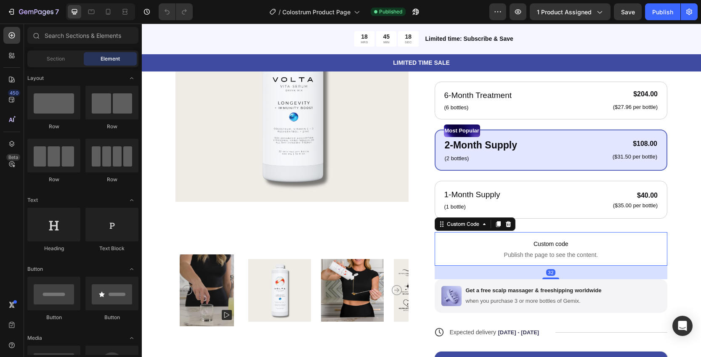
click at [514, 250] on p "Custom code Publish the page to see the content." at bounding box center [551, 249] width 233 height 34
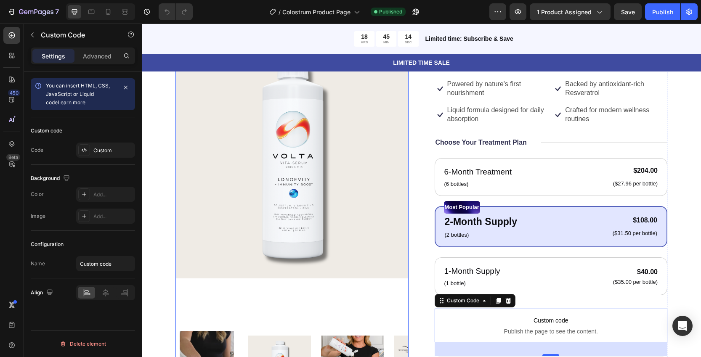
scroll to position [0, 0]
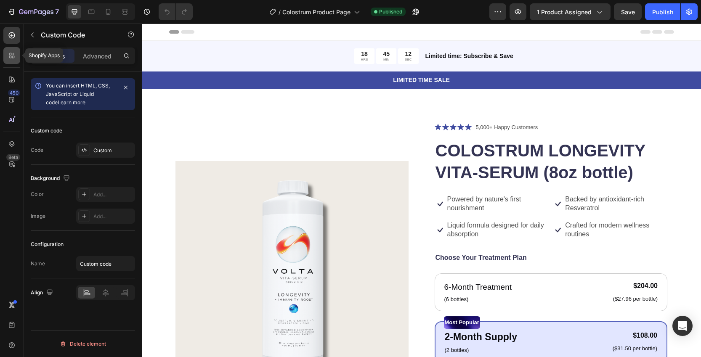
click at [12, 58] on icon at bounding box center [12, 55] width 8 height 8
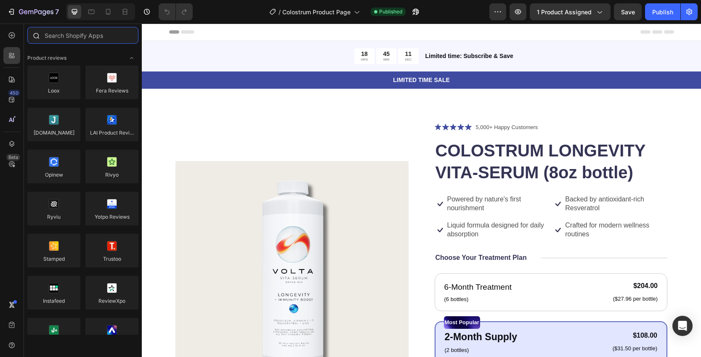
click at [82, 37] on input "text" at bounding box center [82, 35] width 111 height 17
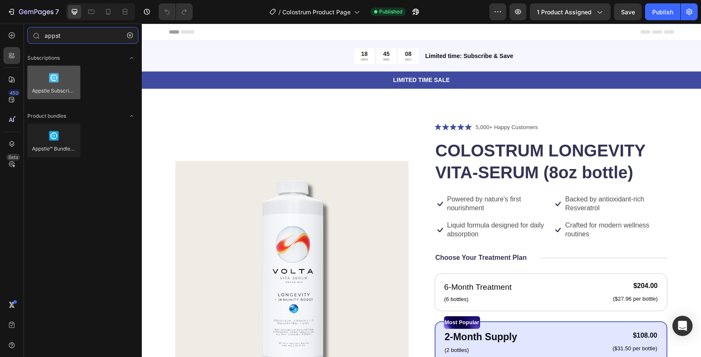
type input "appst"
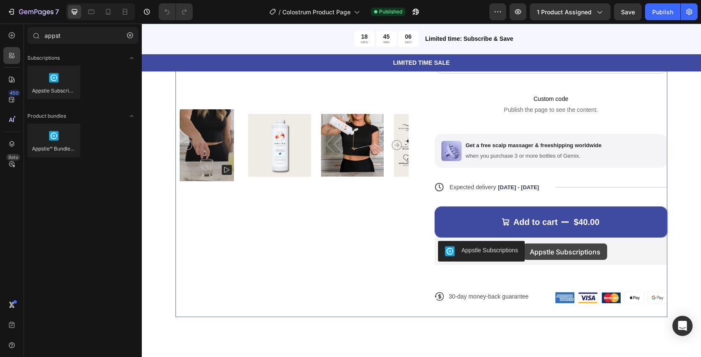
scroll to position [335, 0]
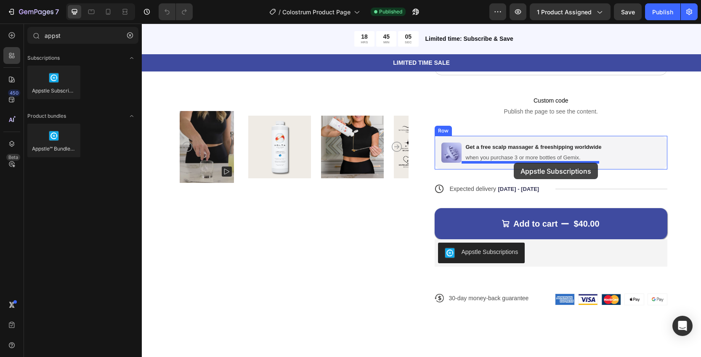
drag, startPoint x: 202, startPoint y: 100, endPoint x: 514, endPoint y: 163, distance: 318.2
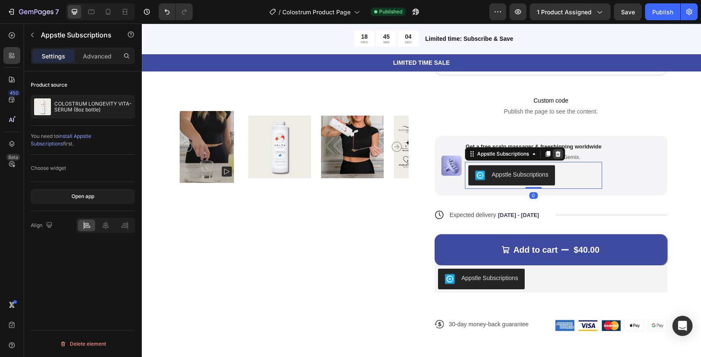
click at [555, 154] on icon at bounding box center [557, 154] width 5 height 6
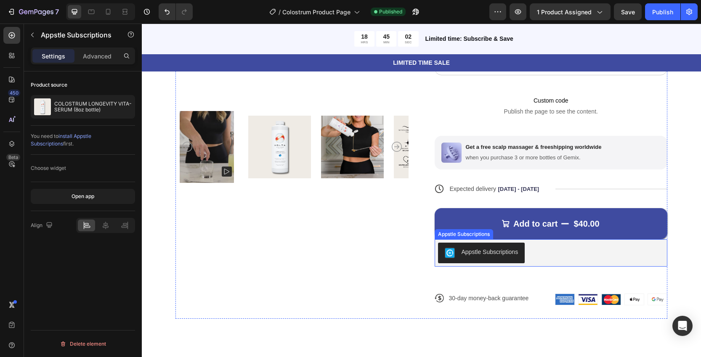
click at [535, 257] on div "Appstle Subscriptions" at bounding box center [551, 253] width 226 height 20
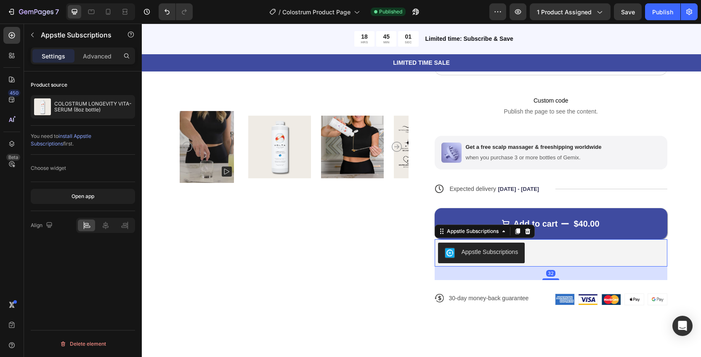
click at [502, 250] on div "Appstle Subscriptions" at bounding box center [490, 252] width 57 height 9
click at [477, 250] on div "Appstle Subscriptions" at bounding box center [490, 252] width 57 height 9
click at [439, 234] on icon at bounding box center [442, 231] width 7 height 7
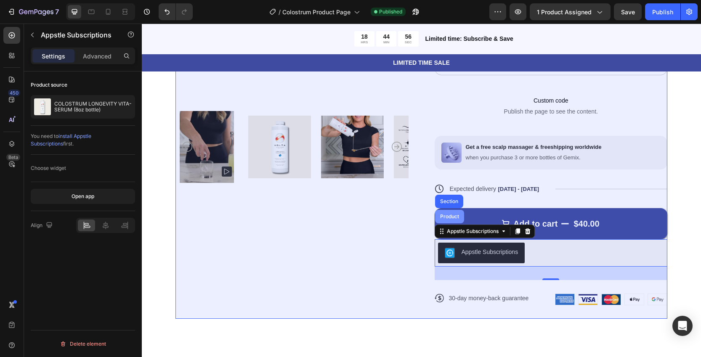
click at [444, 218] on div "Product" at bounding box center [450, 216] width 22 height 5
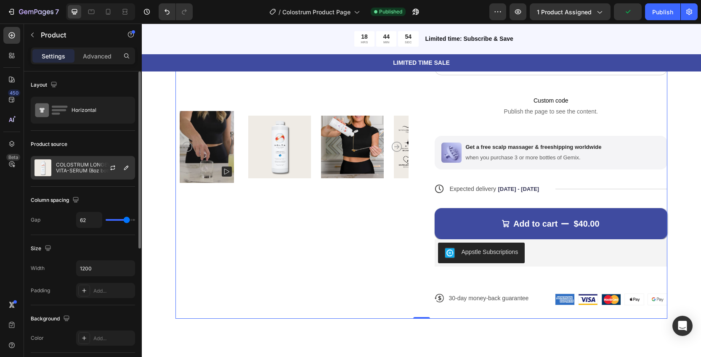
click at [90, 173] on p "COLOSTRUM LONGEVITY VITA-SERUM (8oz bottle)" at bounding box center [93, 168] width 75 height 12
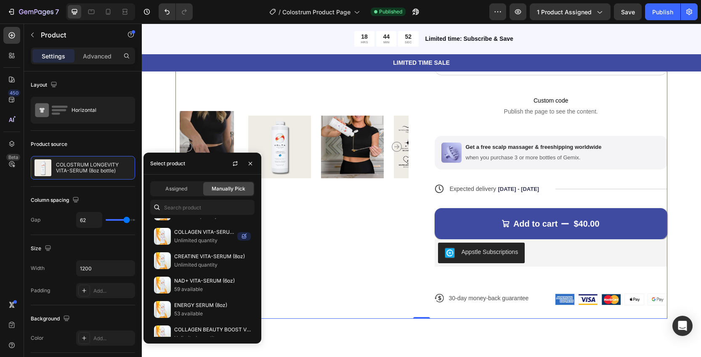
scroll to position [370, 0]
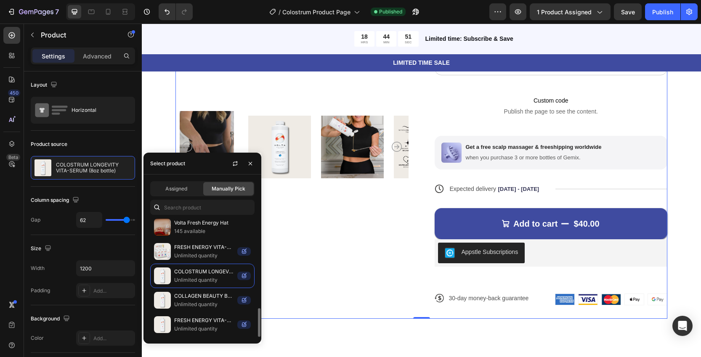
click at [336, 261] on div "Product Images" at bounding box center [292, 53] width 233 height 532
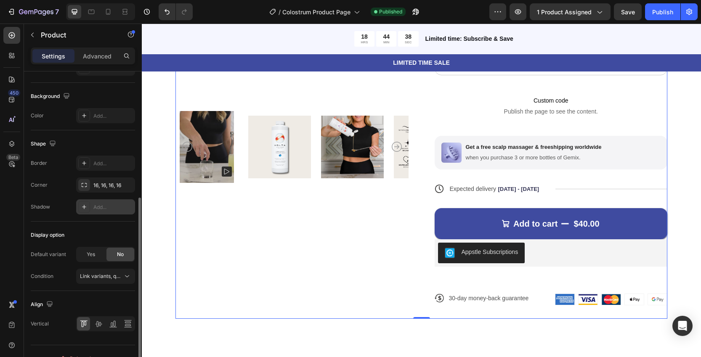
scroll to position [237, 0]
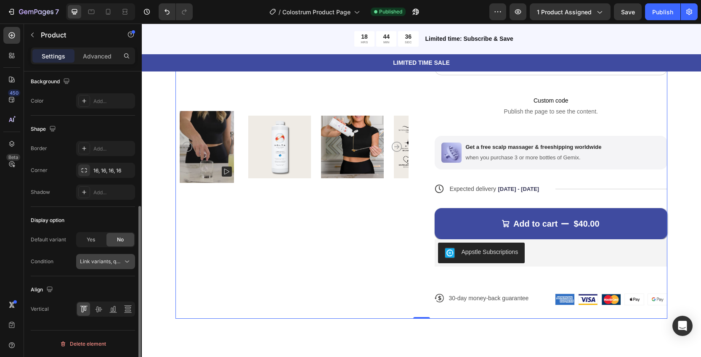
click at [104, 264] on span "Link variants, quantity <br> between same products" at bounding box center [142, 261] width 124 height 6
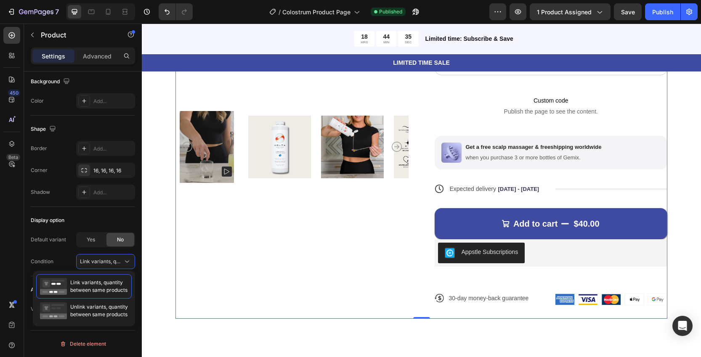
click at [308, 239] on div "Product Images" at bounding box center [292, 53] width 233 height 532
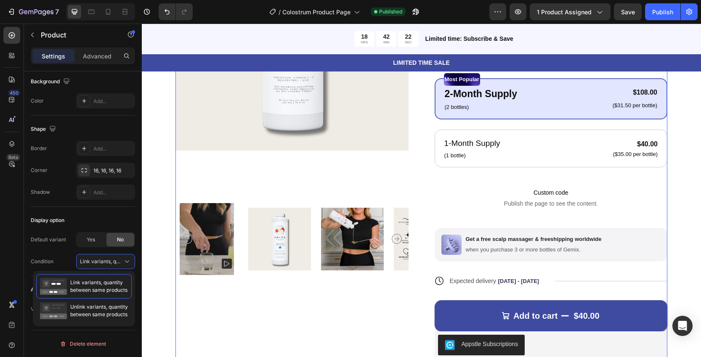
scroll to position [237, 0]
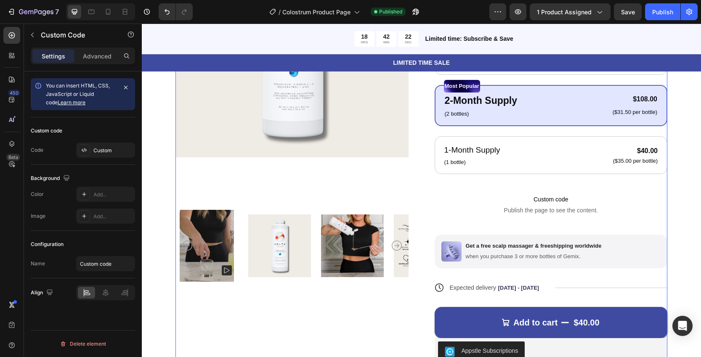
click at [532, 188] on p "Custom code Publish the page to see the content." at bounding box center [551, 205] width 233 height 34
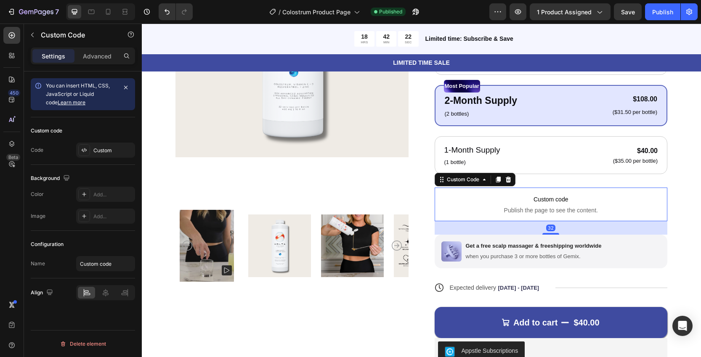
scroll to position [0, 0]
click at [532, 202] on span "Custom code" at bounding box center [551, 199] width 233 height 10
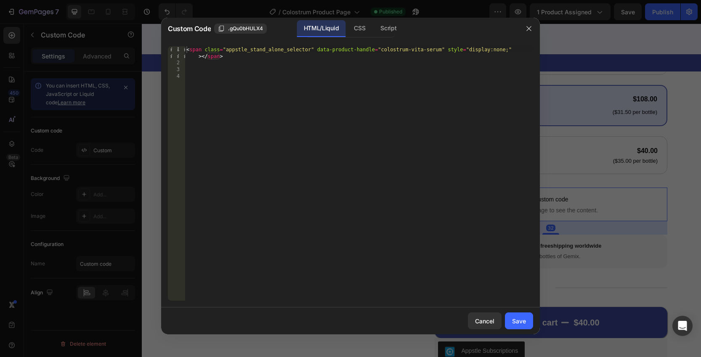
click at [331, 101] on div "< span class = "appstle_stand_alone_selector" data-product-handle = "colostrum-…" at bounding box center [359, 183] width 348 height 275
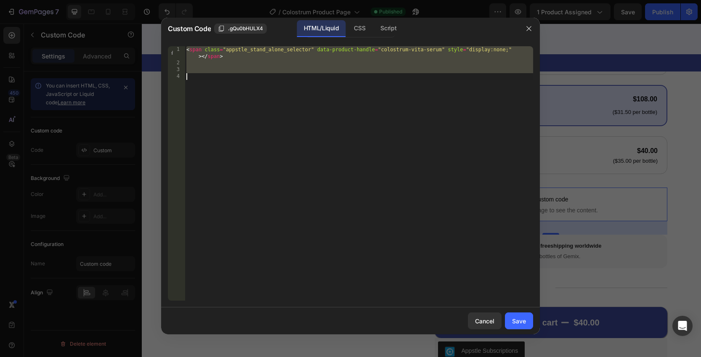
paste textarea
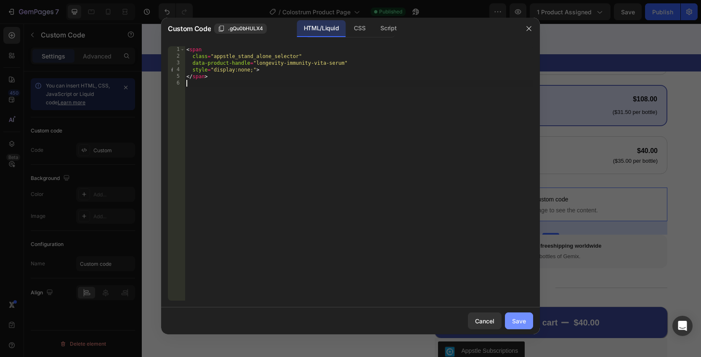
click at [520, 322] on div "Save" at bounding box center [519, 321] width 14 height 9
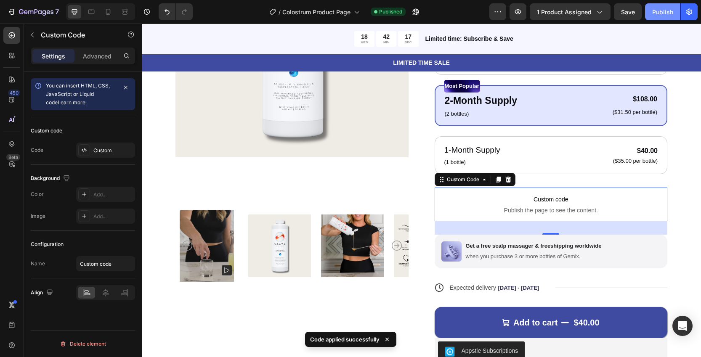
click at [660, 14] on div "Publish" at bounding box center [662, 12] width 21 height 9
click at [394, 11] on span "Need republishing" at bounding box center [390, 12] width 43 height 8
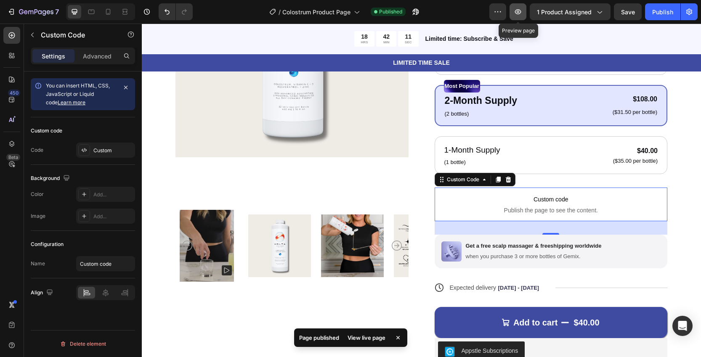
click at [522, 11] on icon "button" at bounding box center [518, 12] width 8 height 8
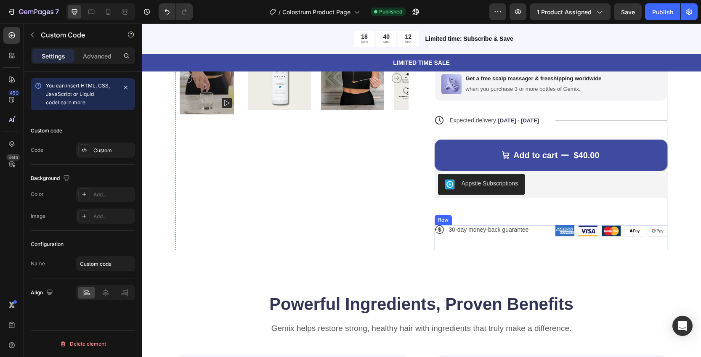
scroll to position [396, 0]
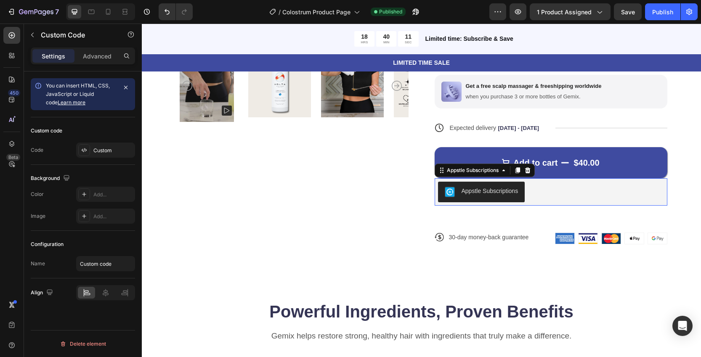
click at [484, 188] on div "Appstle Subscriptions" at bounding box center [490, 191] width 57 height 9
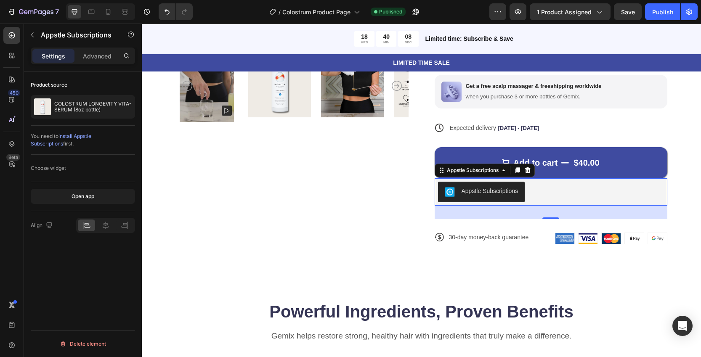
click at [83, 138] on span "install Appstle Subscriptions" at bounding box center [61, 140] width 61 height 14
click at [59, 166] on div "Choose widget" at bounding box center [48, 169] width 35 height 8
click at [99, 166] on div "Choose widget" at bounding box center [83, 168] width 104 height 13
click at [98, 57] on p "Advanced" at bounding box center [97, 56] width 29 height 9
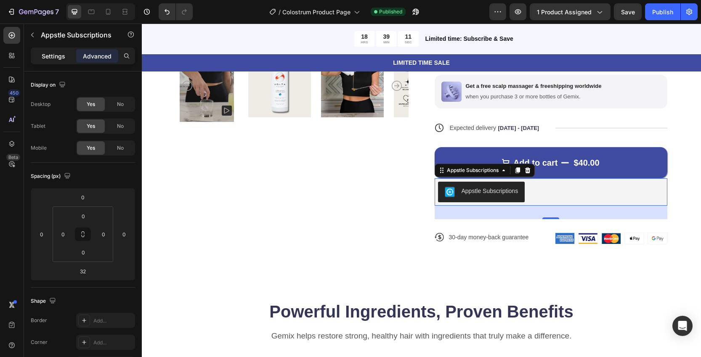
click at [38, 61] on div "Settings" at bounding box center [53, 55] width 42 height 13
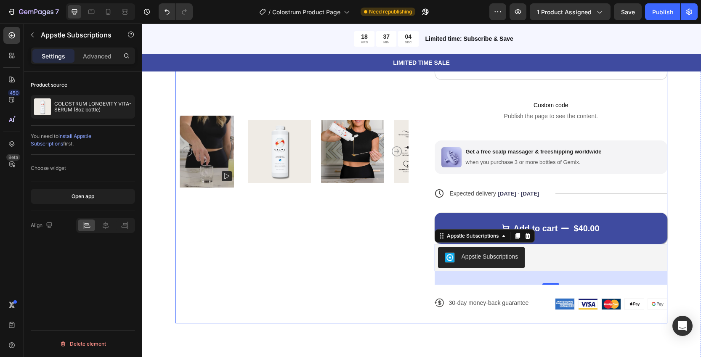
scroll to position [323, 0]
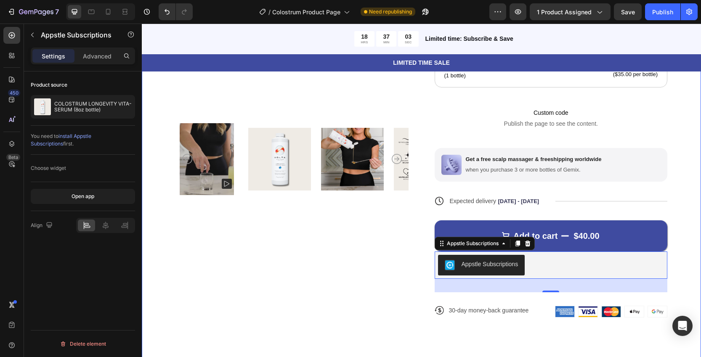
click at [674, 197] on div "Product Images Icon Icon Icon Icon Icon Icon List 5,000+ Happy Customers Text B…" at bounding box center [421, 70] width 559 height 608
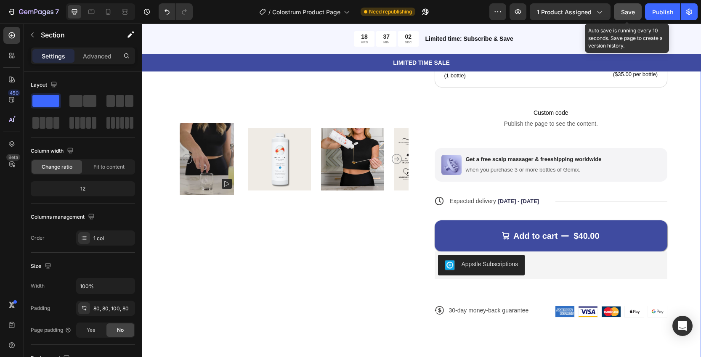
click at [633, 11] on span "Save" at bounding box center [628, 11] width 14 height 7
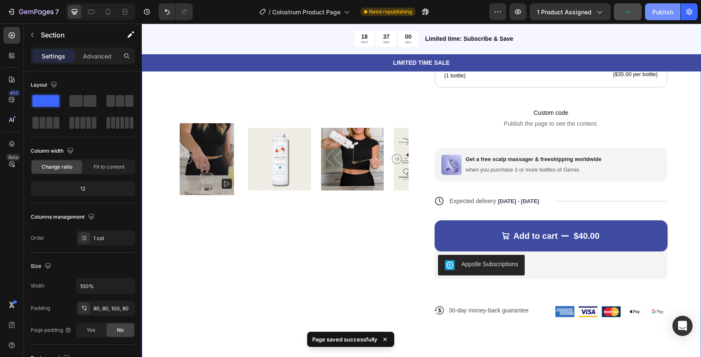
click at [663, 12] on div "Publish" at bounding box center [662, 12] width 21 height 9
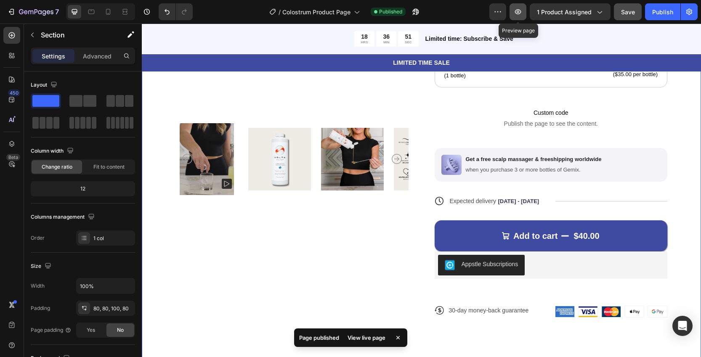
click at [521, 8] on icon "button" at bounding box center [518, 12] width 8 height 8
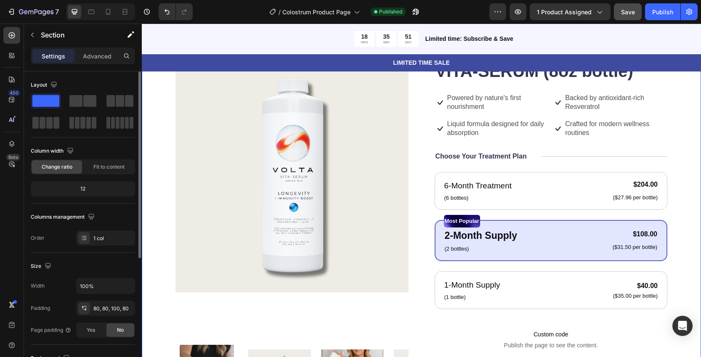
scroll to position [99, 0]
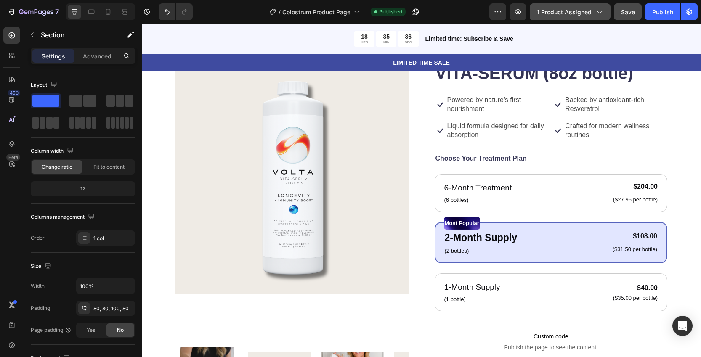
click at [564, 10] on span "1 product assigned" at bounding box center [564, 12] width 55 height 9
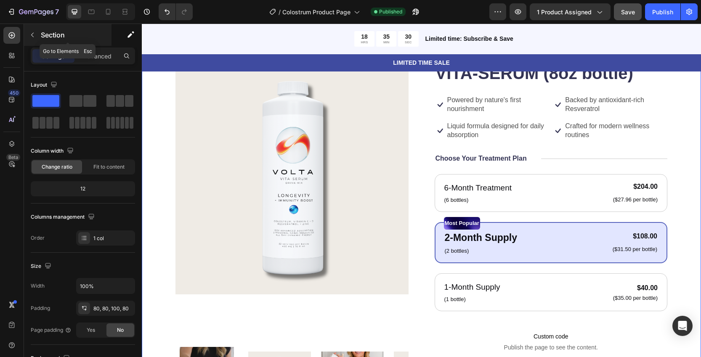
click at [33, 35] on icon "button" at bounding box center [32, 35] width 7 height 7
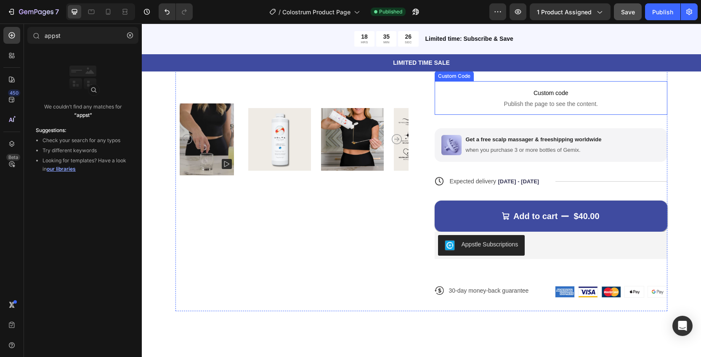
scroll to position [378, 0]
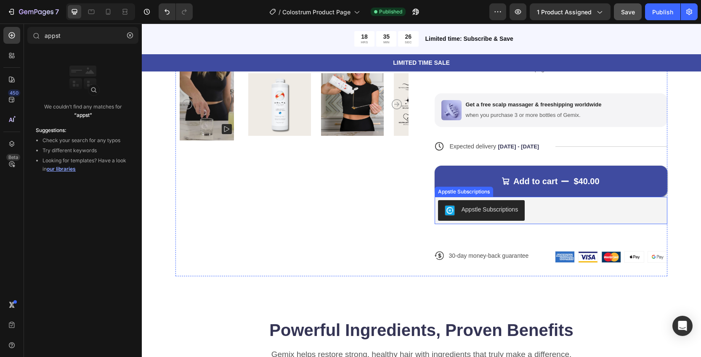
click at [486, 211] on div "Appstle Subscriptions" at bounding box center [490, 209] width 57 height 9
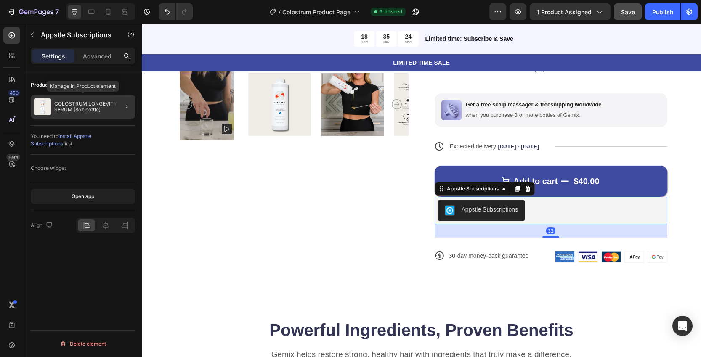
click at [74, 106] on p "COLOSTRUM LONGEVITY VITA-SERUM (8oz bottle)" at bounding box center [92, 107] width 77 height 12
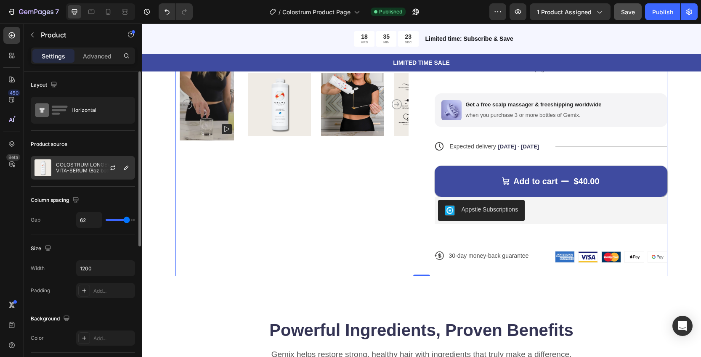
click at [100, 171] on div at bounding box center [116, 168] width 37 height 23
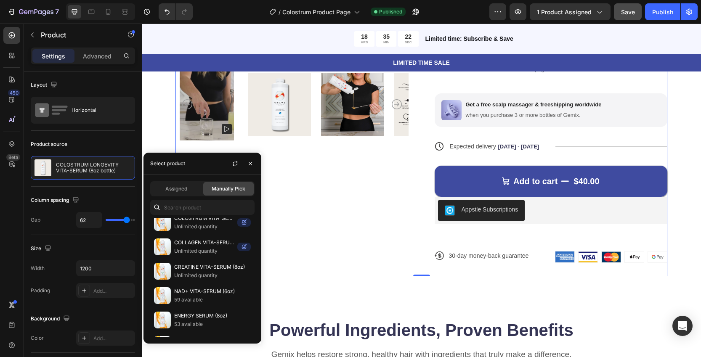
scroll to position [370, 0]
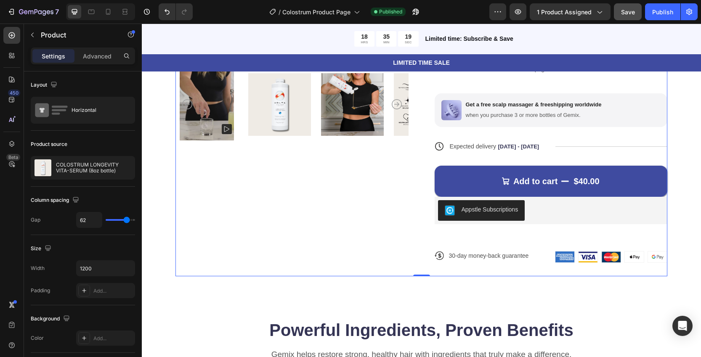
click at [317, 242] on div "Product Images" at bounding box center [292, 11] width 233 height 532
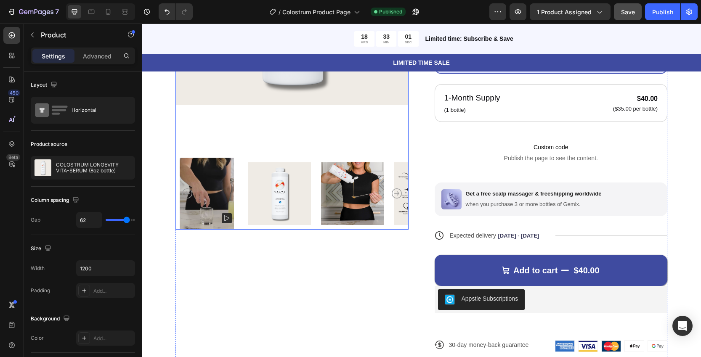
scroll to position [288, 0]
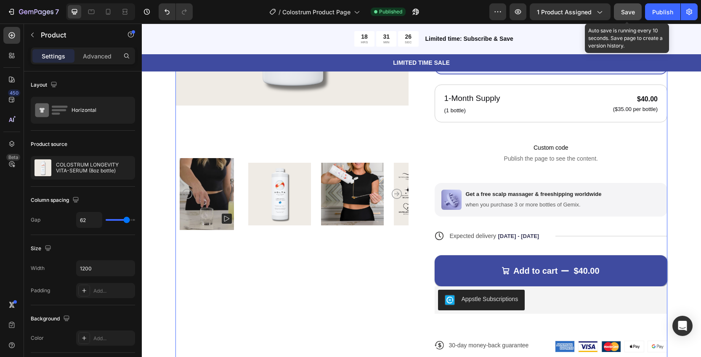
click at [630, 10] on span "Save" at bounding box center [628, 11] width 14 height 7
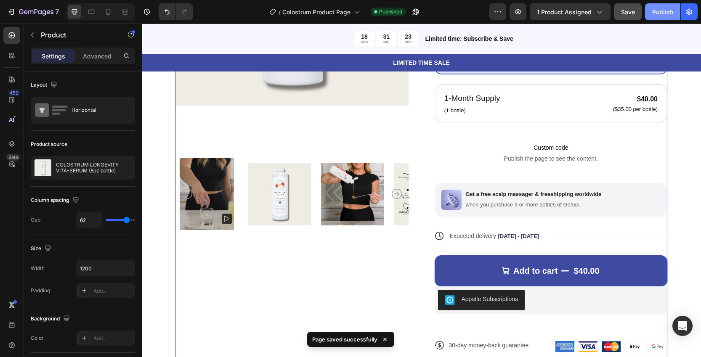
click at [659, 14] on div "Publish" at bounding box center [662, 12] width 21 height 9
